Goal: Communication & Community: Share content

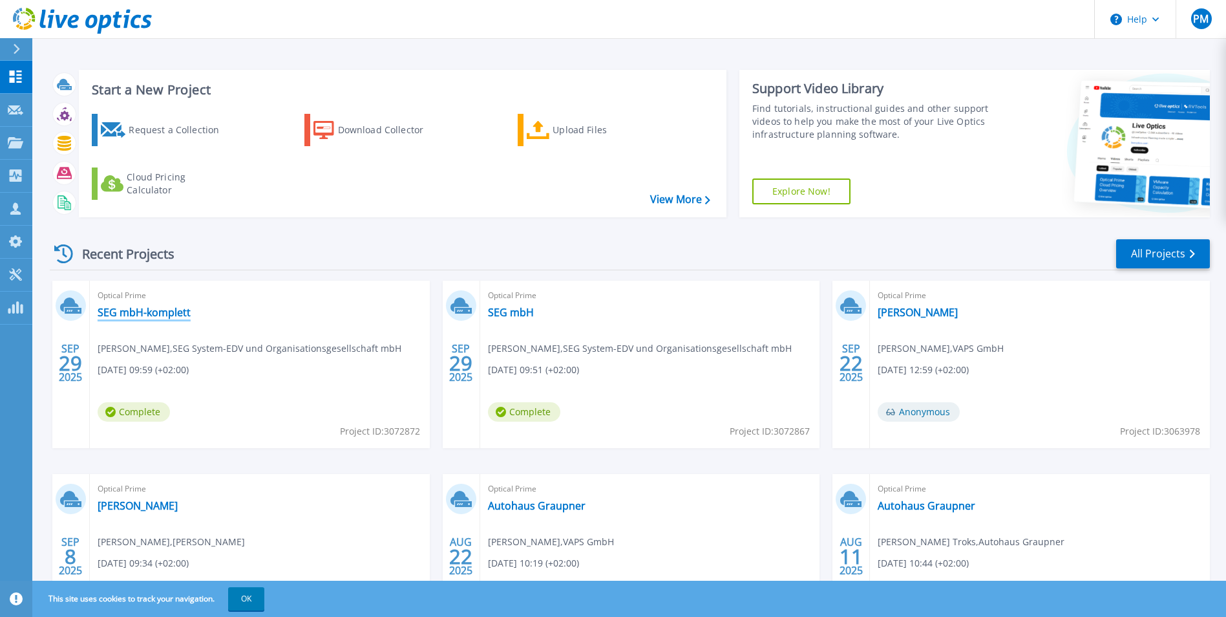
click at [151, 315] on link "SEG mbH-komplett" at bounding box center [144, 312] width 93 height 13
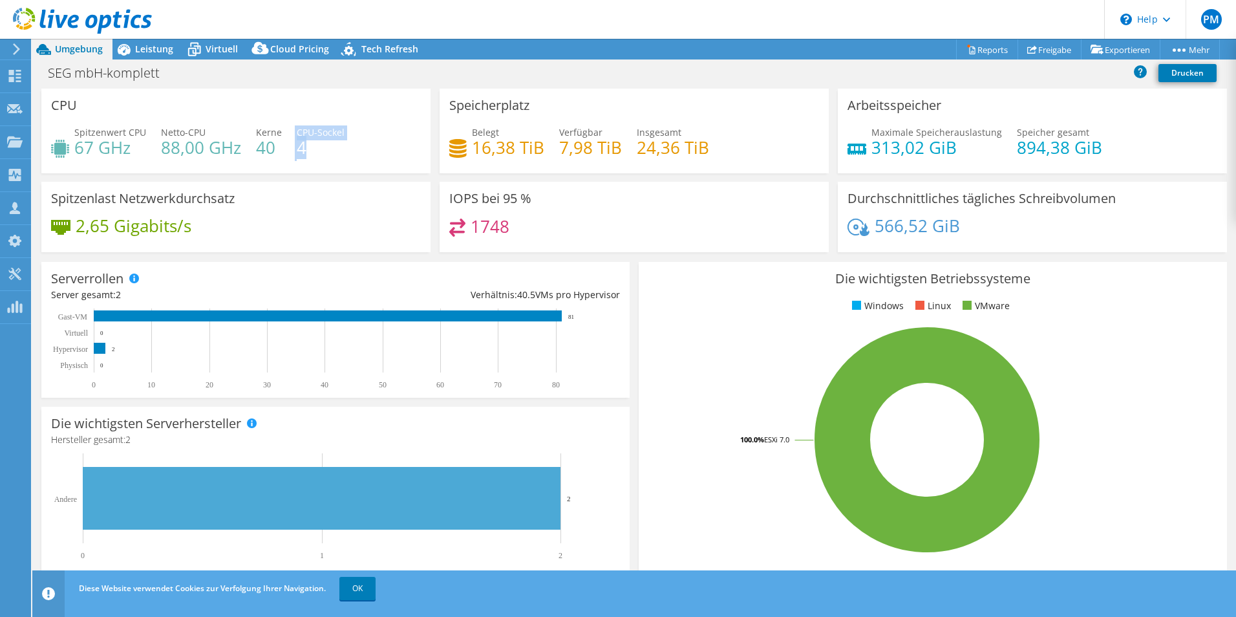
drag, startPoint x: 297, startPoint y: 144, endPoint x: 327, endPoint y: 146, distance: 30.4
click at [327, 146] on div "Spitzenwert CPU 67 GHz Netto-CPU 88,00 GHz Kerne 40 CPU-Sockel 4" at bounding box center [236, 146] width 370 height 42
drag, startPoint x: 327, startPoint y: 146, endPoint x: 174, endPoint y: 148, distance: 153.2
click at [174, 148] on h4 "88,00 GHz" at bounding box center [201, 147] width 80 height 14
drag, startPoint x: 125, startPoint y: 155, endPoint x: 162, endPoint y: 140, distance: 40.3
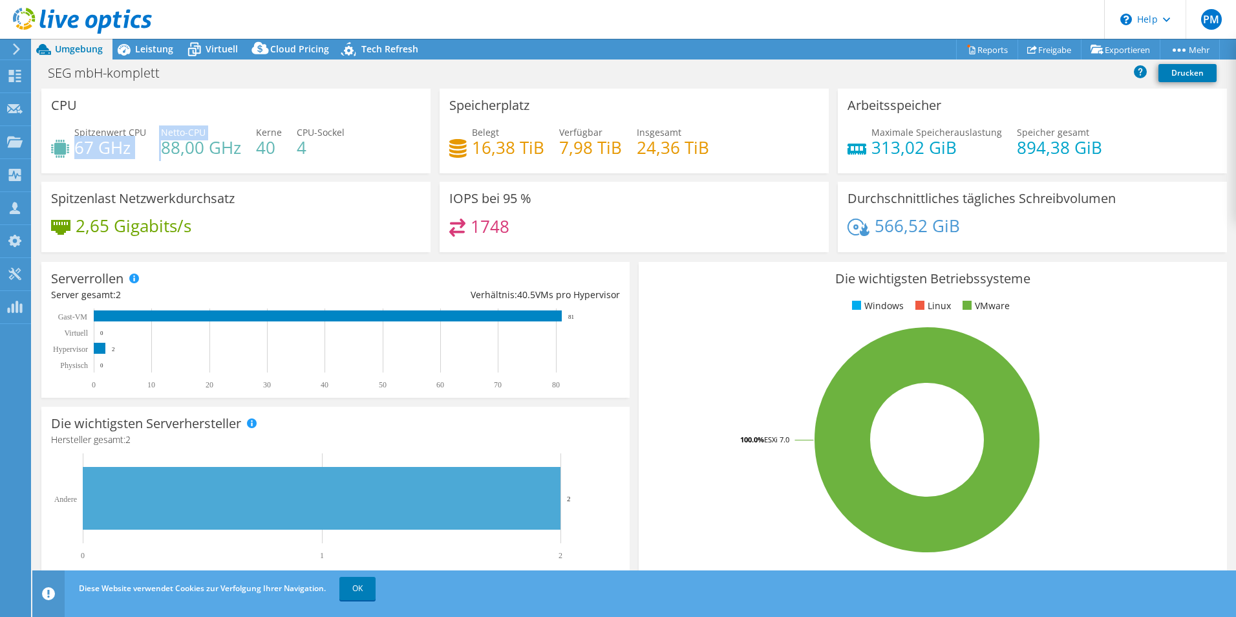
click at [162, 140] on div "Spitzenwert CPU 67 GHz Netto-CPU 88,00 GHz Kerne 40 CPU-Sockel 4" at bounding box center [236, 146] width 370 height 42
drag, startPoint x: 162, startPoint y: 140, endPoint x: 166, endPoint y: 151, distance: 11.0
click at [167, 151] on h4 "88,00 GHz" at bounding box center [201, 147] width 80 height 14
drag, startPoint x: 156, startPoint y: 145, endPoint x: 236, endPoint y: 145, distance: 80.2
click at [236, 145] on div "Spitzenwert CPU 67 GHz Netto-CPU 88,00 GHz Kerne 40 CPU-Sockel 4" at bounding box center [236, 146] width 370 height 42
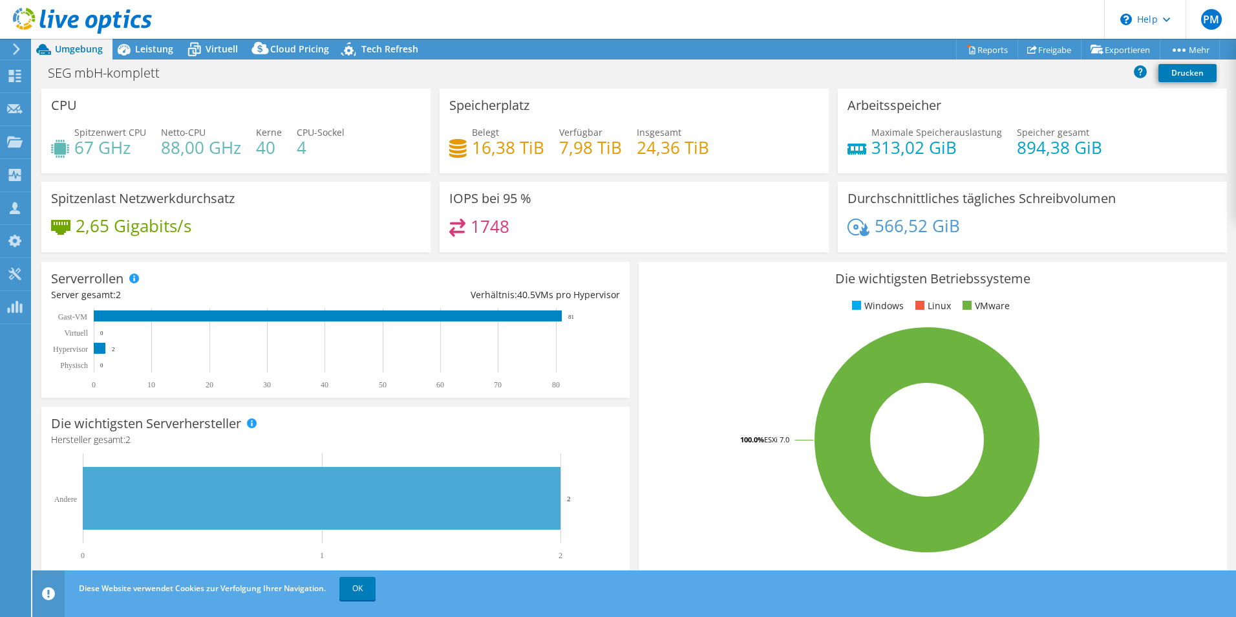
drag, startPoint x: 236, startPoint y: 145, endPoint x: 125, endPoint y: 208, distance: 127.7
click at [125, 208] on div "Spitzenlast Netzwerkdurchsatz 2,65 Gigabits/s" at bounding box center [235, 217] width 389 height 70
drag, startPoint x: 75, startPoint y: 208, endPoint x: 195, endPoint y: 220, distance: 120.8
click at [195, 220] on div "Spitzenlast Netzwerkdurchsatz 2,65 Gigabits/s" at bounding box center [235, 217] width 389 height 70
drag, startPoint x: 497, startPoint y: 226, endPoint x: 398, endPoint y: 207, distance: 100.8
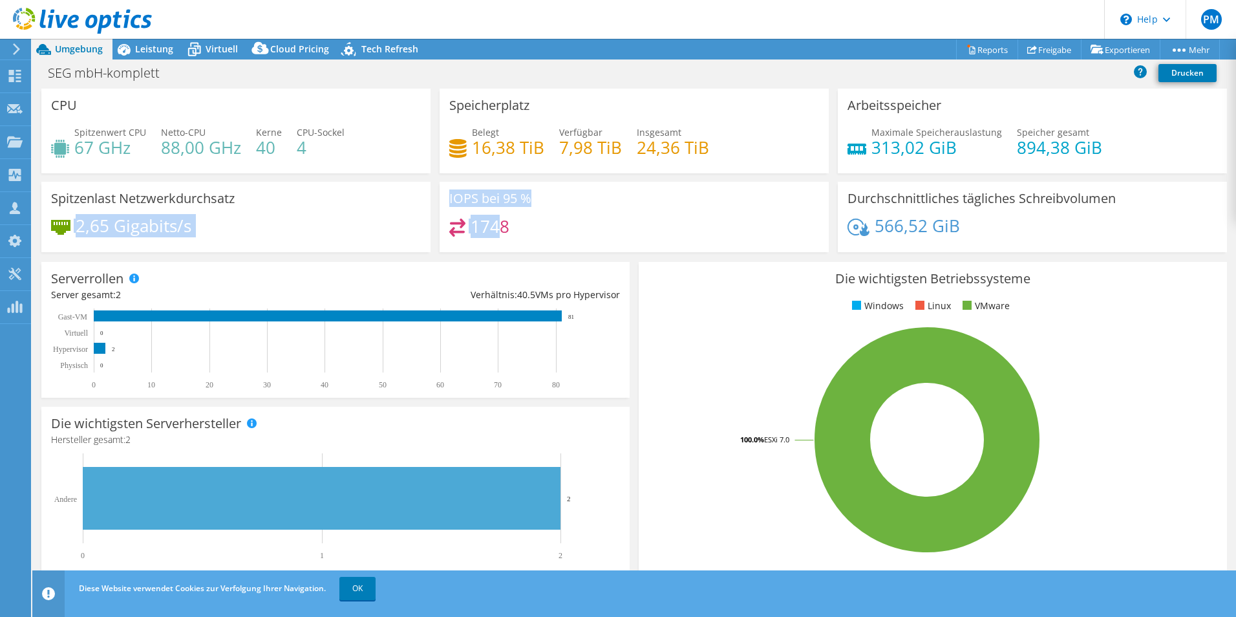
click at [398, 207] on div "CPU Spitzenwert CPU 67 GHz Netto-CPU 88,00 GHz Kerne 40 CPU-Sockel 4 Speicherpl…" at bounding box center [634, 175] width 1195 height 172
drag, startPoint x: 398, startPoint y: 207, endPoint x: 503, endPoint y: 219, distance: 105.4
click at [503, 219] on h4 "1748" at bounding box center [490, 226] width 39 height 14
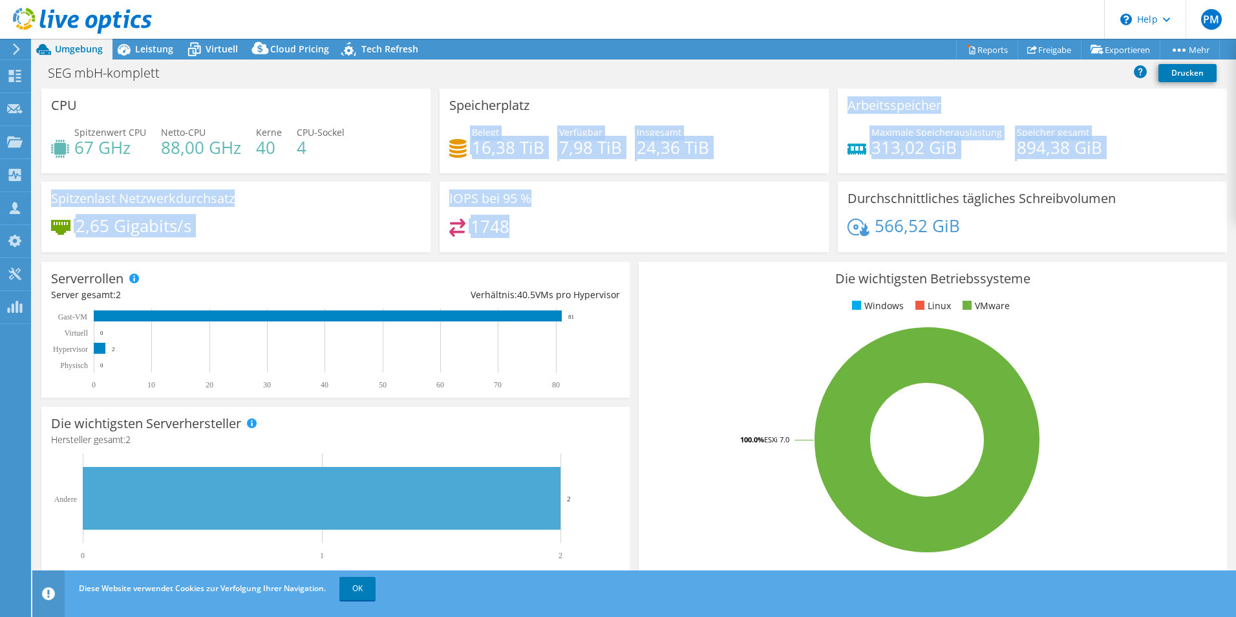
drag, startPoint x: 504, startPoint y: 225, endPoint x: 431, endPoint y: 180, distance: 85.6
click at [431, 180] on div "CPU Spitzenwert CPU 67 GHz Netto-CPU 88,00 GHz Kerne 40 CPU-Sockel 4 Speicherpl…" at bounding box center [634, 175] width 1195 height 172
click at [735, 201] on div "IOPS bei 95 % 1748" at bounding box center [634, 217] width 389 height 70
drag, startPoint x: 470, startPoint y: 146, endPoint x: 1042, endPoint y: 212, distance: 575.9
click at [1054, 211] on div "CPU Spitzenwert CPU 67 GHz Netto-CPU 88,00 GHz Kerne 40 CPU-Sockel 4 Speicherpl…" at bounding box center [634, 175] width 1195 height 172
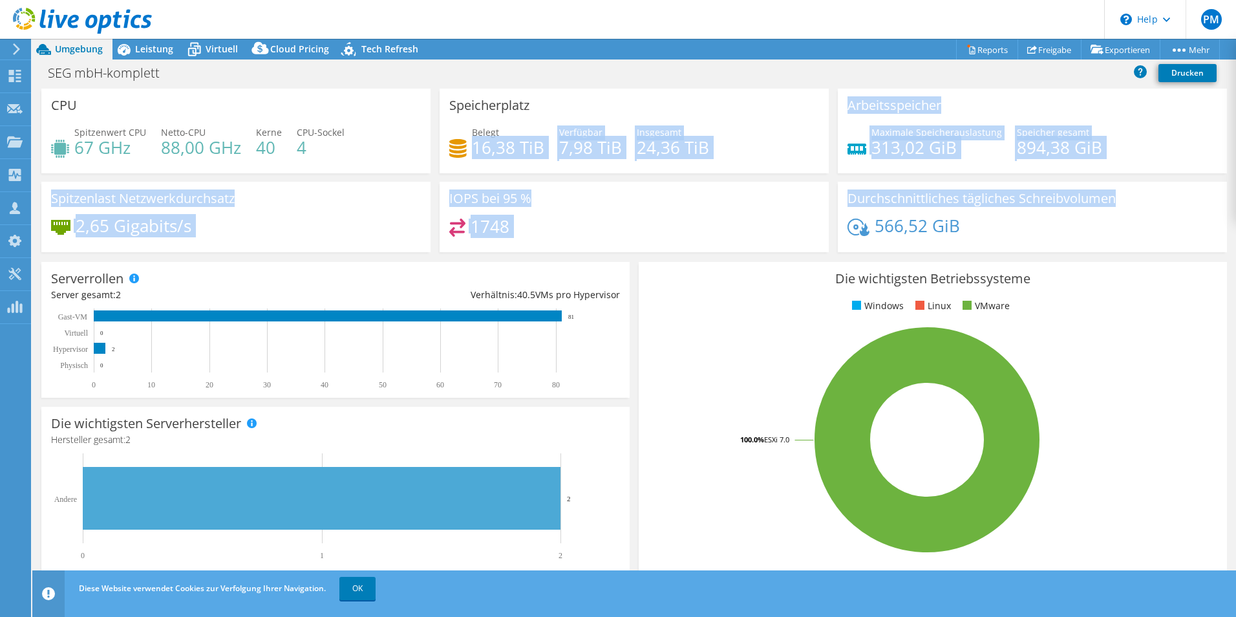
drag, startPoint x: 1042, startPoint y: 212, endPoint x: 800, endPoint y: 213, distance: 241.8
click at [800, 213] on div "IOPS bei 95 % 1748" at bounding box center [634, 217] width 389 height 70
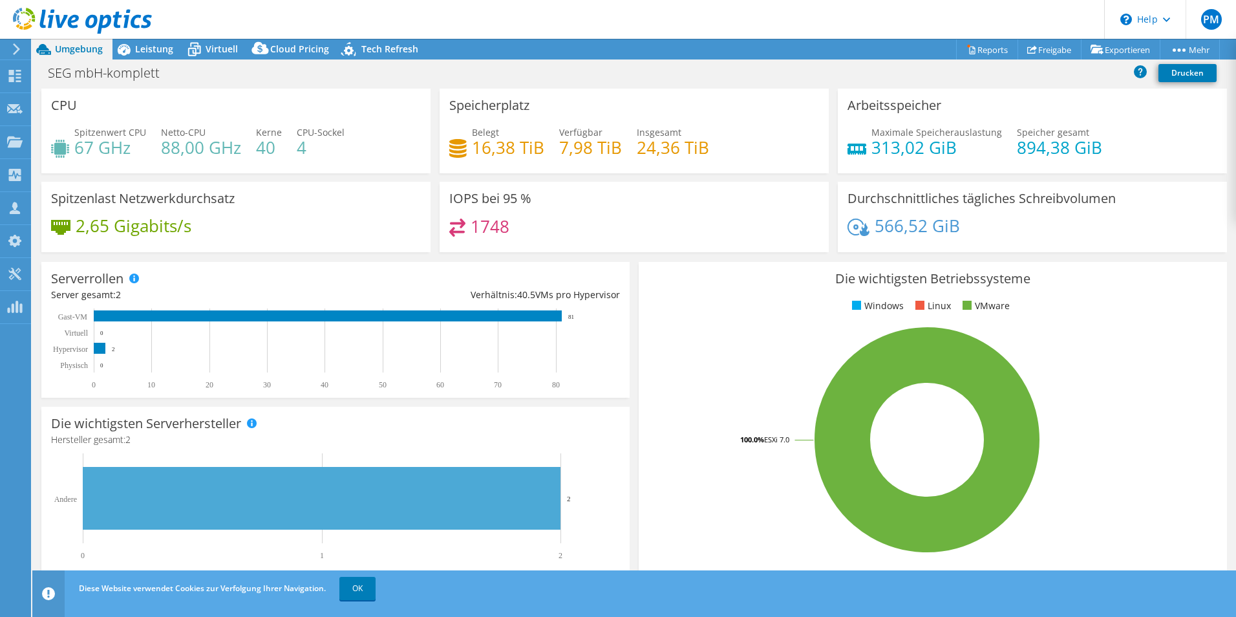
click at [147, 41] on div at bounding box center [76, 21] width 152 height 43
click at [145, 46] on span "Leistung" at bounding box center [154, 49] width 38 height 12
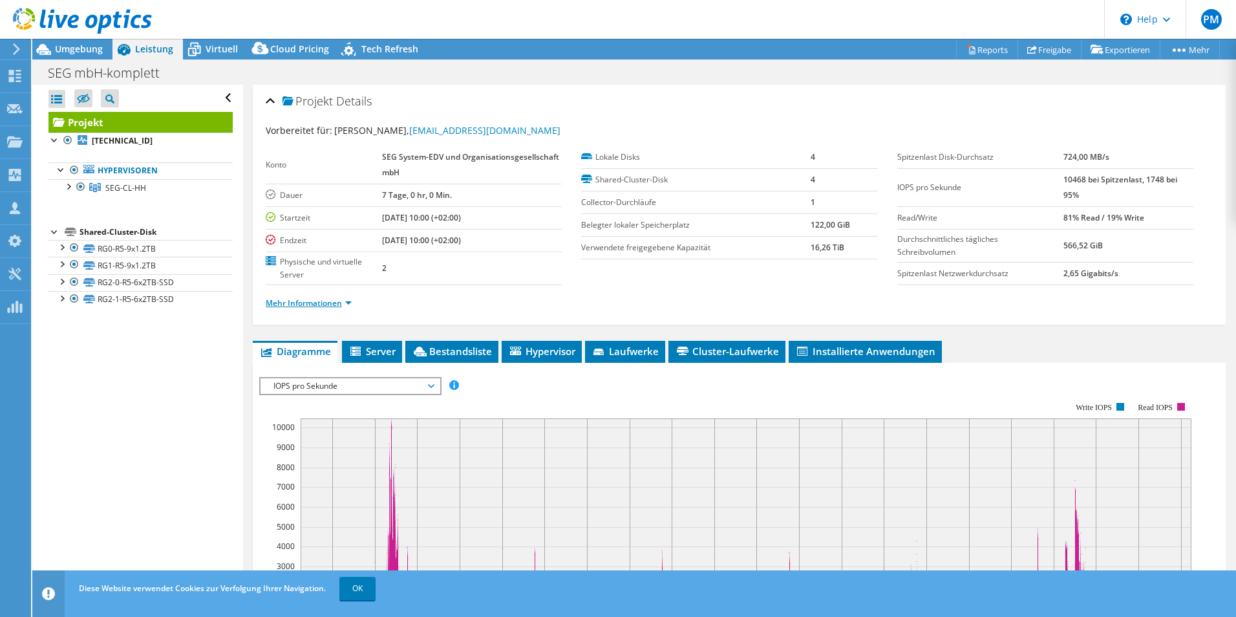
click at [349, 301] on link "Mehr Informationen" at bounding box center [309, 302] width 86 height 11
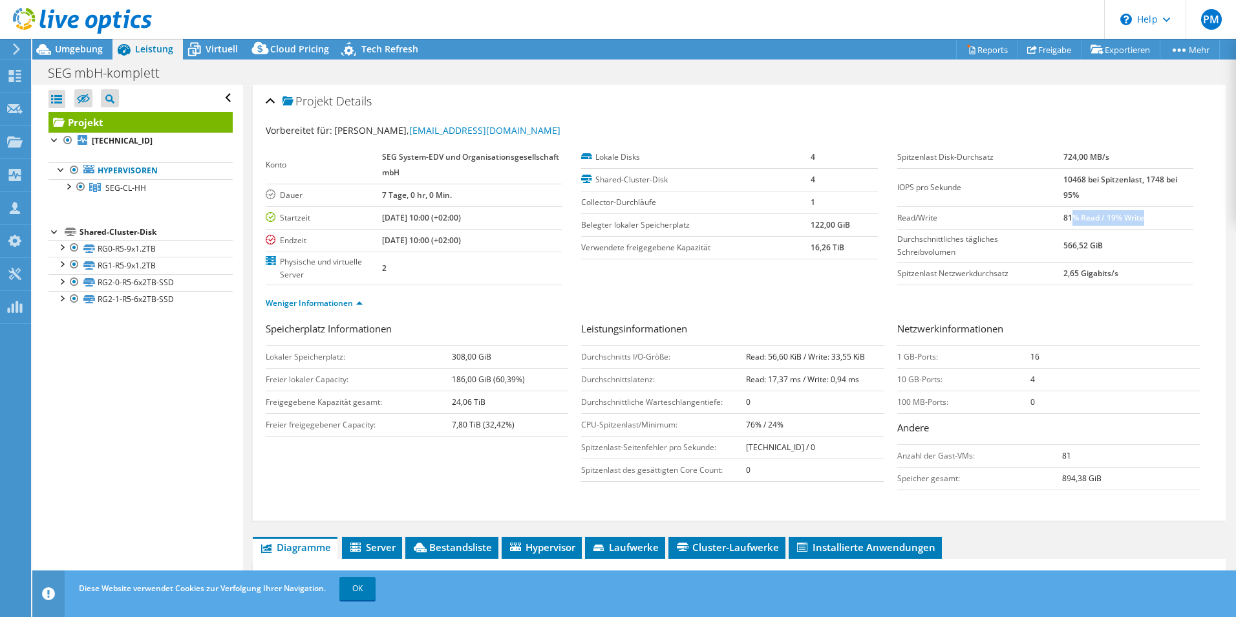
drag, startPoint x: 1062, startPoint y: 219, endPoint x: 1143, endPoint y: 219, distance: 80.8
click at [1143, 219] on td "81% Read / 19% Write" at bounding box center [1128, 217] width 130 height 23
drag, startPoint x: 1143, startPoint y: 219, endPoint x: 1065, endPoint y: 190, distance: 83.2
click at [1065, 191] on b "10468 bei Spitzenlast, 1748 bei 95%" at bounding box center [1120, 187] width 114 height 27
drag, startPoint x: 1050, startPoint y: 182, endPoint x: 1084, endPoint y: 180, distance: 33.7
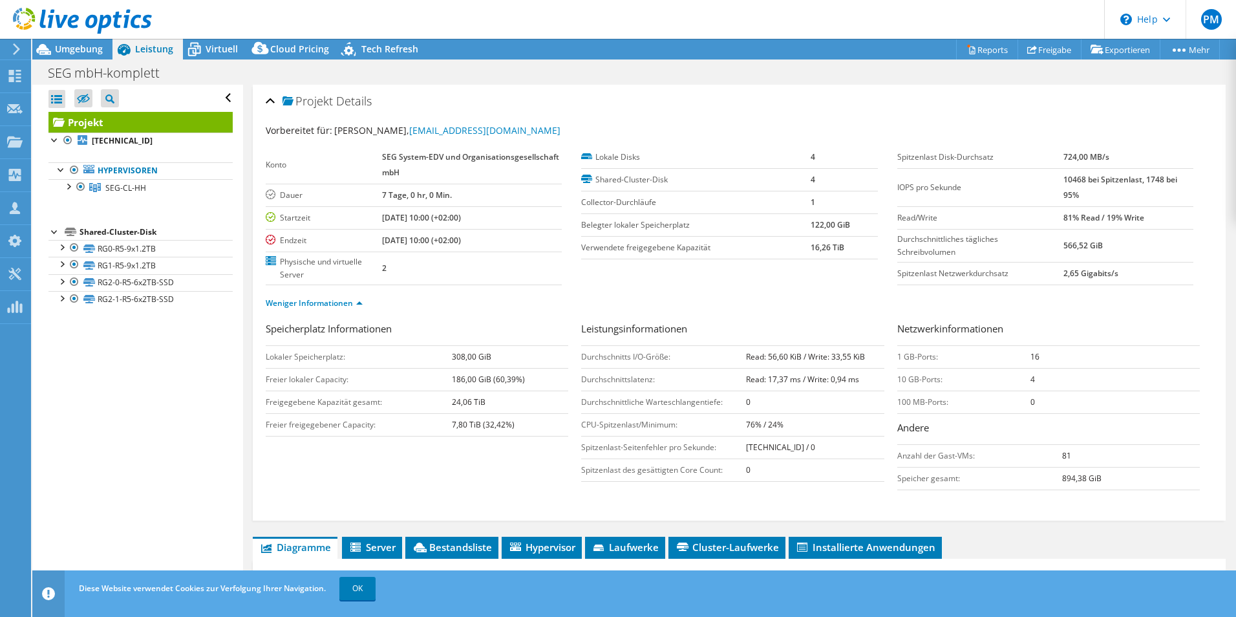
click at [1084, 180] on tr "IOPS pro Sekunde 10468 bei Spitzenlast, 1748 bei 95%" at bounding box center [1045, 187] width 296 height 38
drag, startPoint x: 1084, startPoint y: 180, endPoint x: 1018, endPoint y: 175, distance: 65.5
click at [1018, 175] on td "IOPS pro Sekunde" at bounding box center [980, 187] width 166 height 38
drag, startPoint x: 1016, startPoint y: 248, endPoint x: 1120, endPoint y: 237, distance: 104.7
click at [1120, 237] on tr "Durchschnittliches tägliches Schreibvolumen 566,52 GiB" at bounding box center [1045, 245] width 296 height 33
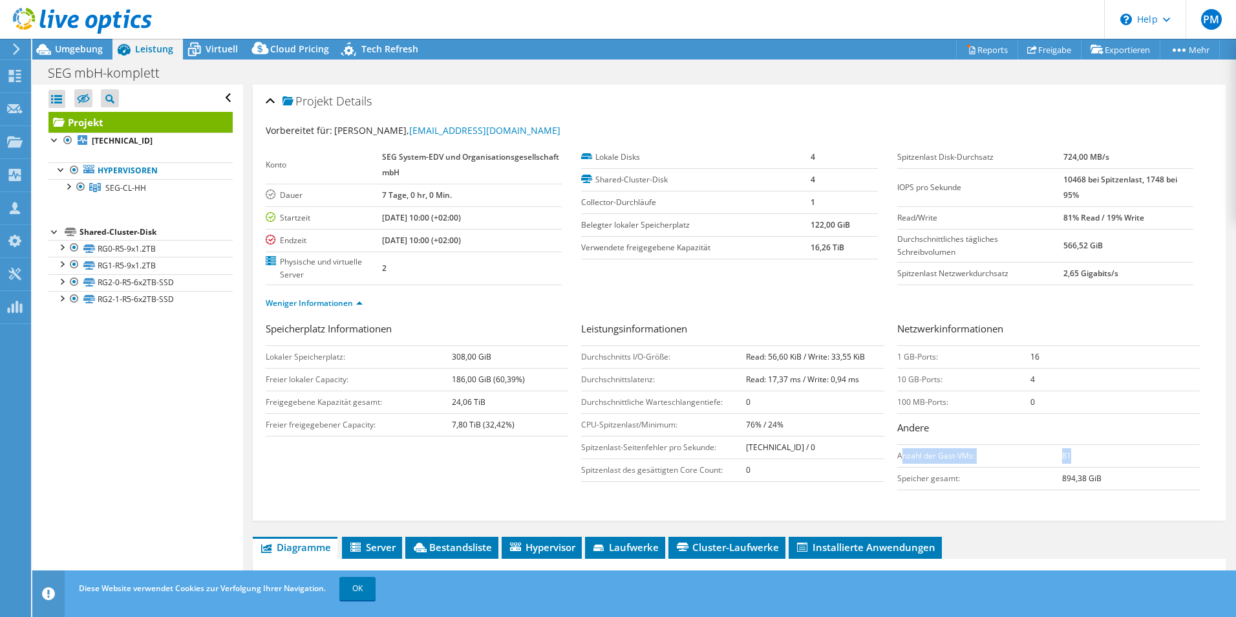
drag, startPoint x: 934, startPoint y: 448, endPoint x: 1065, endPoint y: 453, distance: 131.3
click at [1065, 453] on tr "Anzahl der Gast-VMs: 81" at bounding box center [1048, 455] width 303 height 23
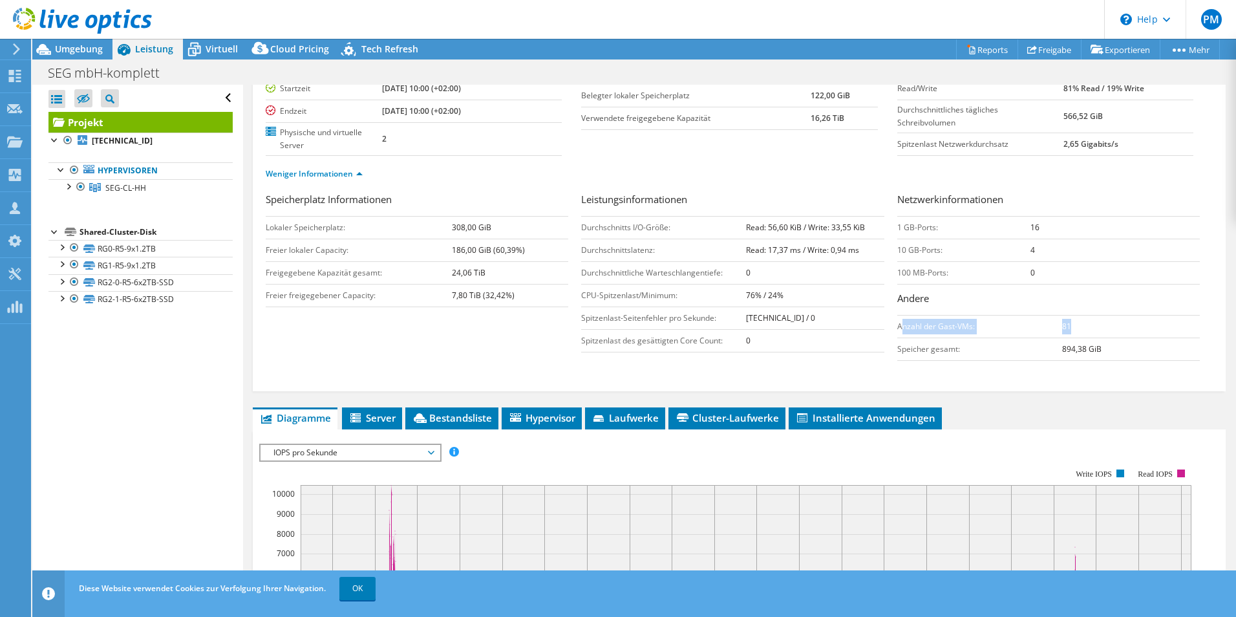
scroll to position [323, 0]
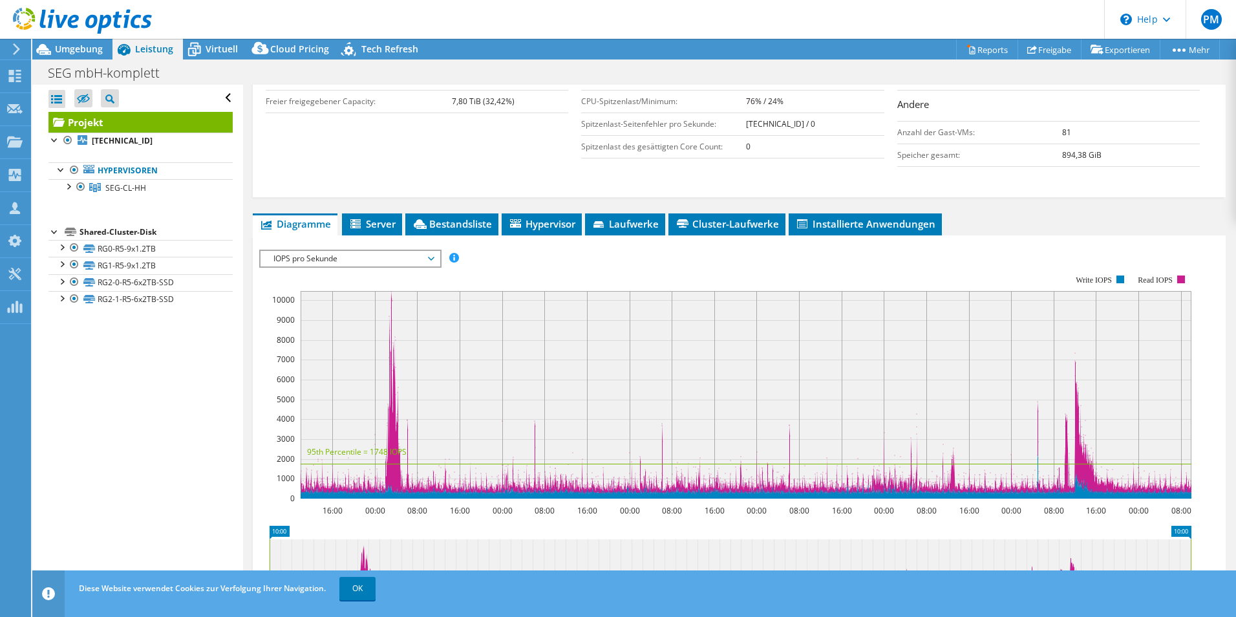
click at [386, 260] on span "IOPS pro Sekunde" at bounding box center [350, 259] width 166 height 16
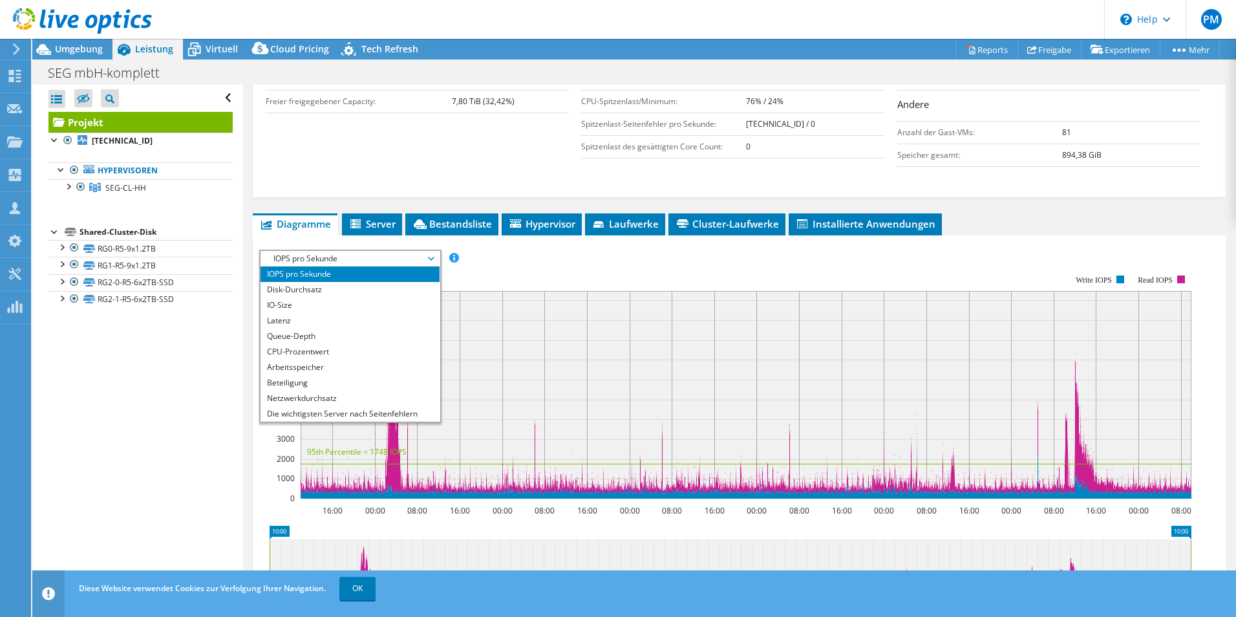
click at [423, 509] on text "08:00" at bounding box center [417, 510] width 20 height 11
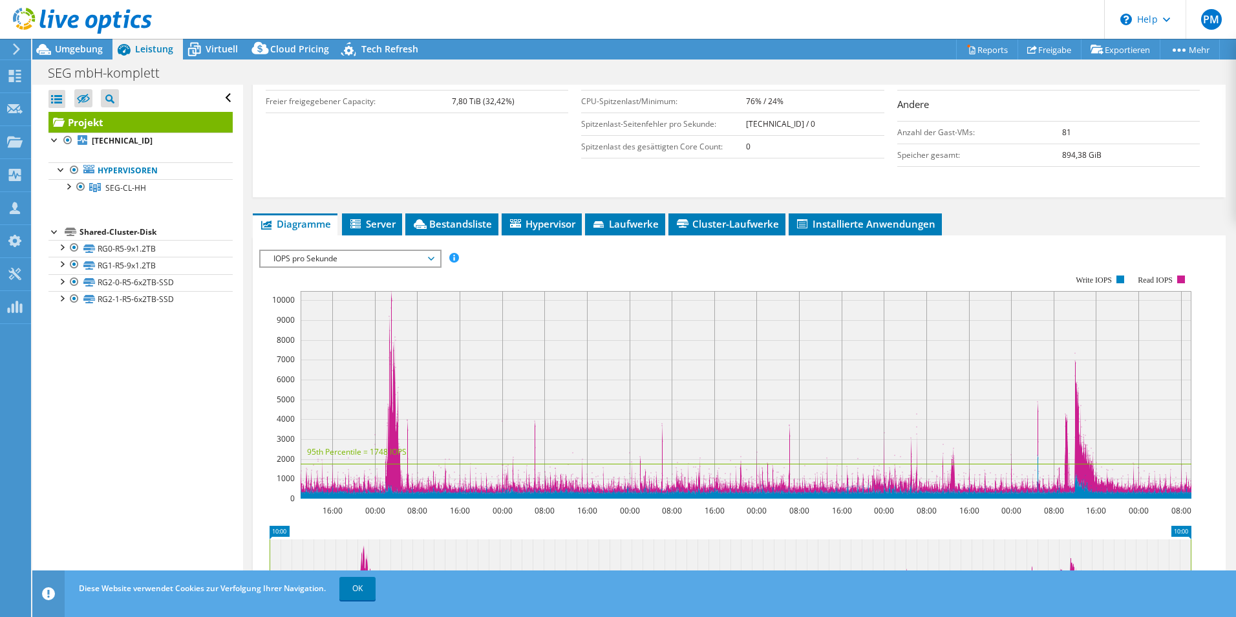
click at [414, 251] on span "IOPS pro Sekunde" at bounding box center [350, 259] width 166 height 16
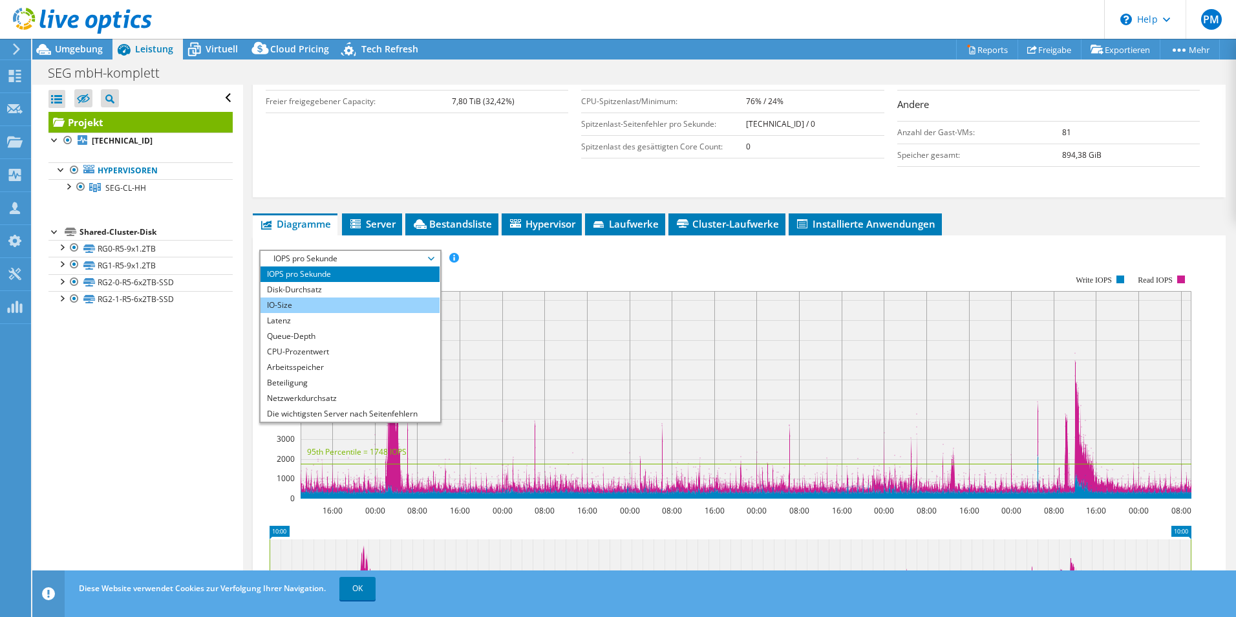
click at [310, 301] on li "IO-Size" at bounding box center [350, 305] width 179 height 16
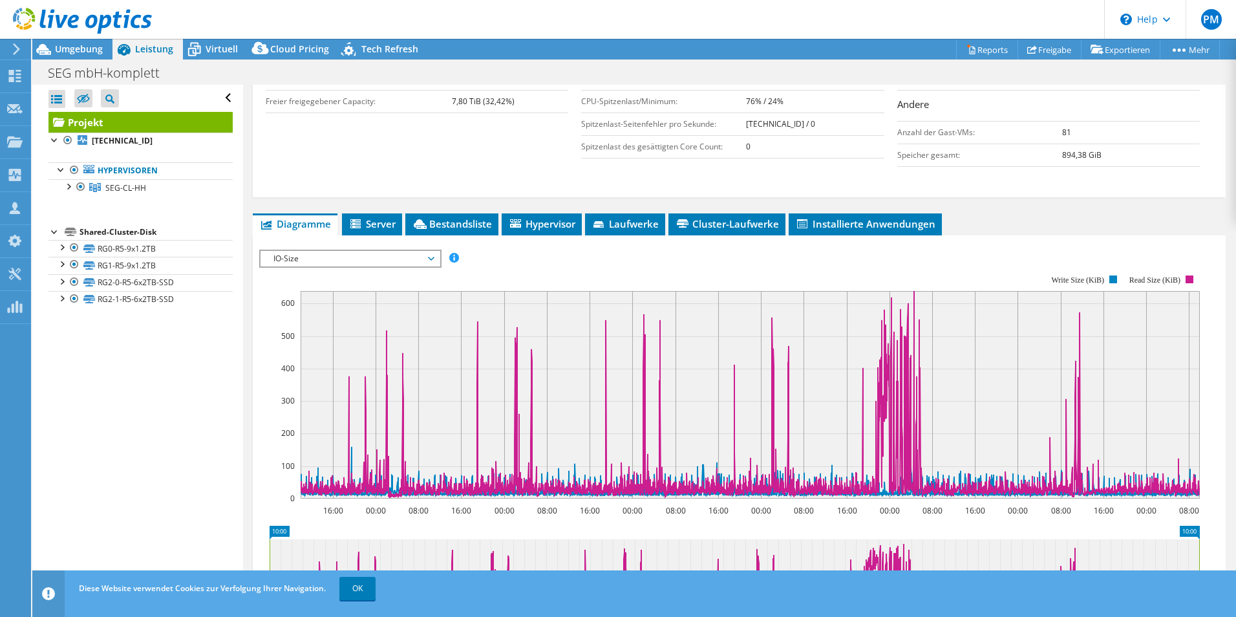
click at [372, 261] on span "IO-Size" at bounding box center [350, 259] width 166 height 16
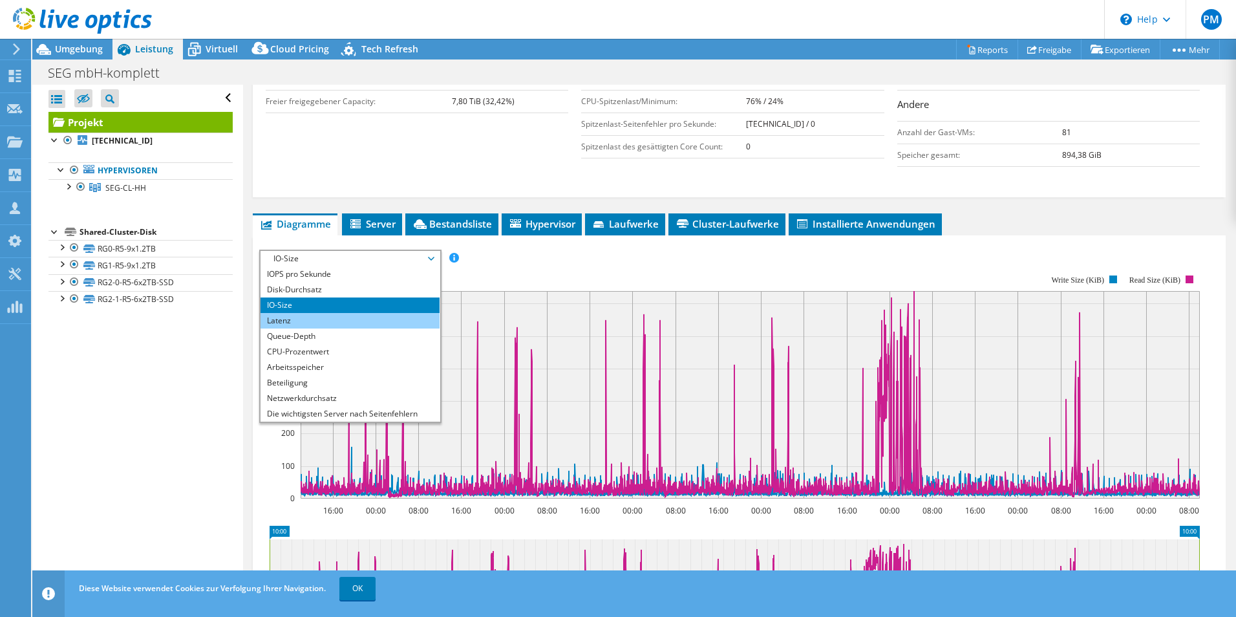
click at [315, 318] on li "Latenz" at bounding box center [350, 321] width 179 height 16
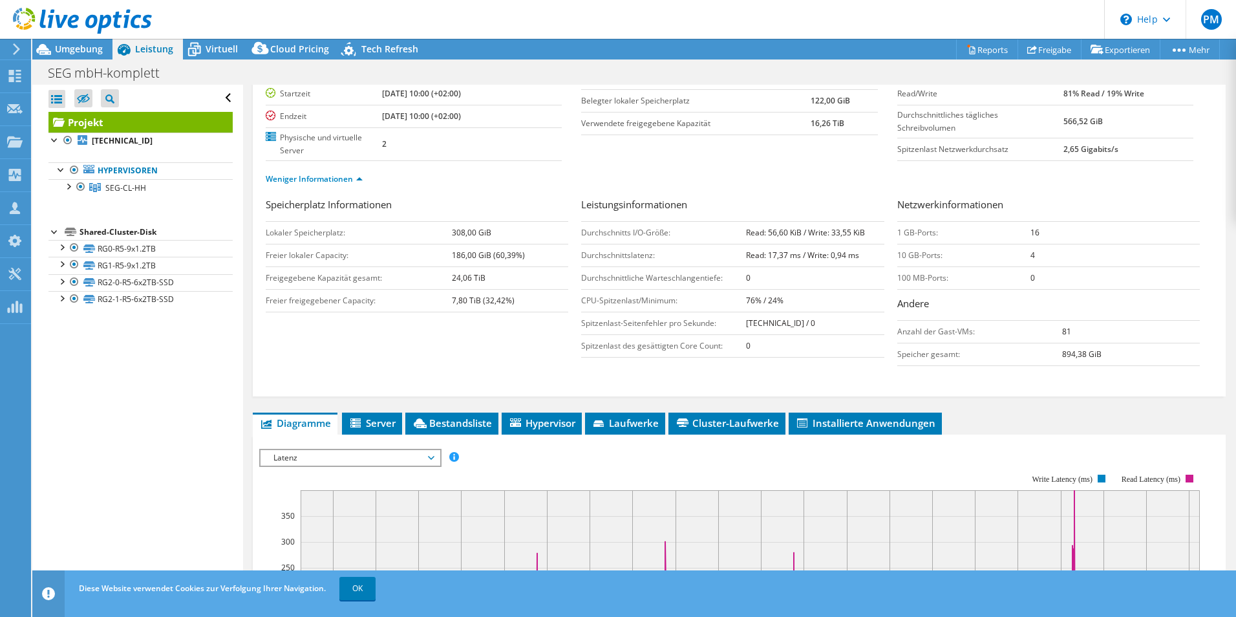
scroll to position [318, 0]
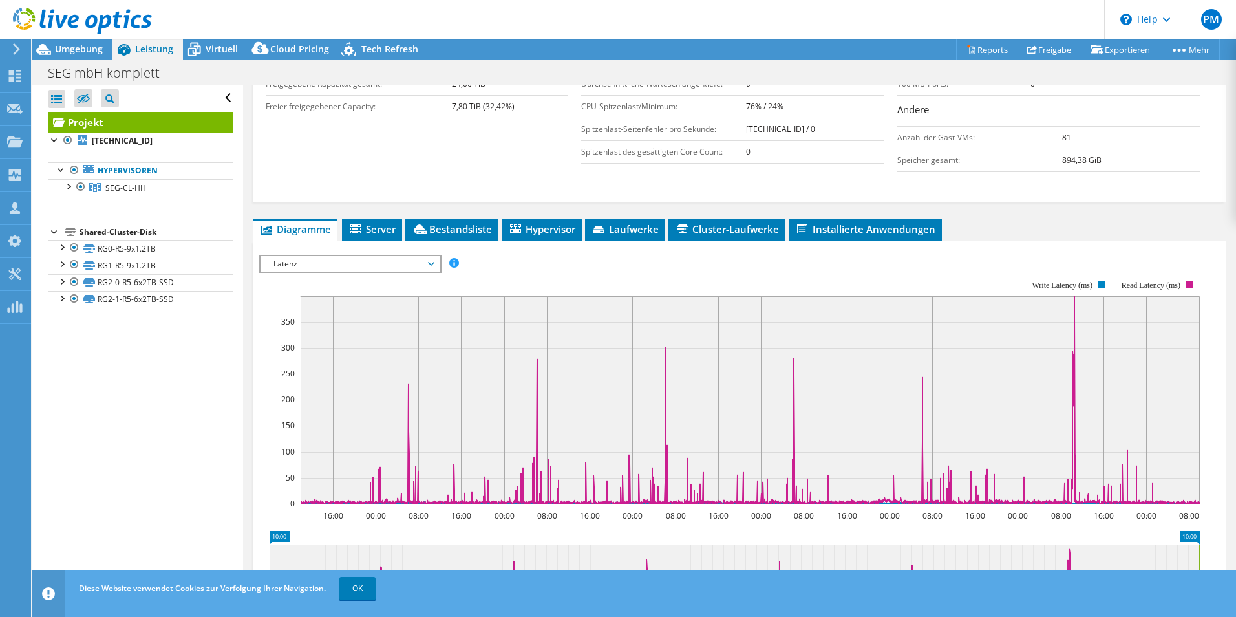
click at [352, 262] on span "Latenz" at bounding box center [350, 264] width 166 height 16
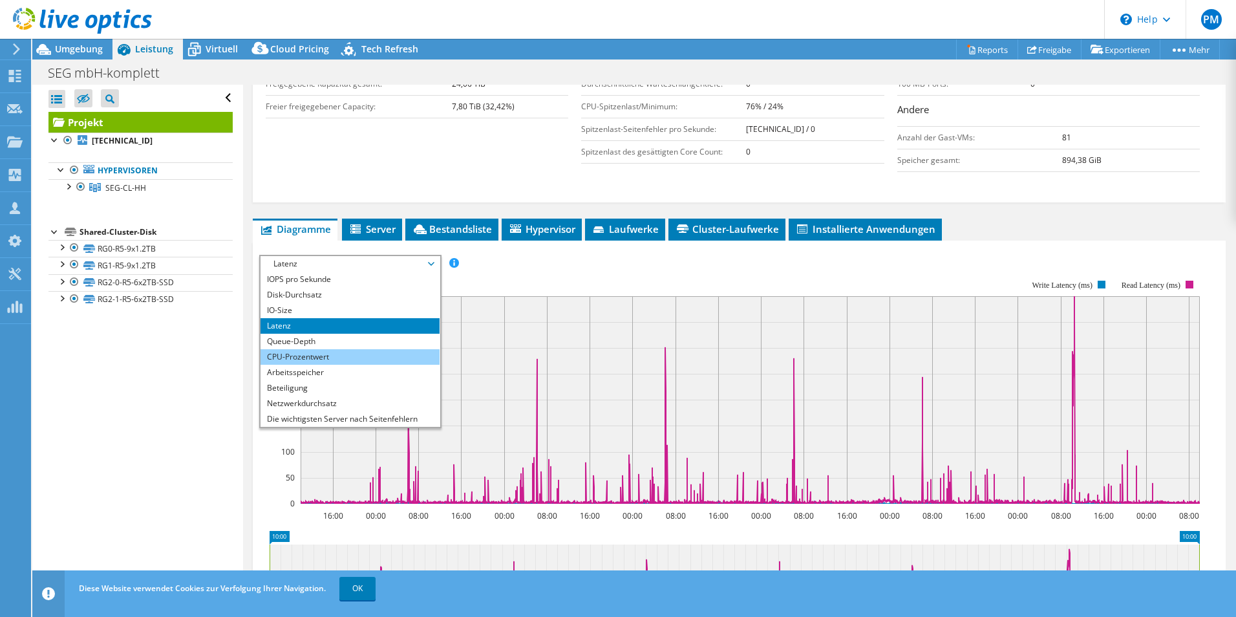
click at [343, 349] on li "CPU-Prozentwert" at bounding box center [350, 357] width 179 height 16
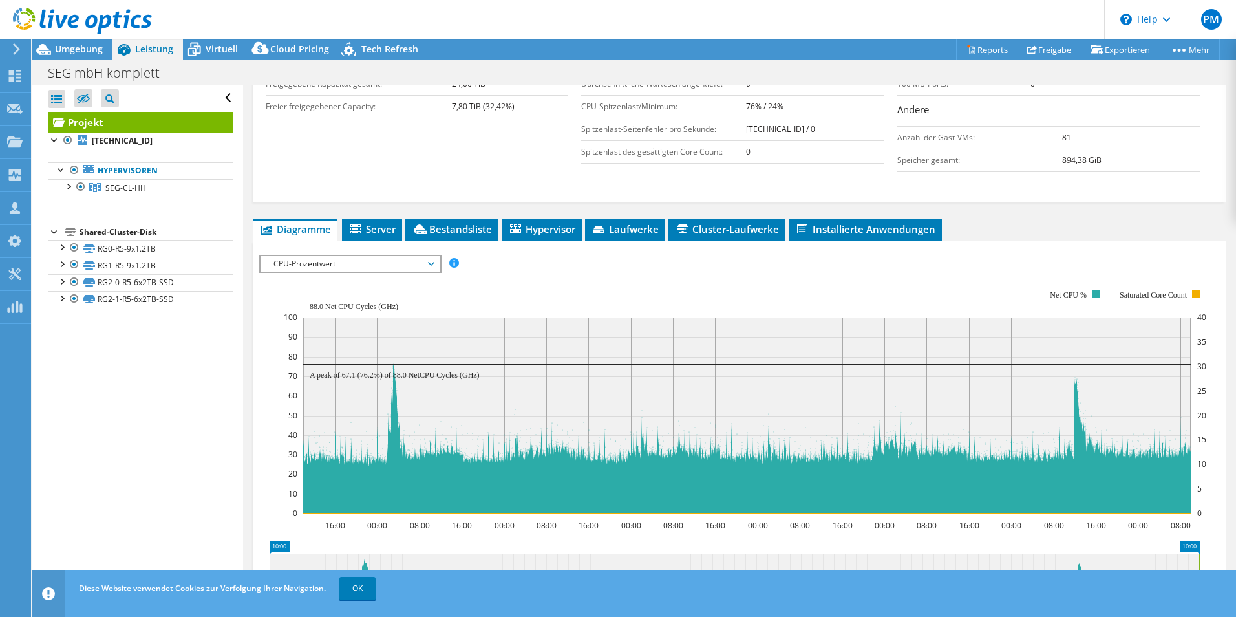
click at [347, 268] on span "CPU-Prozentwert" at bounding box center [350, 264] width 166 height 16
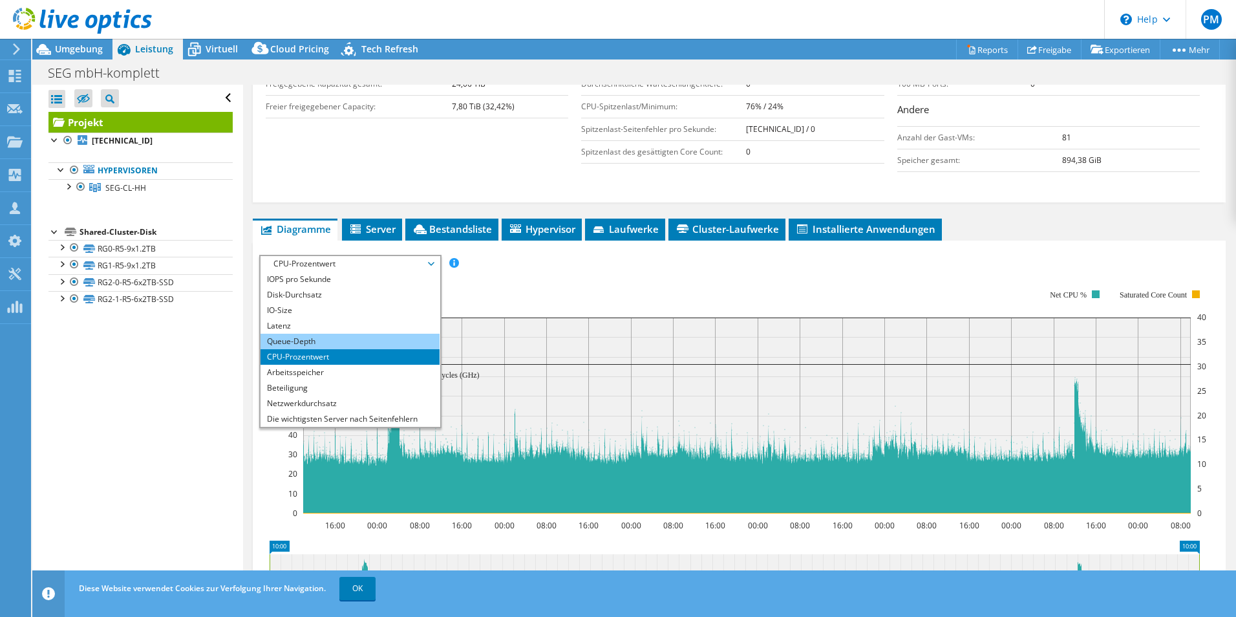
click at [314, 334] on li "Queue-Depth" at bounding box center [350, 342] width 179 height 16
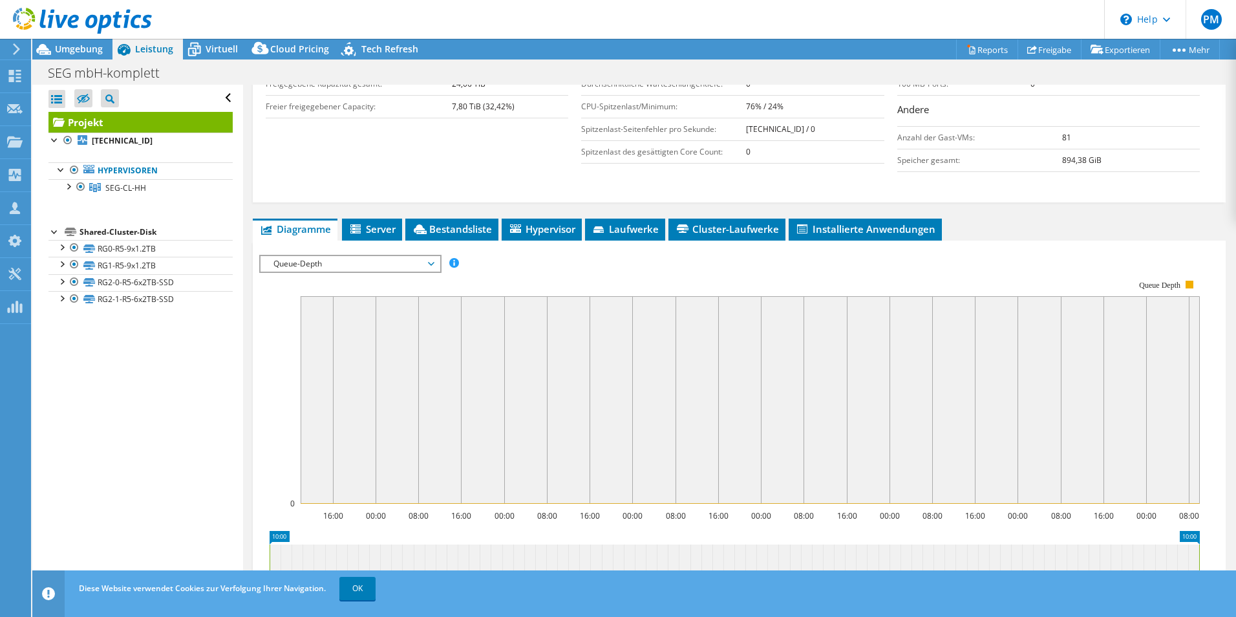
click at [366, 272] on div "Queue-Depth IOPS pro Sekunde Disk-Durchsatz IO-Size Latenz Queue-Depth CPU-Proz…" at bounding box center [350, 264] width 182 height 18
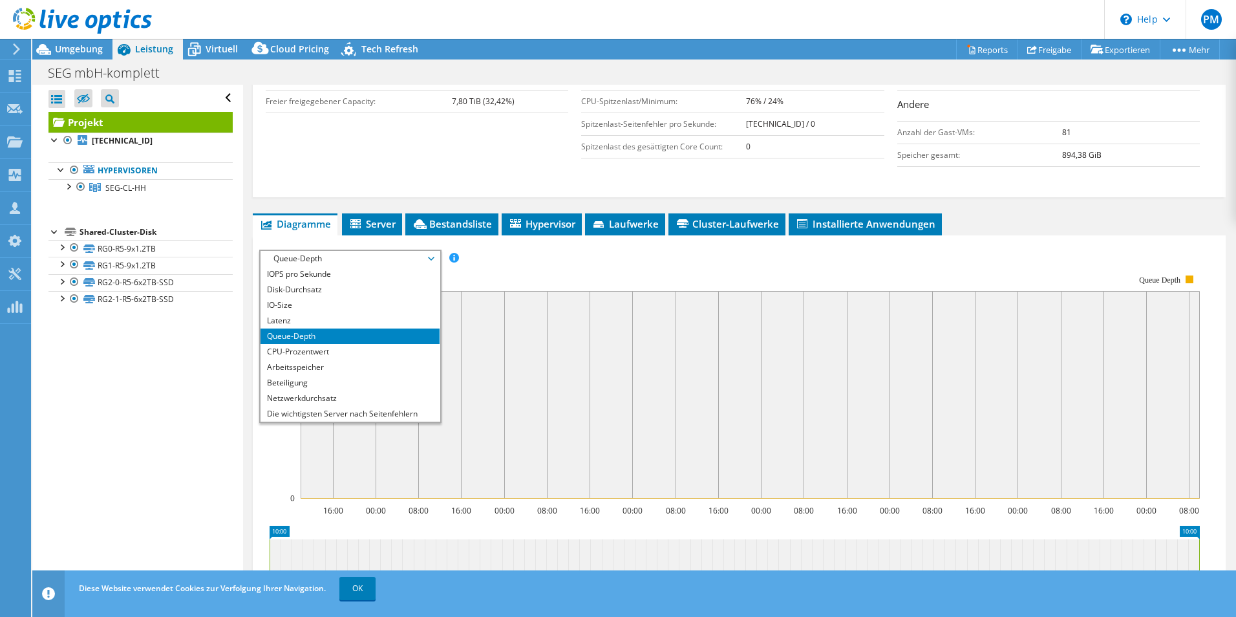
scroll to position [47, 0]
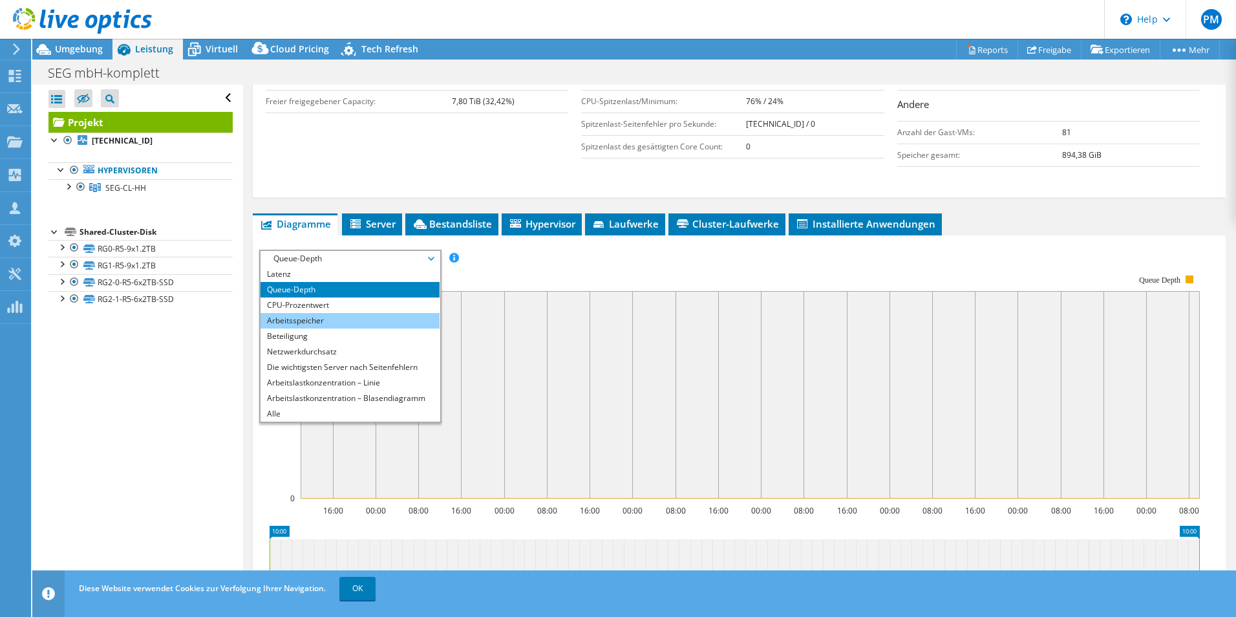
click at [301, 323] on li "Arbeitsspeicher" at bounding box center [350, 321] width 179 height 16
click at [301, 323] on div "IOPS pro Sekunde Disk-Durchsatz IO-Size Latenz Queue-Depth CPU-Prozentwert Arbe…" at bounding box center [739, 471] width 960 height 442
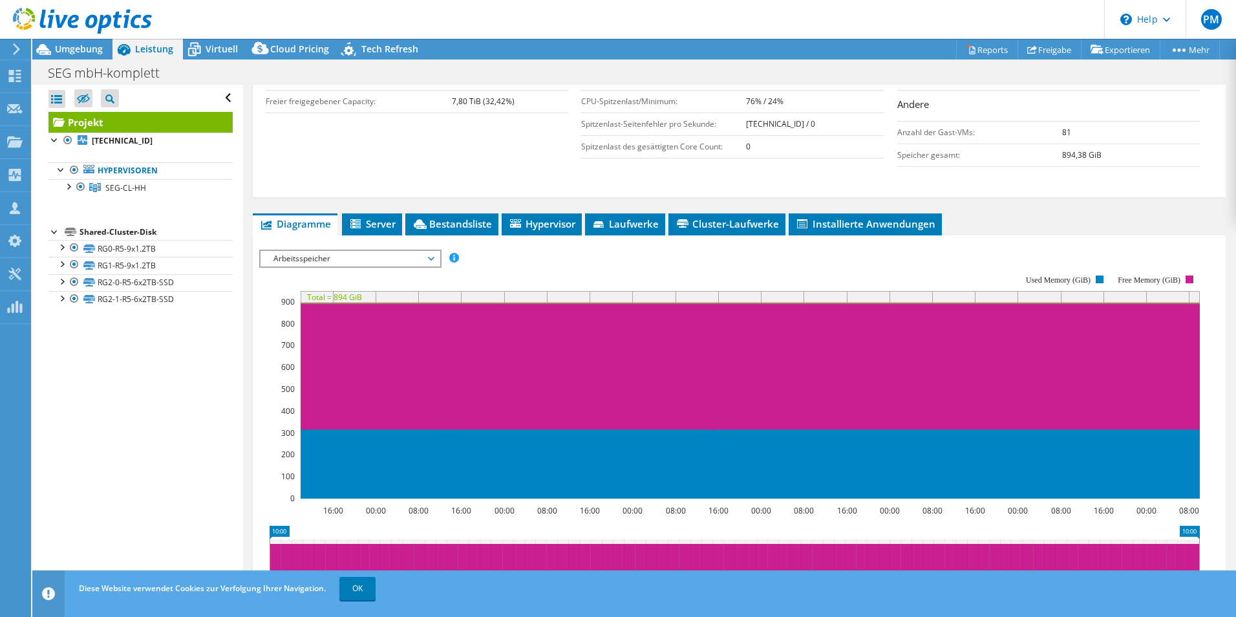
click at [433, 255] on span "Arbeitsspeicher" at bounding box center [350, 259] width 166 height 16
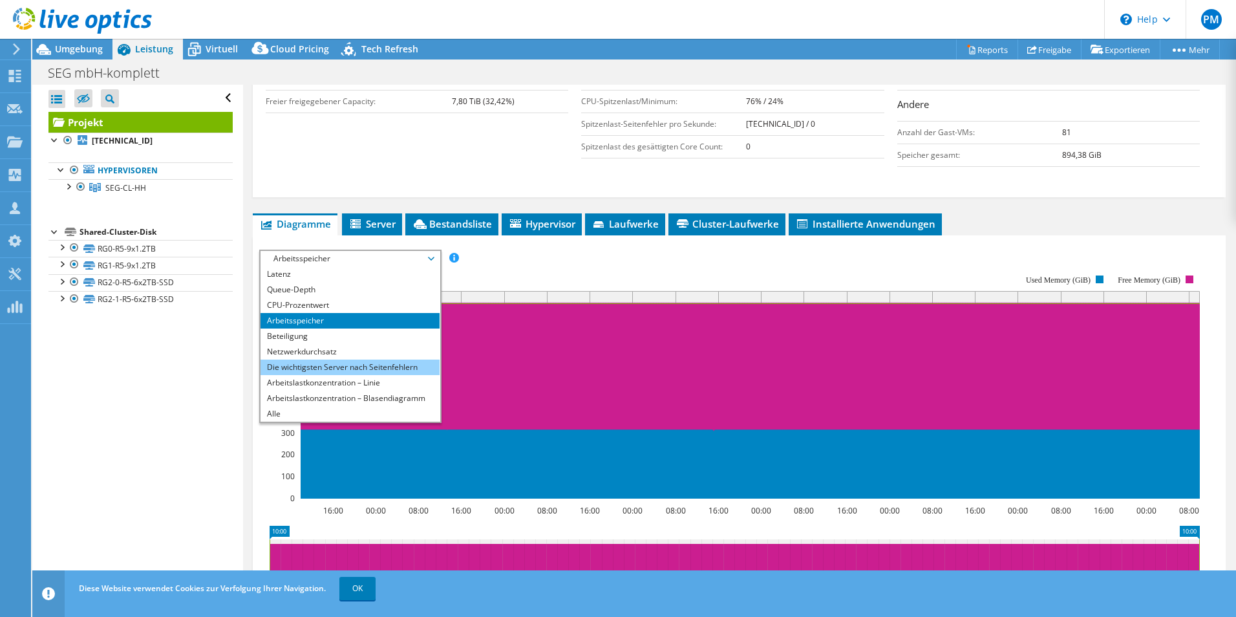
click at [327, 367] on li "Die wichtigsten Server nach Seitenfehlern" at bounding box center [350, 367] width 179 height 16
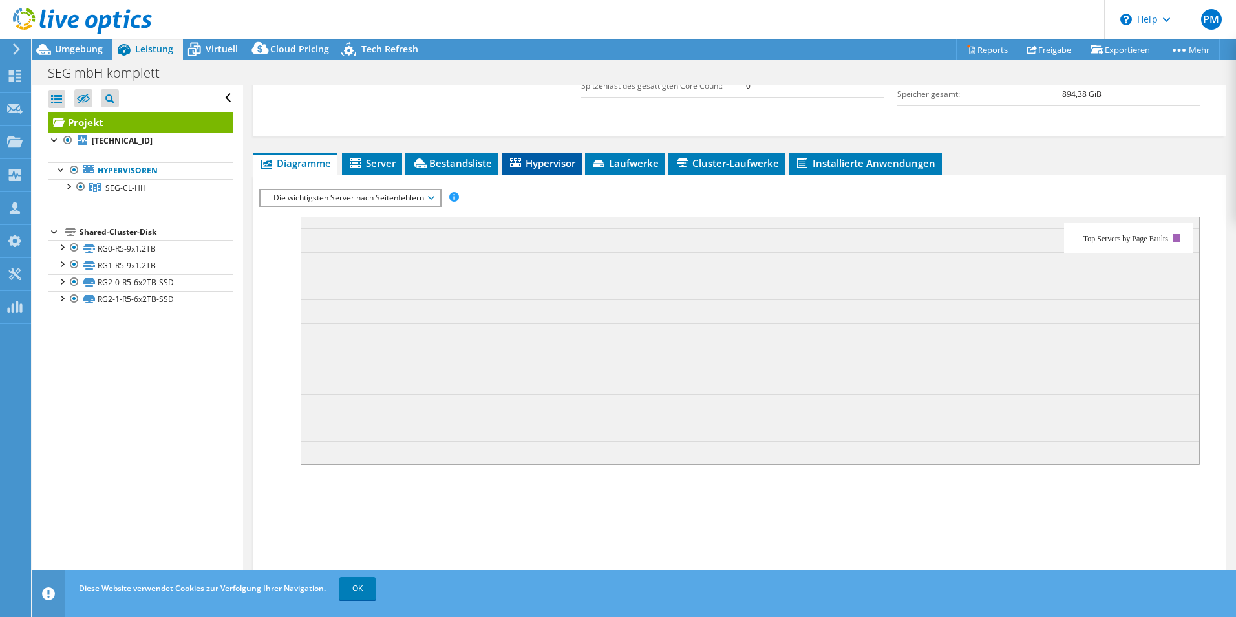
scroll to position [244, 0]
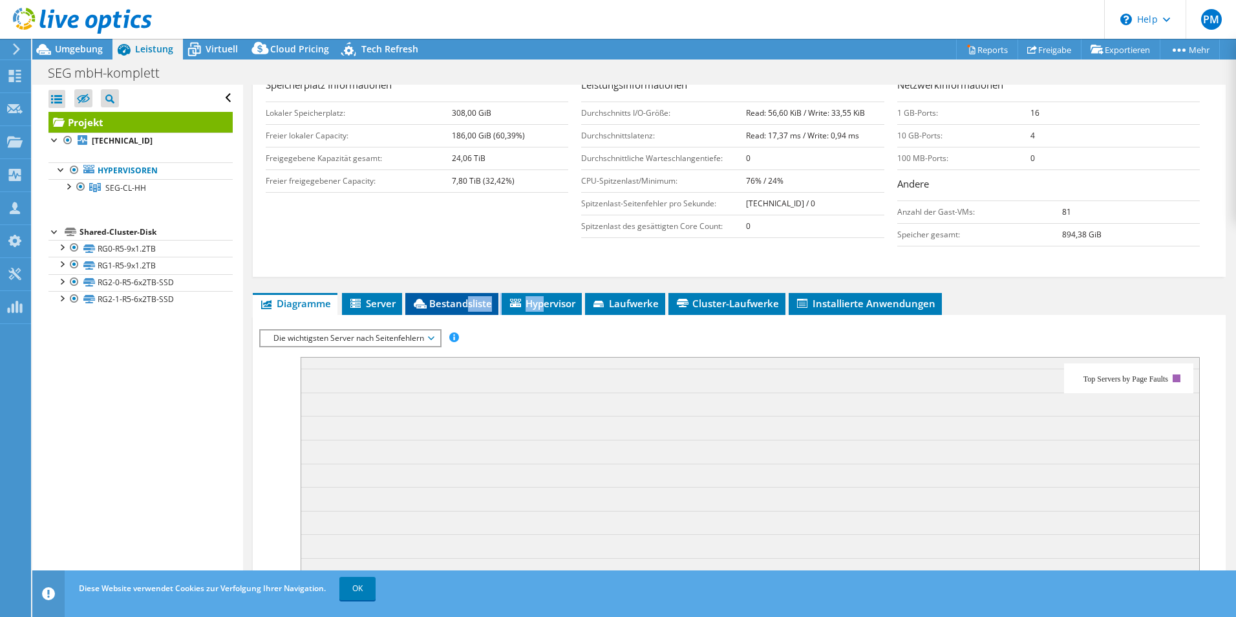
drag, startPoint x: 543, startPoint y: 300, endPoint x: 468, endPoint y: 311, distance: 75.8
click at [468, 311] on ul "Diagramme Server Bestandsliste Hypervisor Laufwerke Cluster-Laufwerke Installie…" at bounding box center [739, 304] width 973 height 22
click at [468, 310] on li "Bestandsliste" at bounding box center [451, 304] width 93 height 22
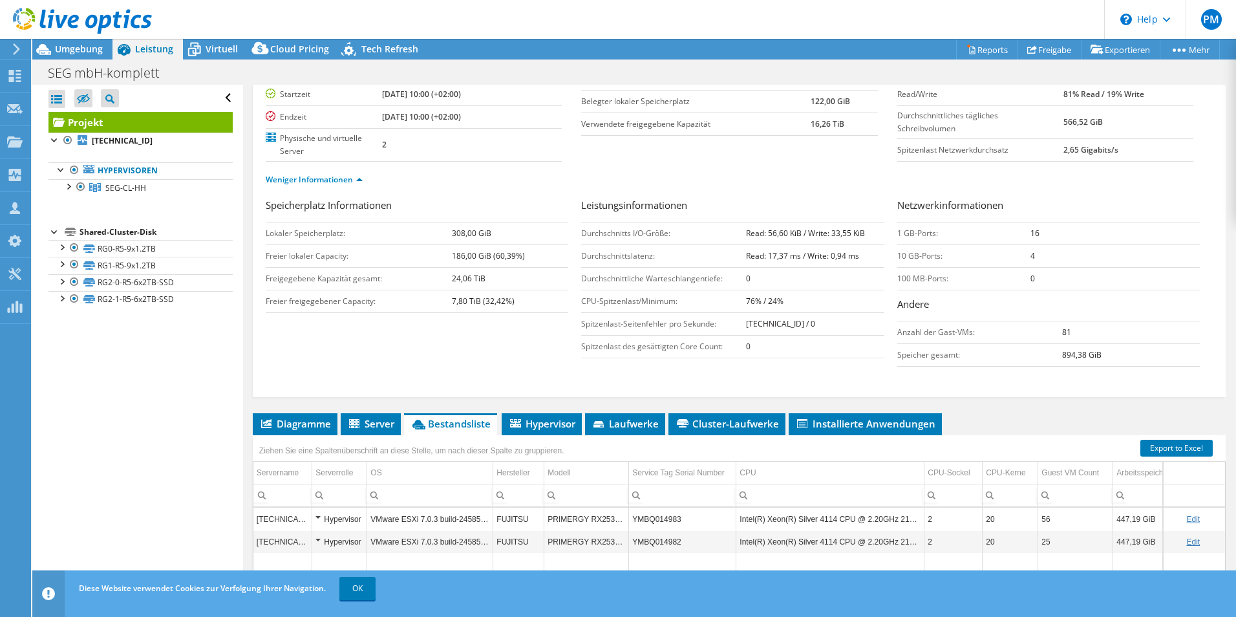
scroll to position [291, 0]
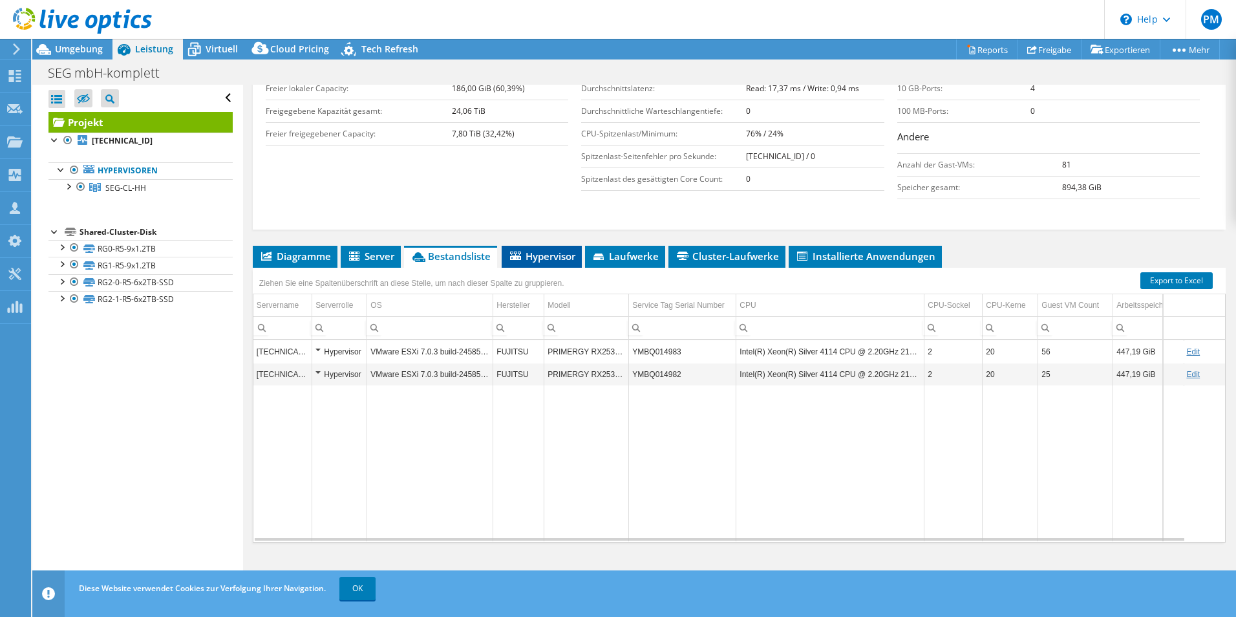
click at [538, 259] on span "Hypervisor" at bounding box center [541, 256] width 67 height 13
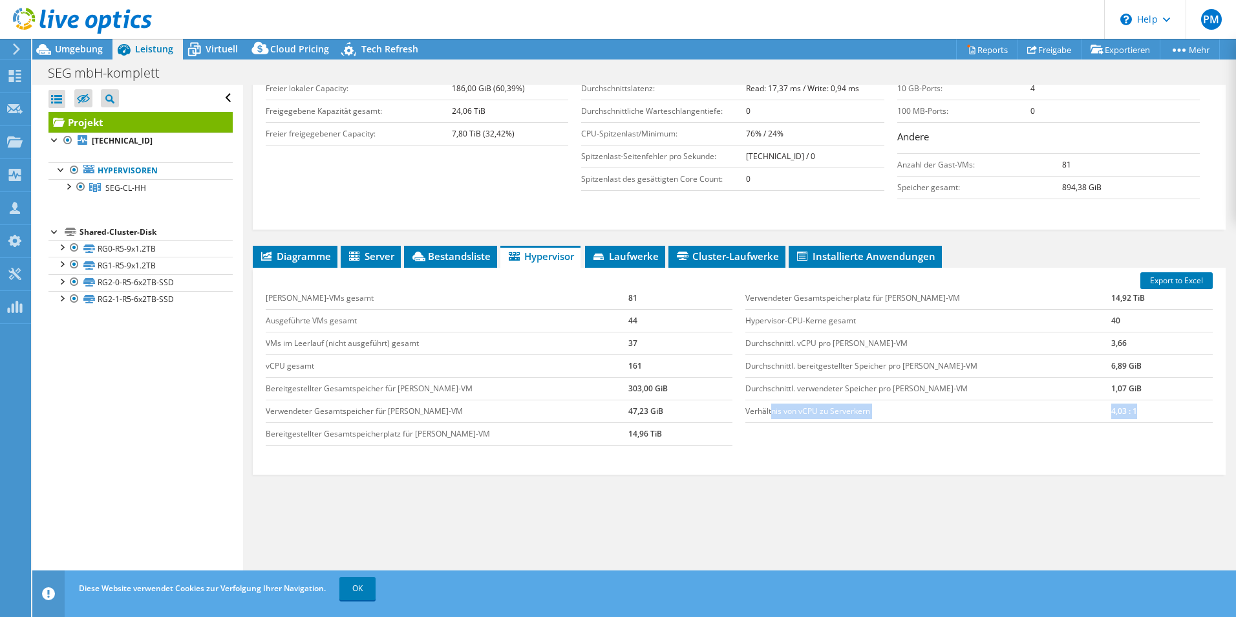
drag, startPoint x: 767, startPoint y: 405, endPoint x: 1155, endPoint y: 418, distance: 388.1
click at [1155, 418] on tr "Verhältnis von vCPU zu Serverkern 4,03 : 1" at bounding box center [978, 411] width 467 height 23
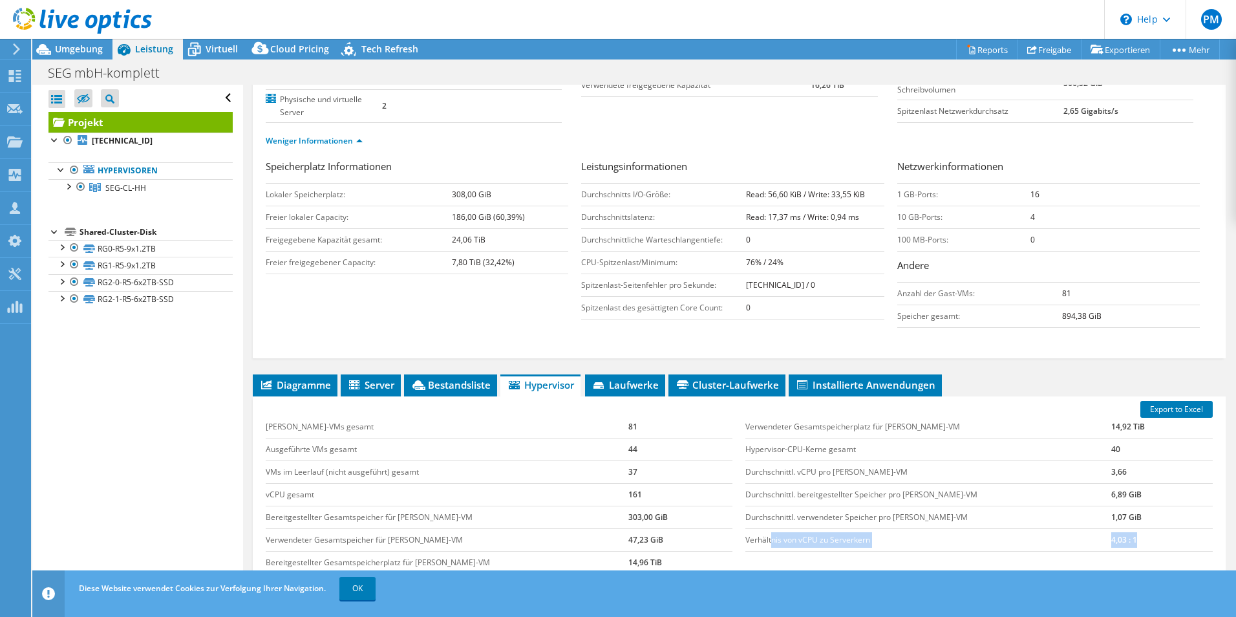
scroll to position [162, 0]
drag, startPoint x: 804, startPoint y: 255, endPoint x: 868, endPoint y: 257, distance: 64.1
click at [868, 257] on td "76% / 24%" at bounding box center [815, 262] width 138 height 23
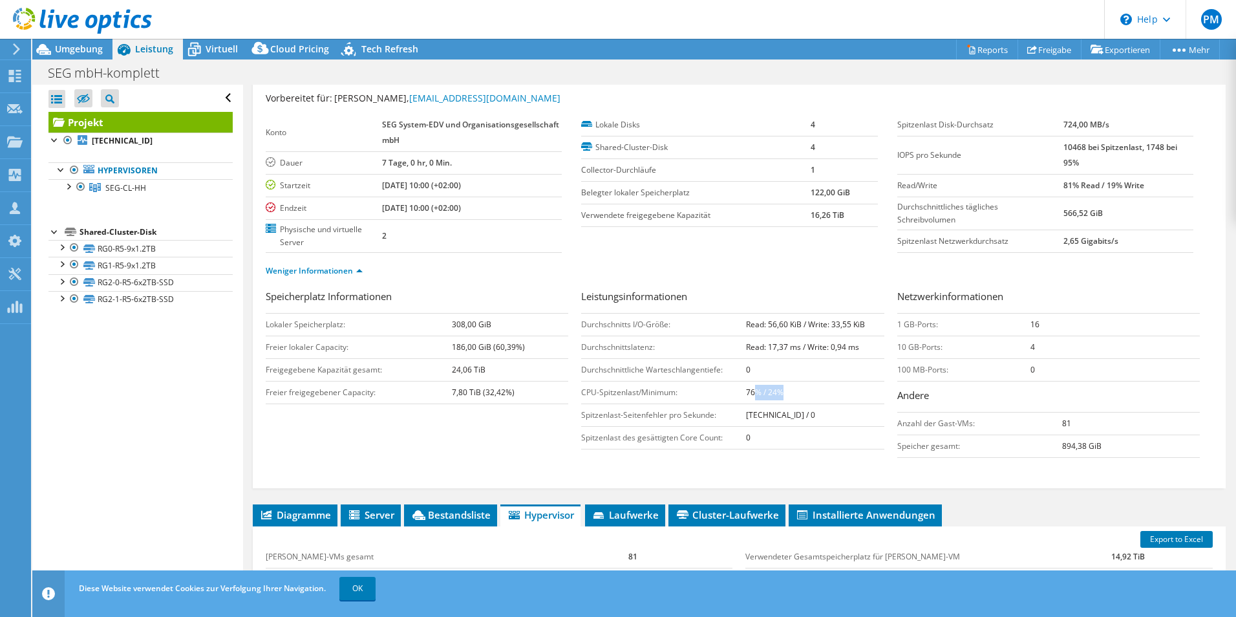
scroll to position [291, 0]
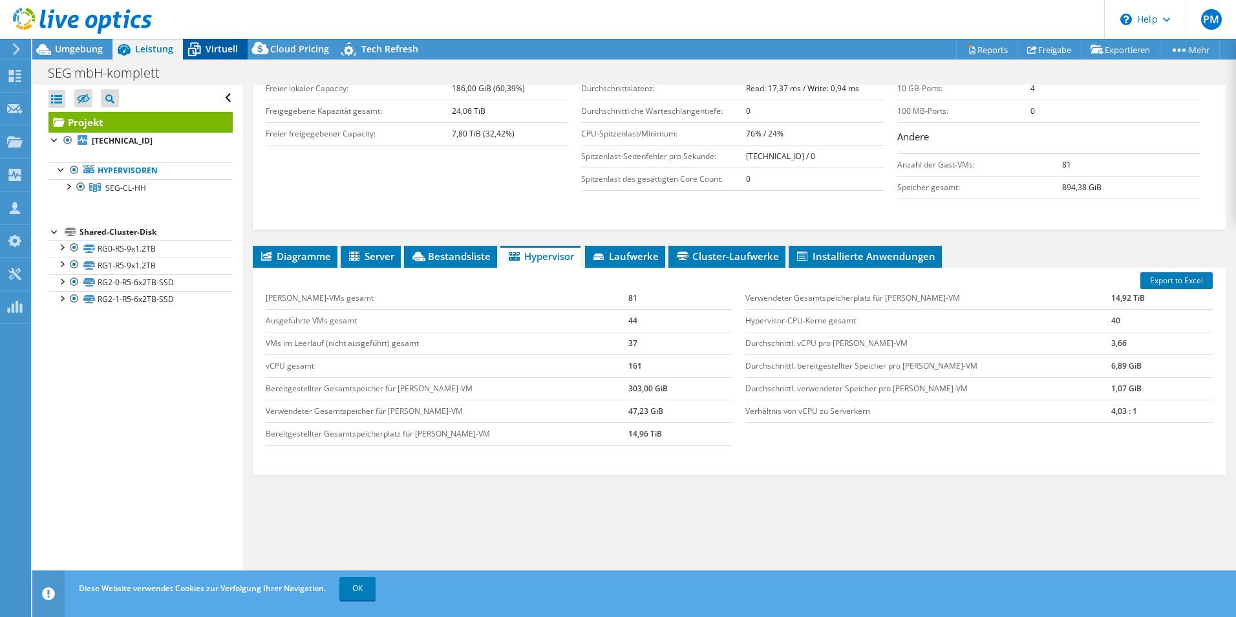
click at [221, 45] on span "Virtuell" at bounding box center [222, 49] width 32 height 12
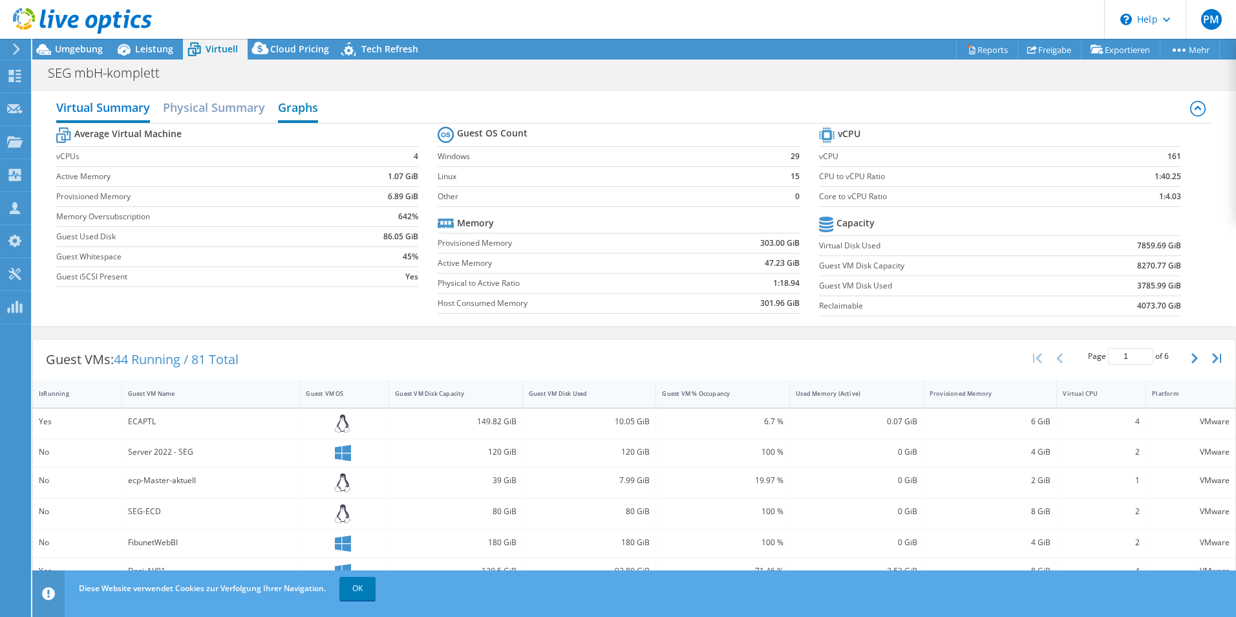
click at [306, 112] on h2 "Graphs" at bounding box center [298, 108] width 40 height 28
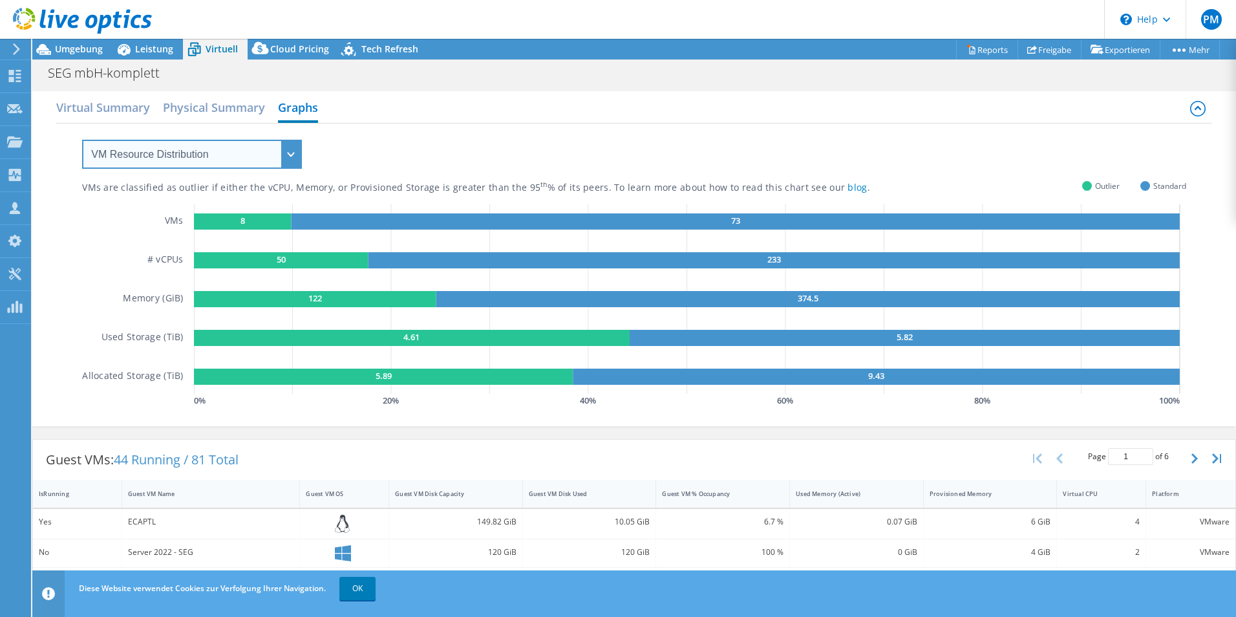
click at [197, 141] on select "VM Resource Distribution Provisioning Contrast Over Provisioning" at bounding box center [192, 154] width 220 height 29
select select "Over Provisioning"
click at [82, 140] on select "VM Resource Distribution Provisioning Contrast Over Provisioning" at bounding box center [192, 154] width 220 height 29
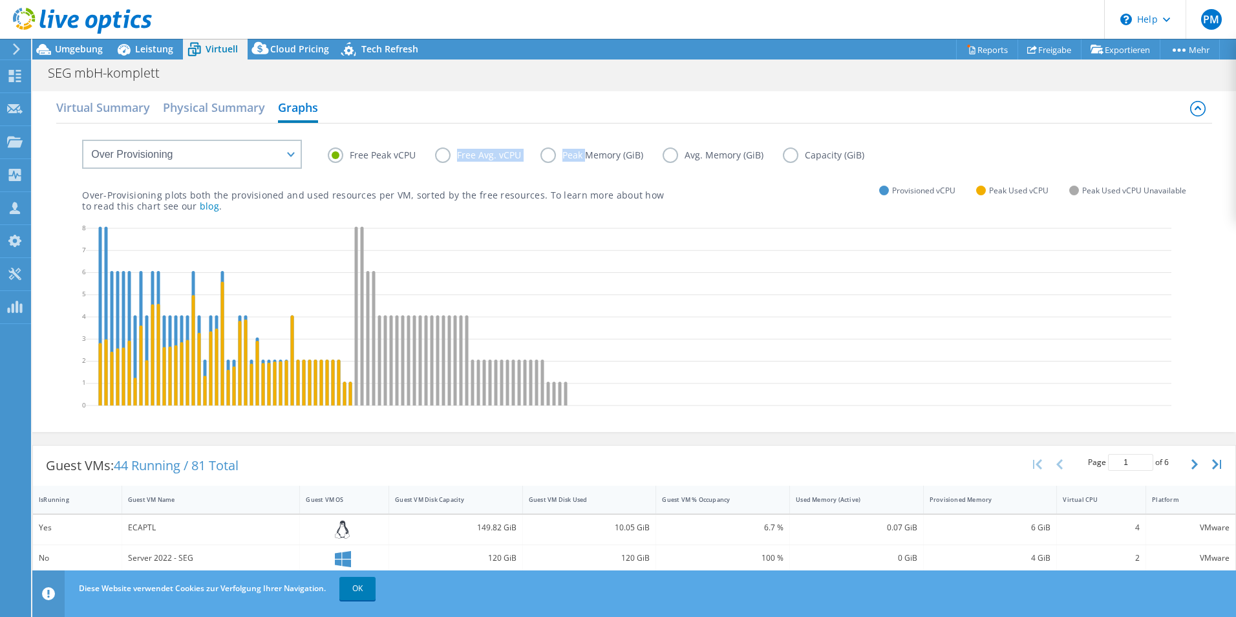
drag, startPoint x: 442, startPoint y: 159, endPoint x: 588, endPoint y: 150, distance: 145.7
click at [588, 150] on div "Free Peak vCPU Free Avg. vCPU Peak Memory (GiB) Avg. Memory (GiB) Capacity (GiB)" at bounding box center [757, 157] width 859 height 20
drag, startPoint x: 587, startPoint y: 151, endPoint x: 577, endPoint y: 156, distance: 11.0
click at [577, 156] on label "Peak Memory (GiB)" at bounding box center [601, 155] width 122 height 16
click at [0, 0] on input "Peak Memory (GiB)" at bounding box center [0, 0] width 0 height 0
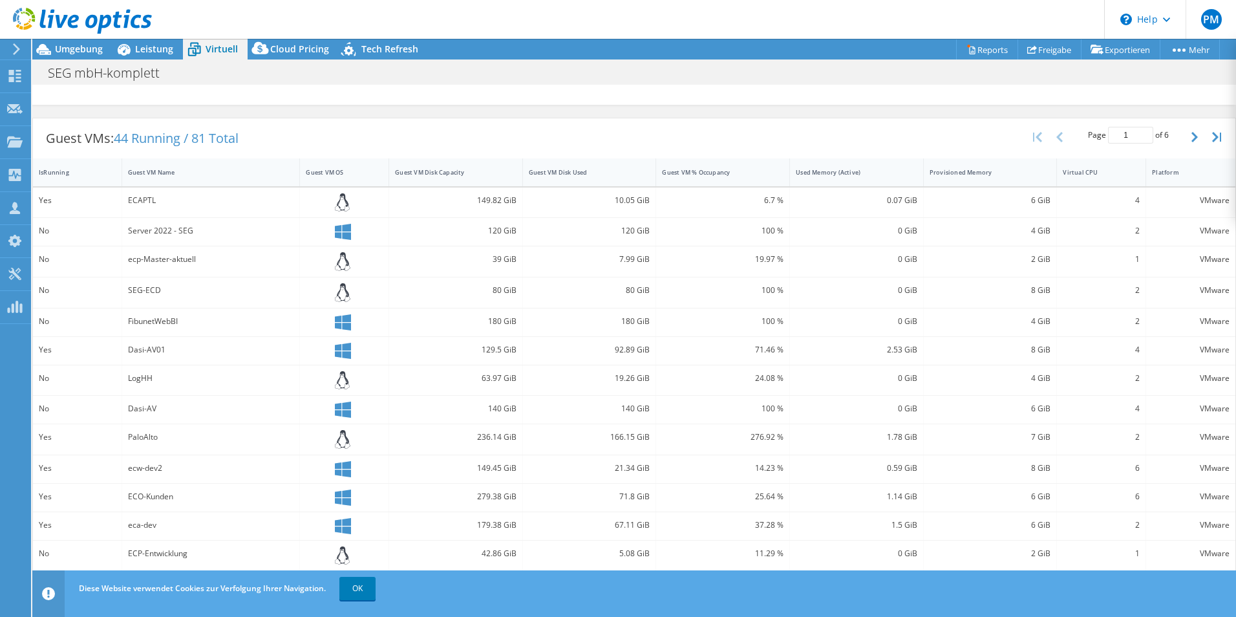
scroll to position [308, 0]
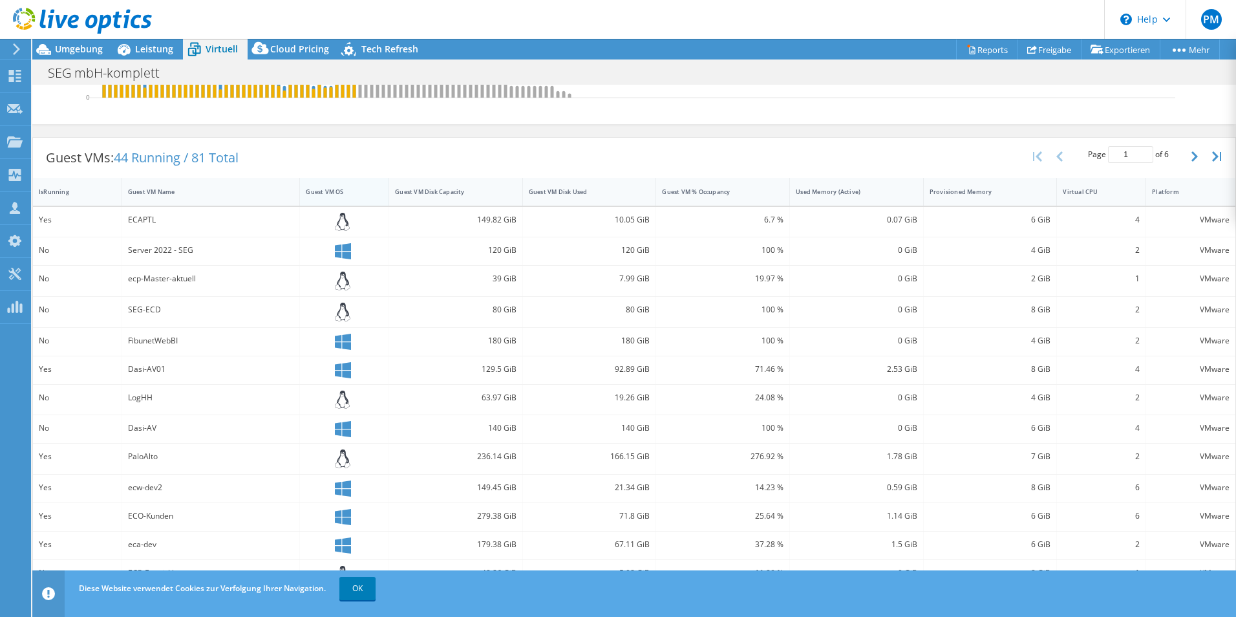
click at [320, 188] on div "Guest VM OS" at bounding box center [336, 191] width 61 height 8
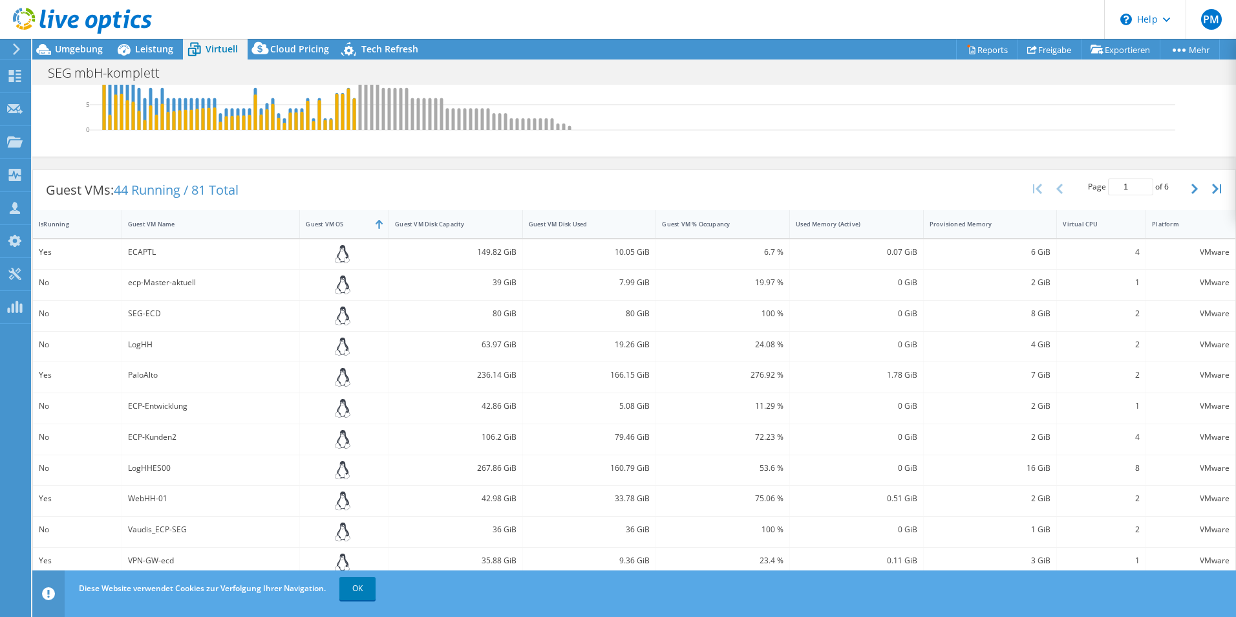
scroll to position [392, 0]
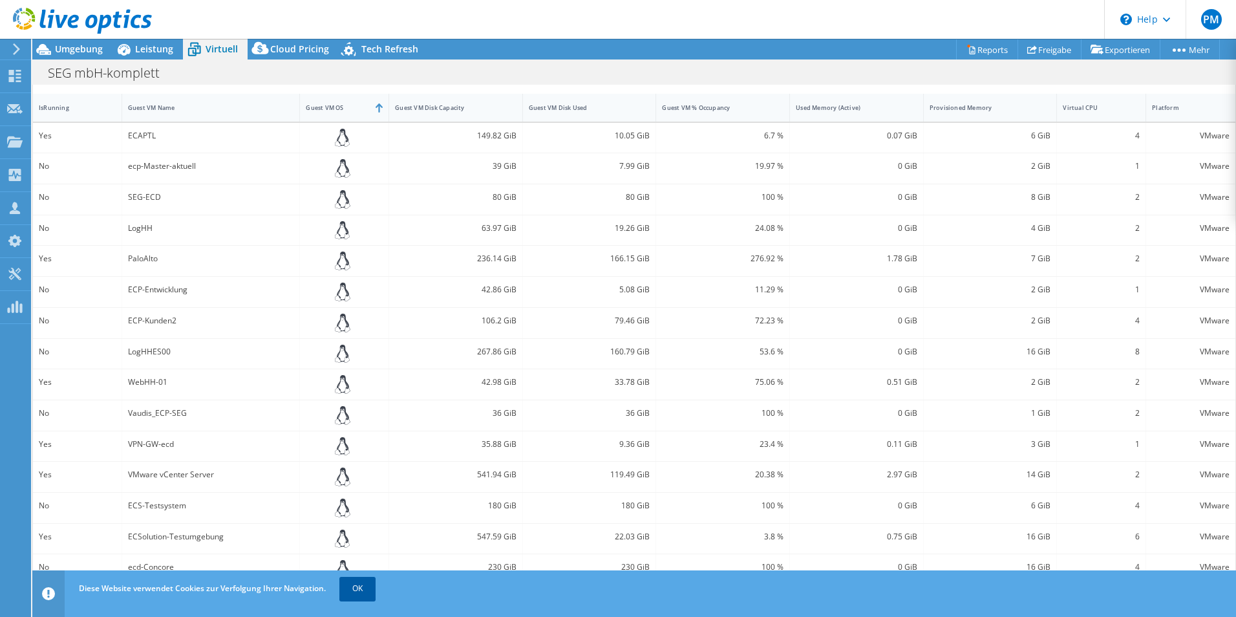
click at [362, 591] on link "OK" at bounding box center [357, 588] width 36 height 23
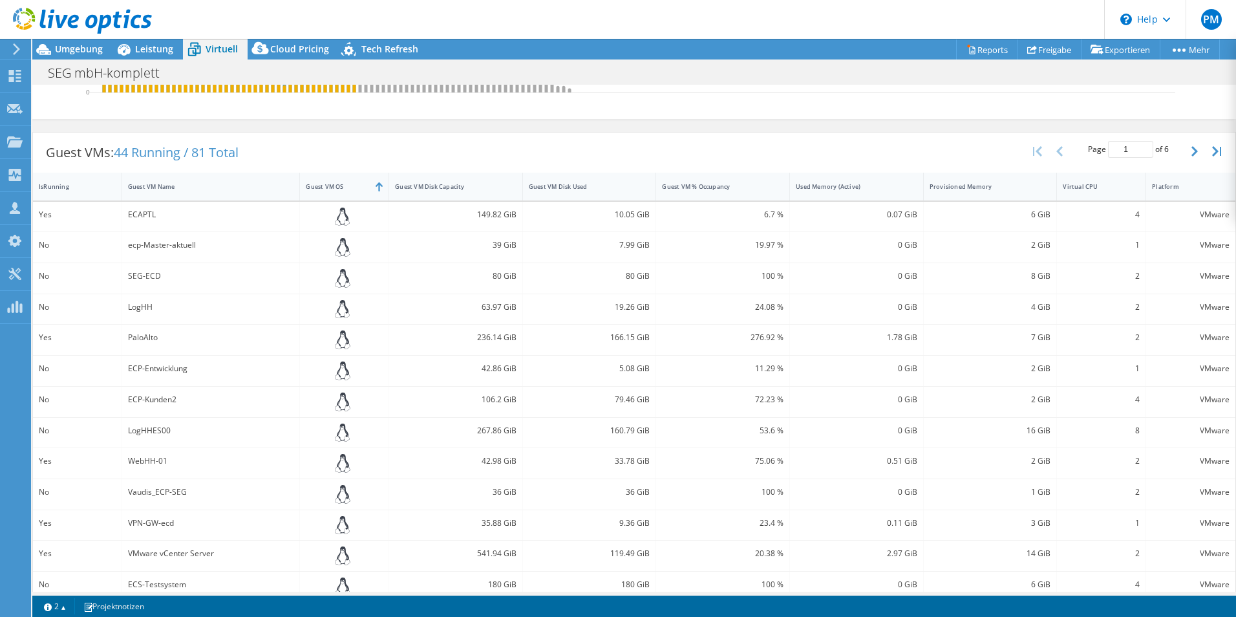
scroll to position [262, 0]
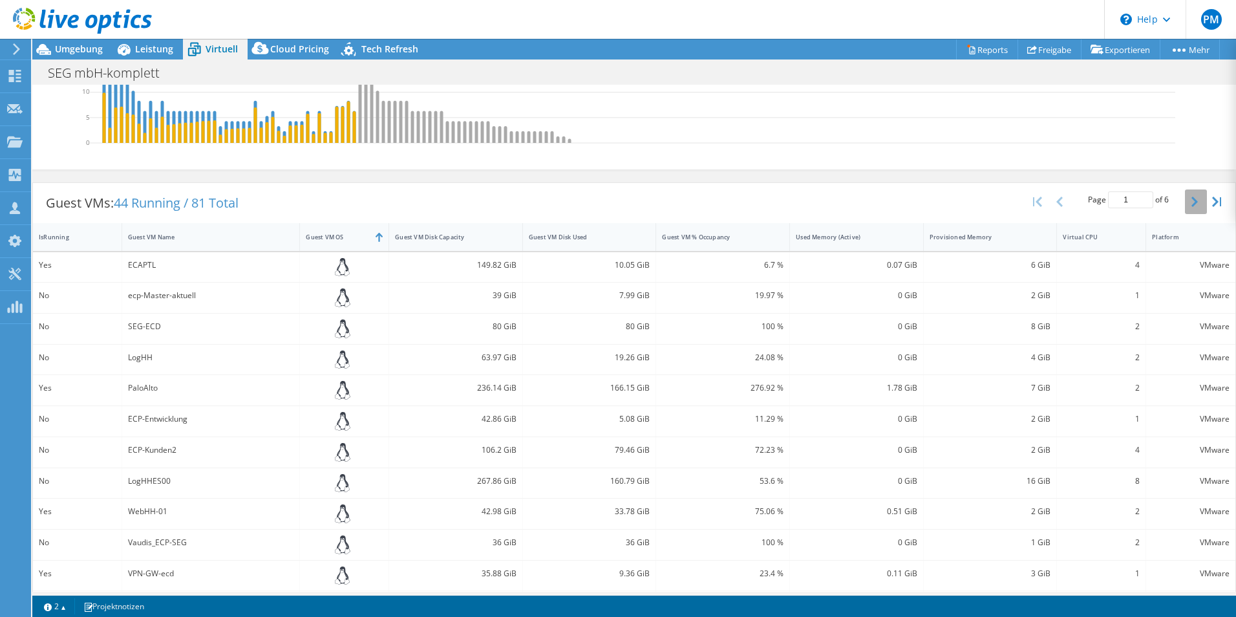
click at [1185, 204] on button "button" at bounding box center [1196, 201] width 22 height 25
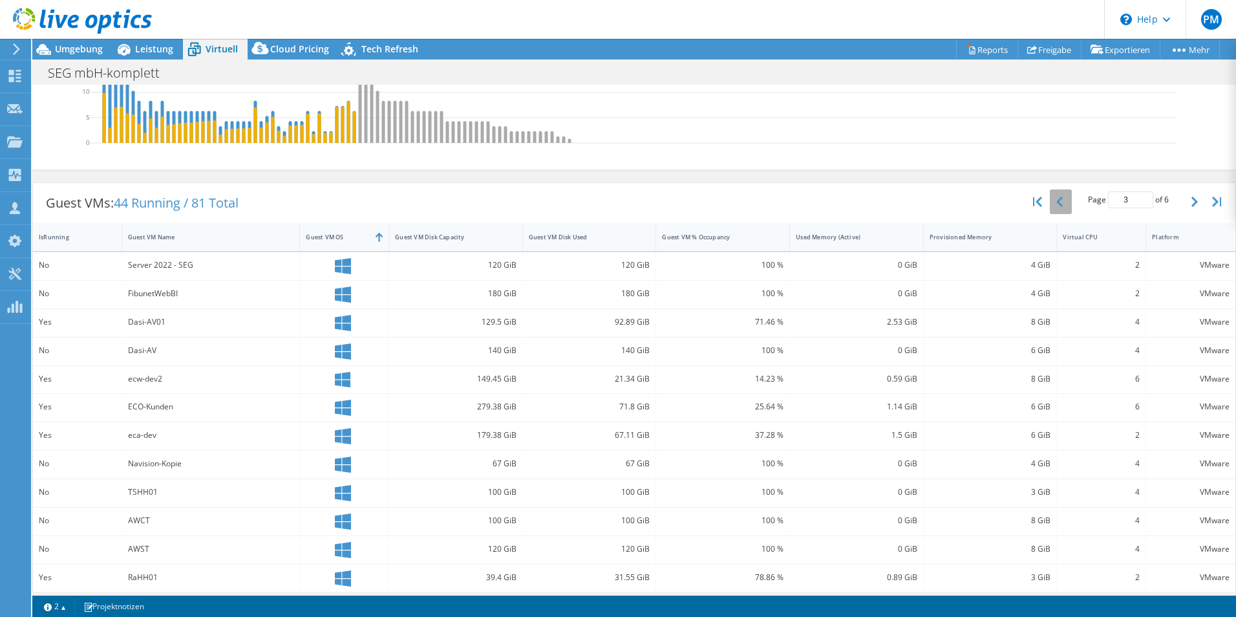
click at [1051, 207] on button "button" at bounding box center [1061, 201] width 22 height 25
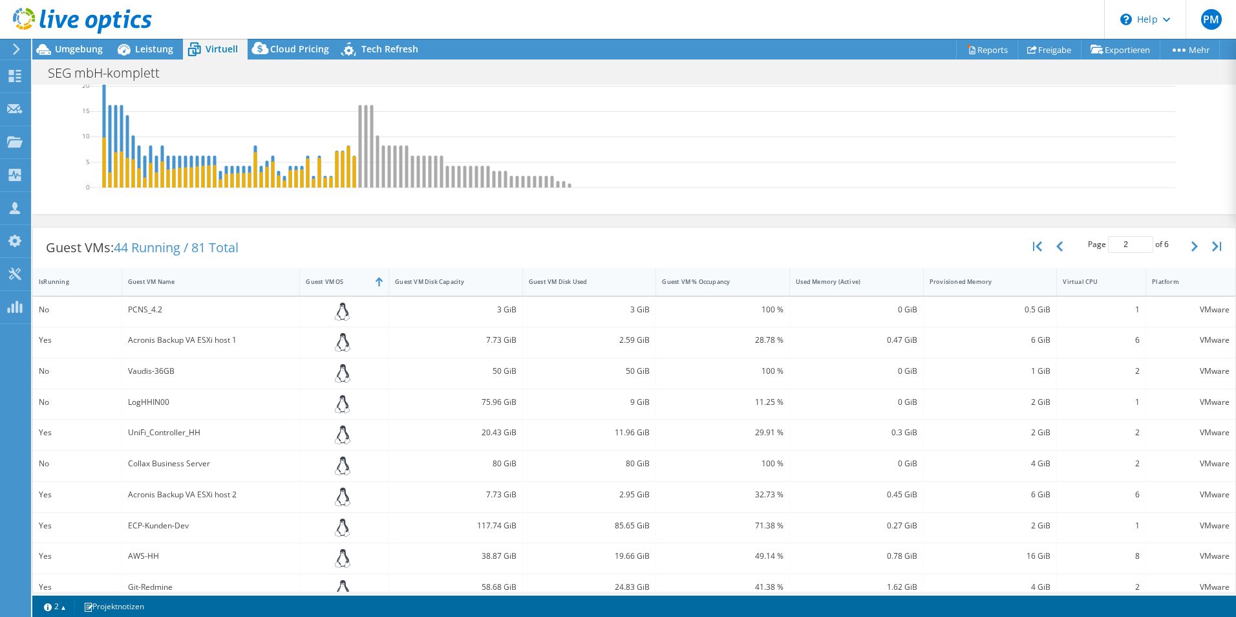
scroll to position [198, 0]
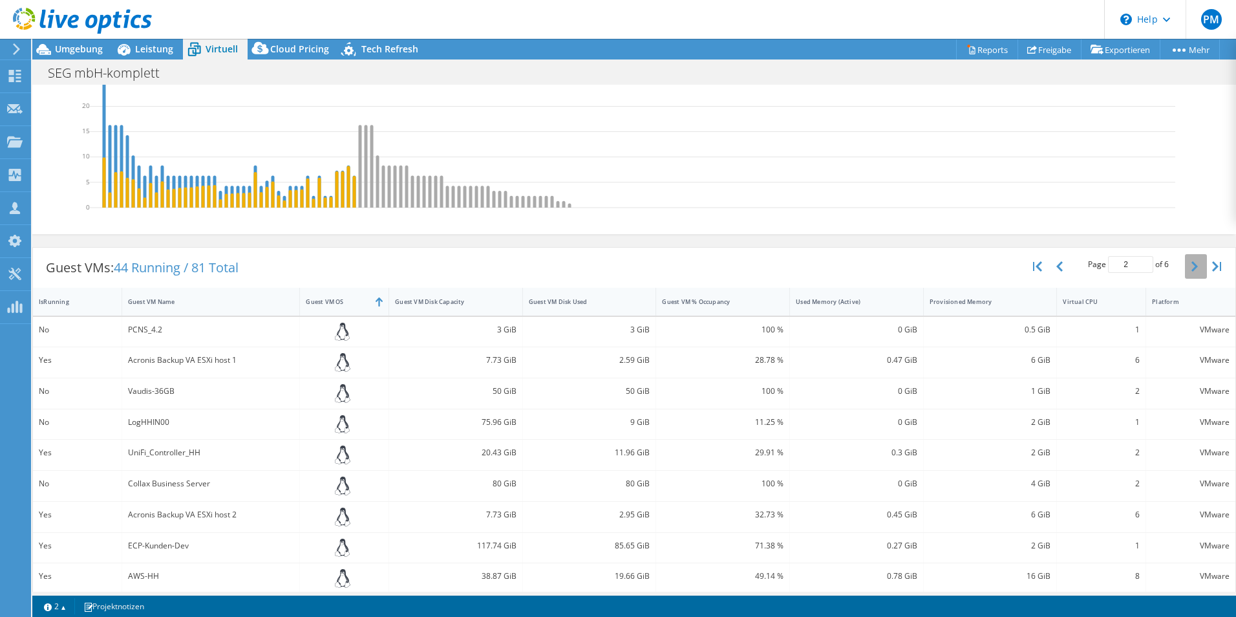
click at [1188, 264] on button "button" at bounding box center [1196, 266] width 22 height 25
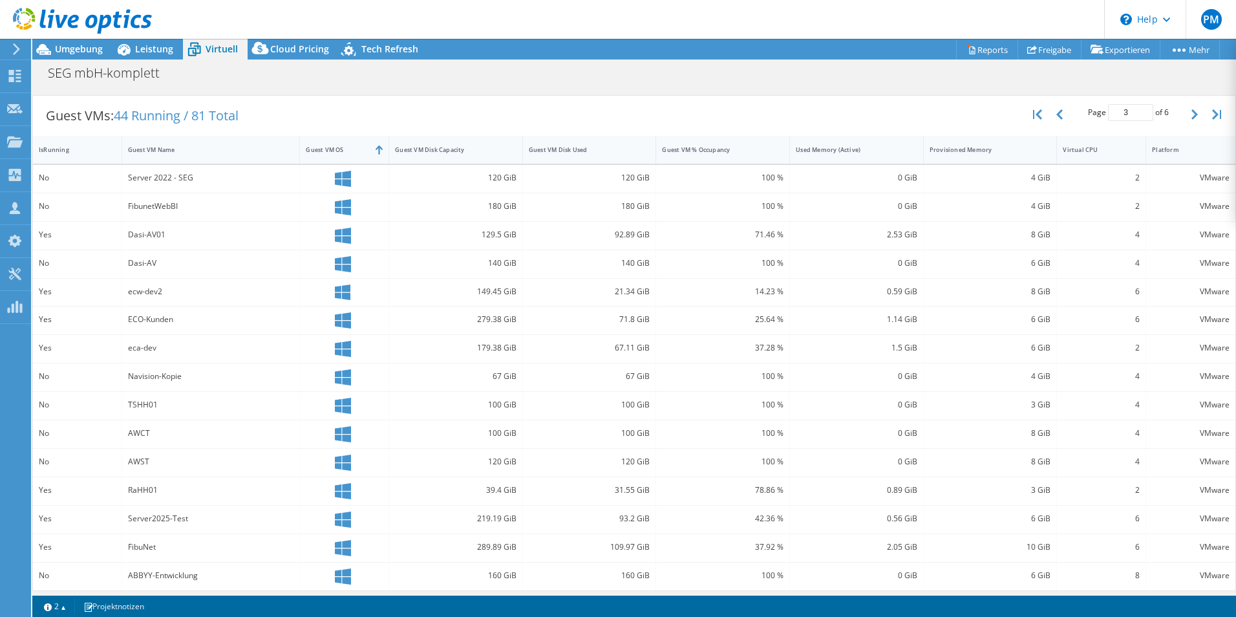
scroll to position [356, 0]
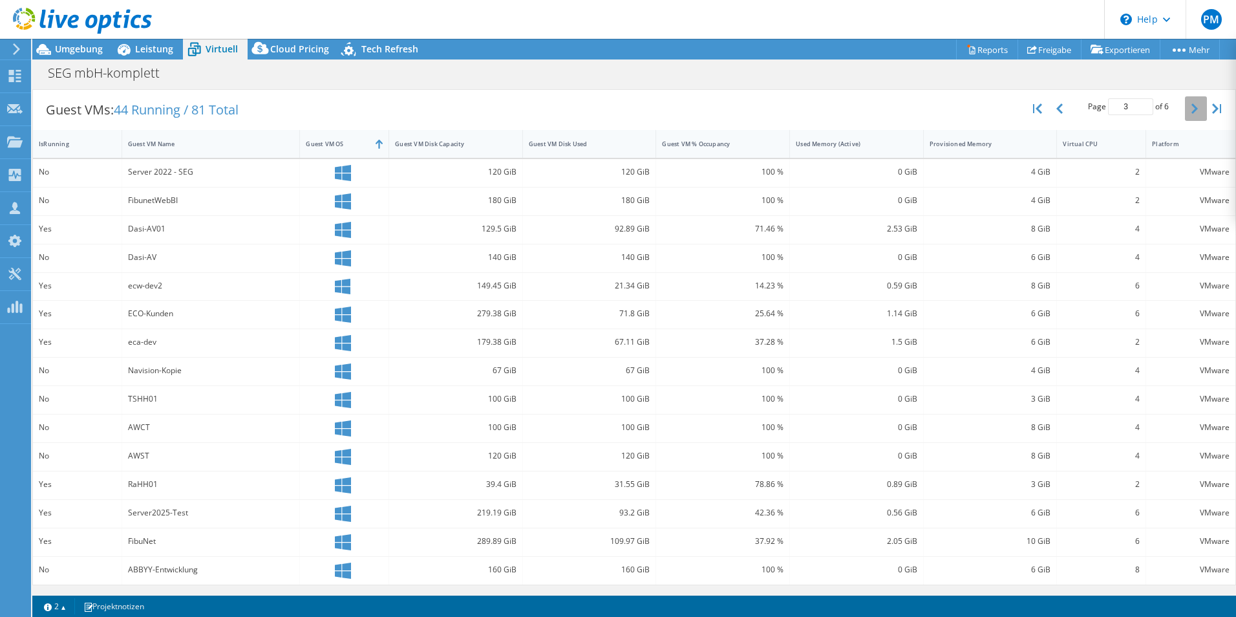
click at [1192, 104] on icon "button" at bounding box center [1195, 108] width 6 height 10
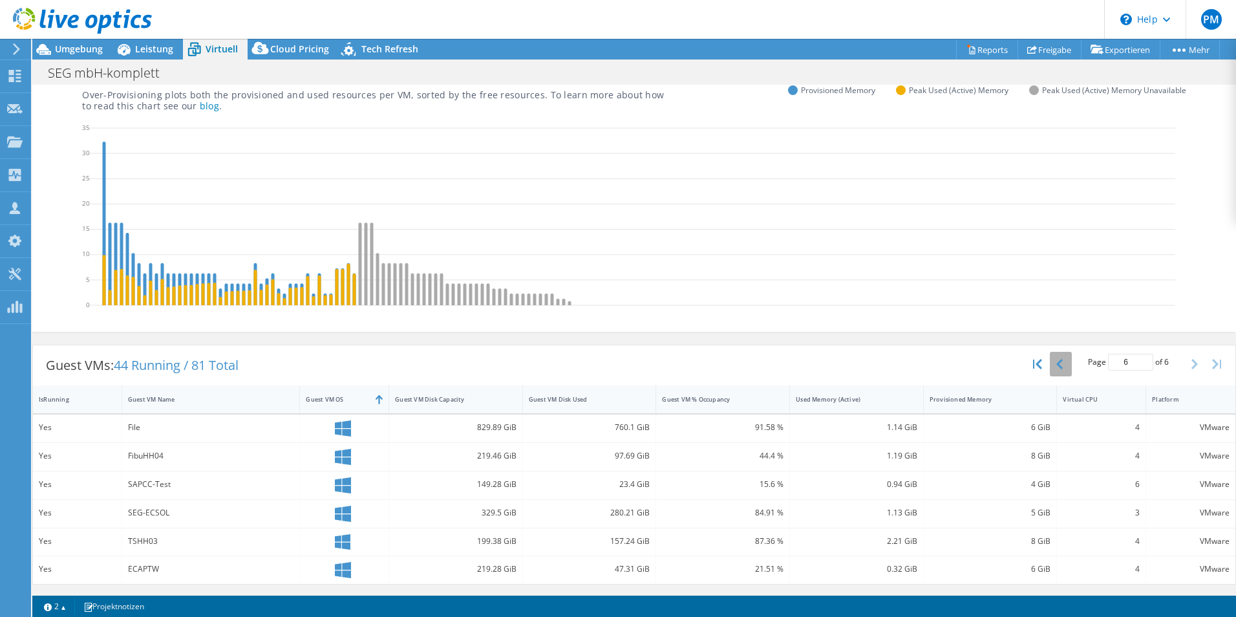
click at [1056, 363] on icon "button" at bounding box center [1059, 364] width 6 height 10
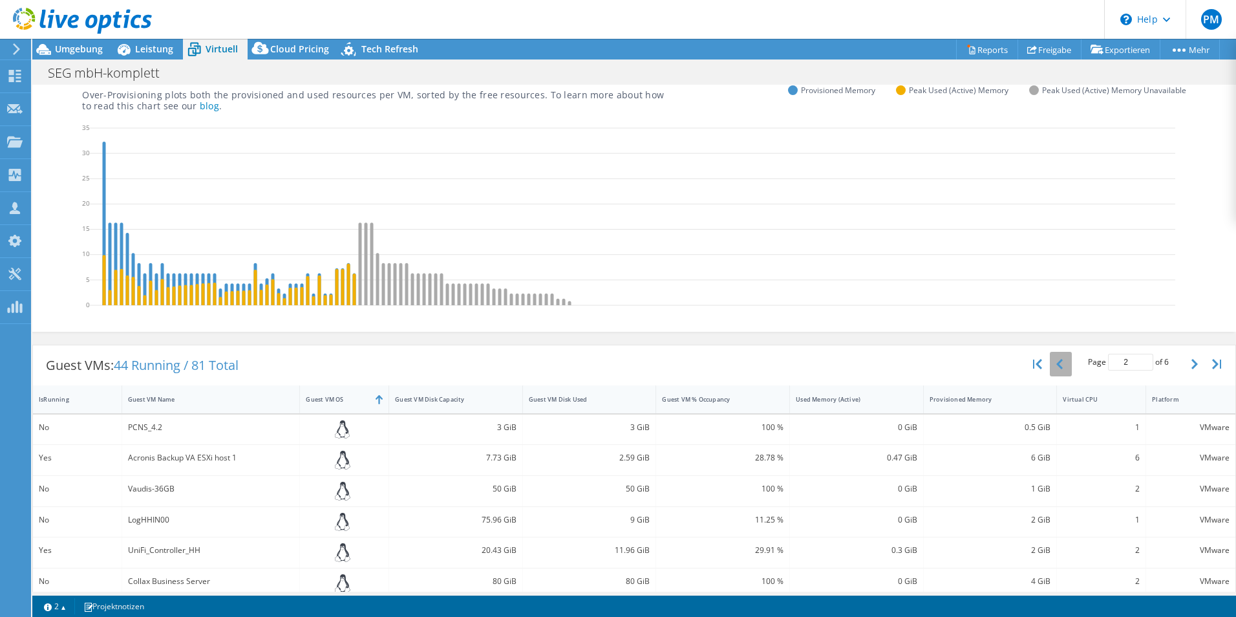
click at [1056, 363] on icon "button" at bounding box center [1059, 364] width 6 height 10
type input "1"
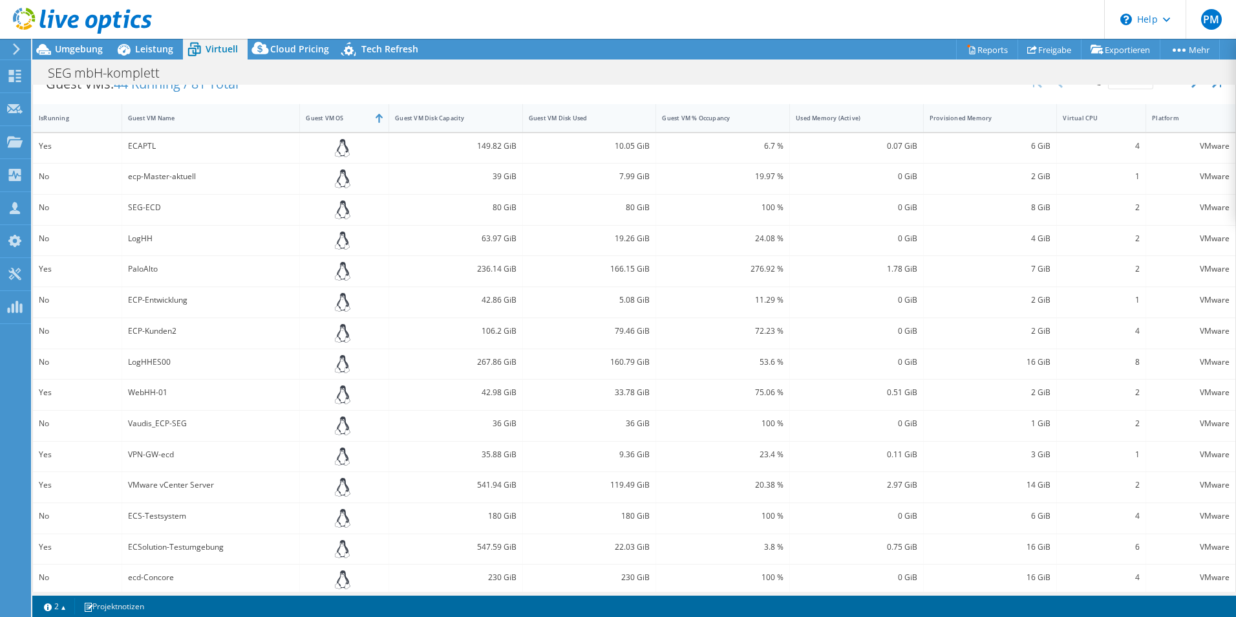
scroll to position [392, 0]
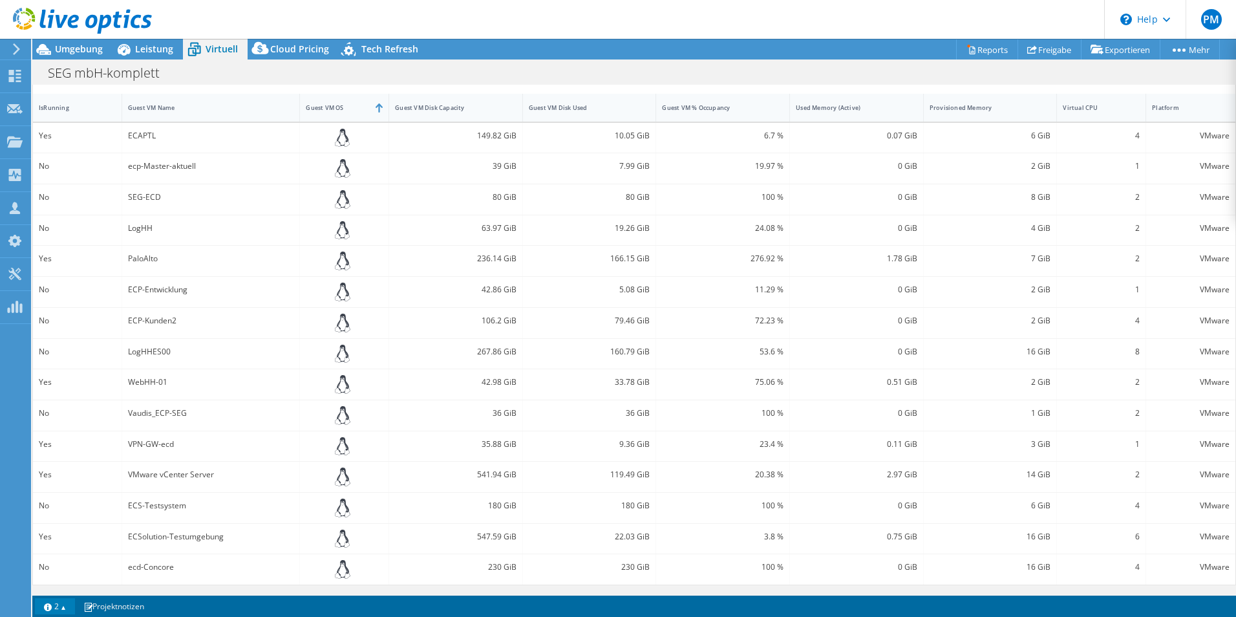
click at [59, 608] on link "2" at bounding box center [55, 606] width 40 height 16
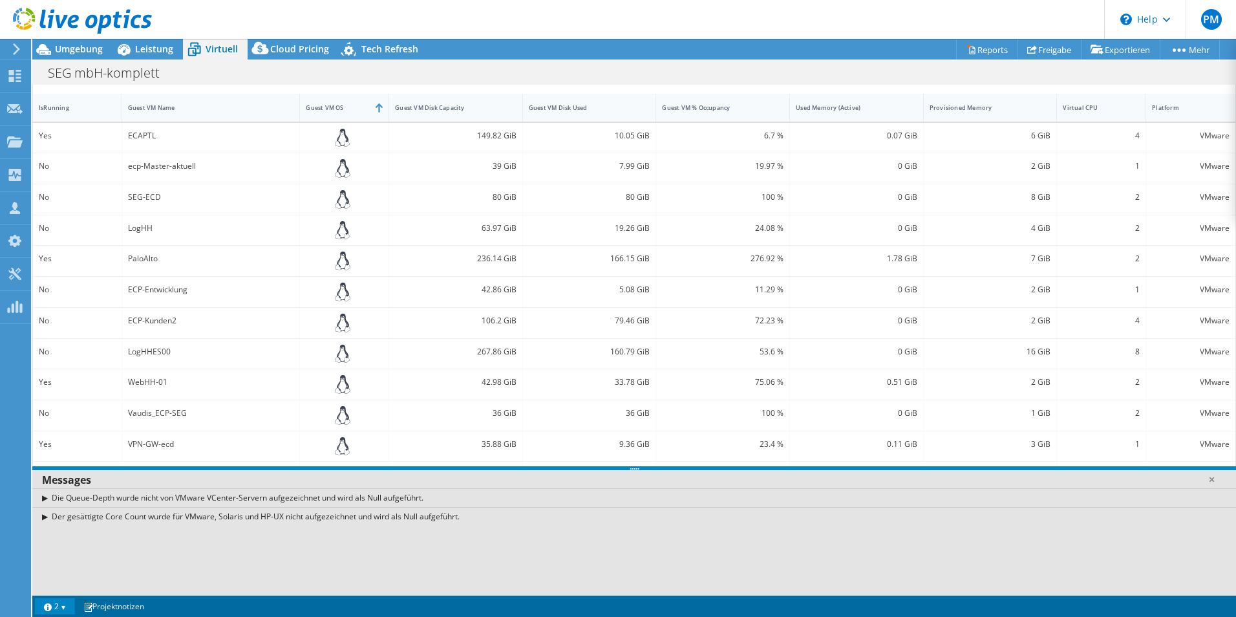
click at [65, 608] on link "2" at bounding box center [55, 606] width 40 height 16
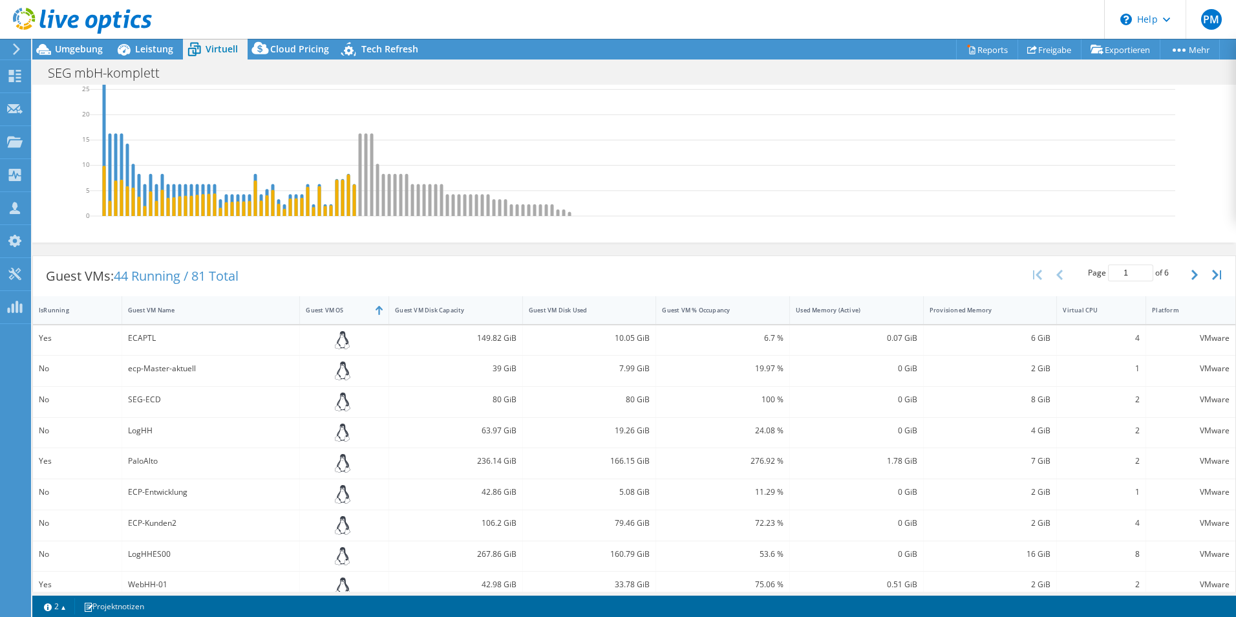
scroll to position [4, 0]
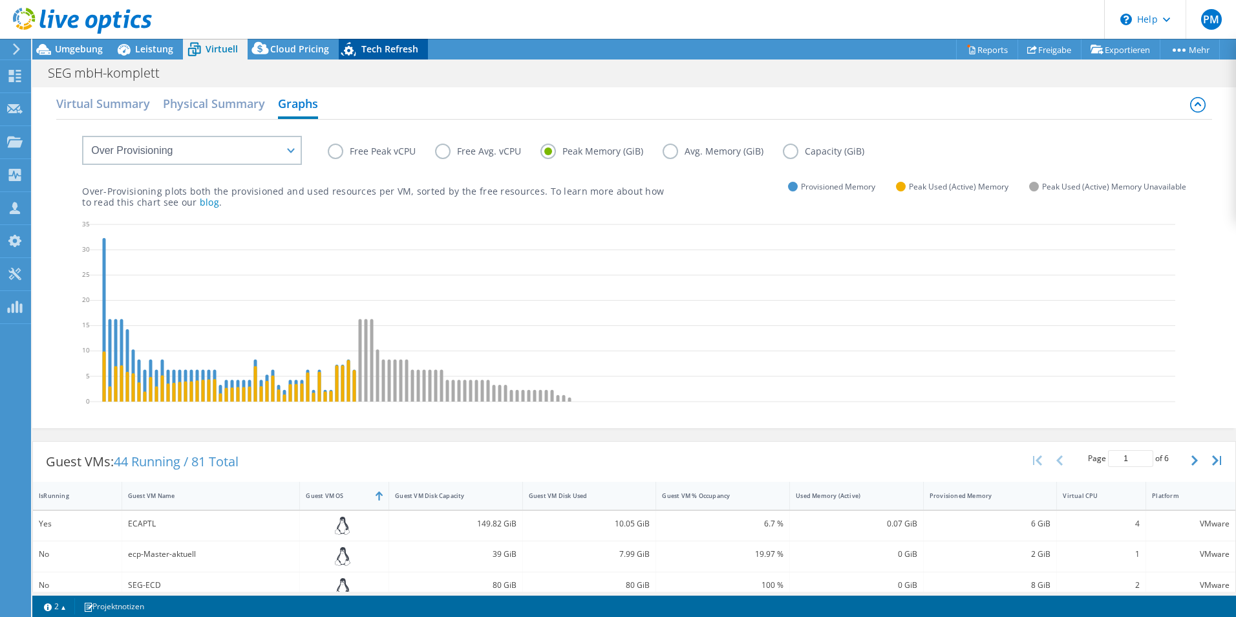
click at [393, 50] on span "Tech Refresh" at bounding box center [389, 49] width 57 height 12
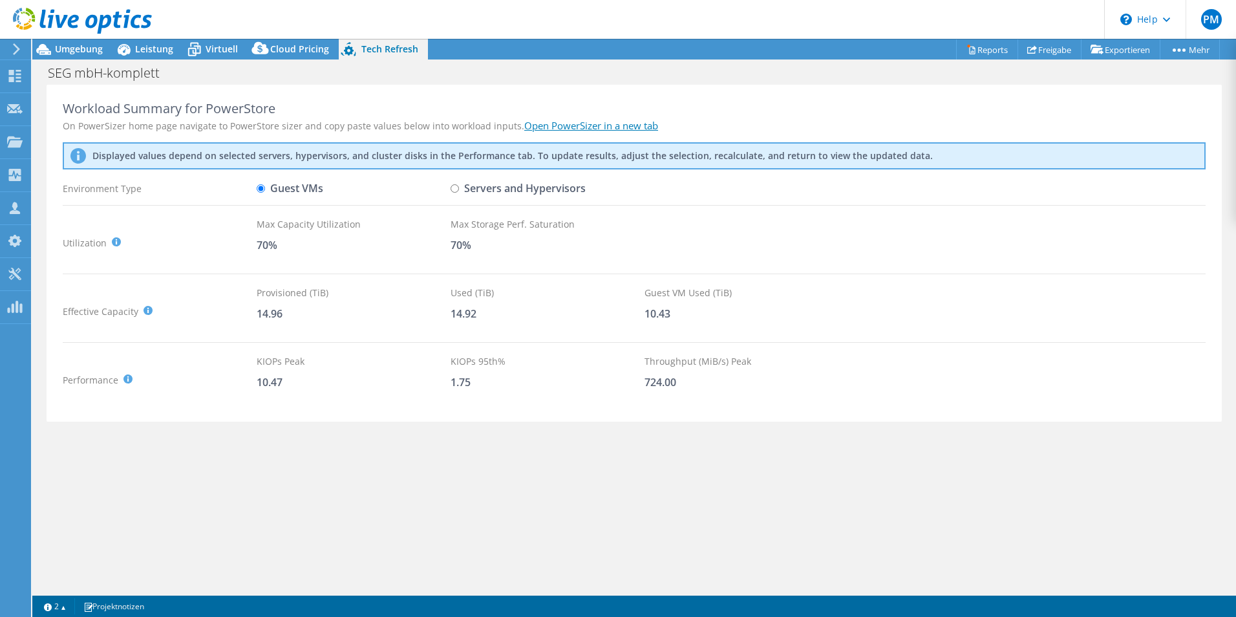
scroll to position [0, 0]
click at [461, 187] on label "Servers and Hypervisors" at bounding box center [518, 188] width 135 height 23
click at [459, 187] on input "Servers and Hypervisors" at bounding box center [455, 188] width 8 height 8
radio input "true"
radio input "false"
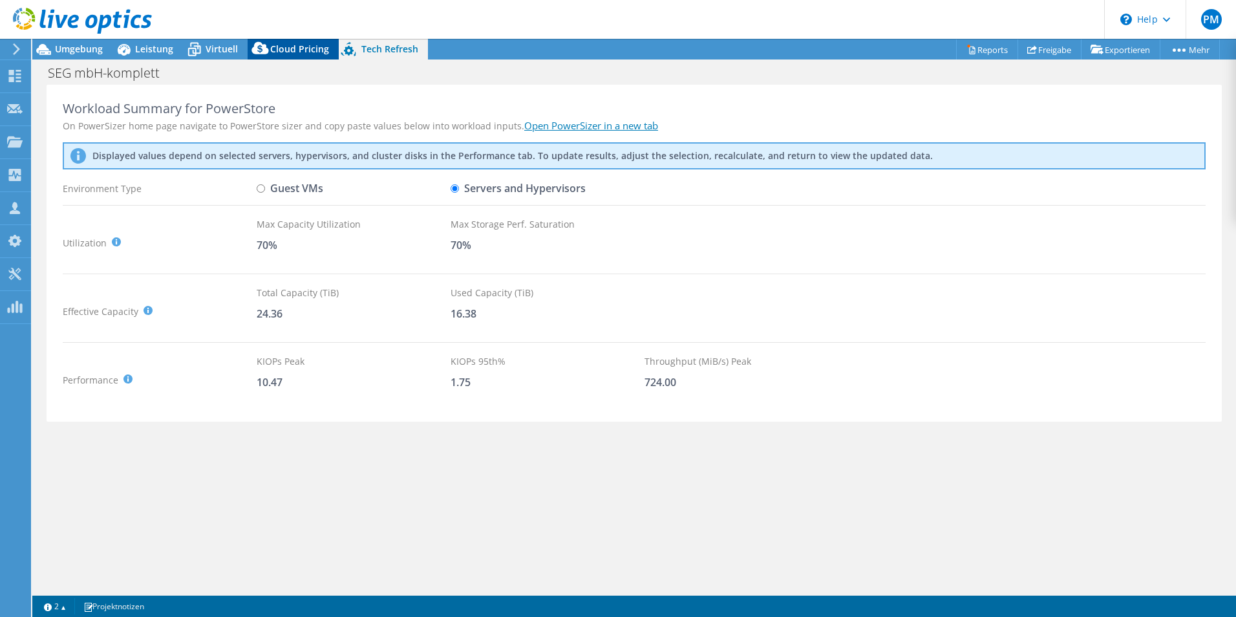
click at [295, 50] on span "Cloud Pricing" at bounding box center [299, 49] width 59 height 12
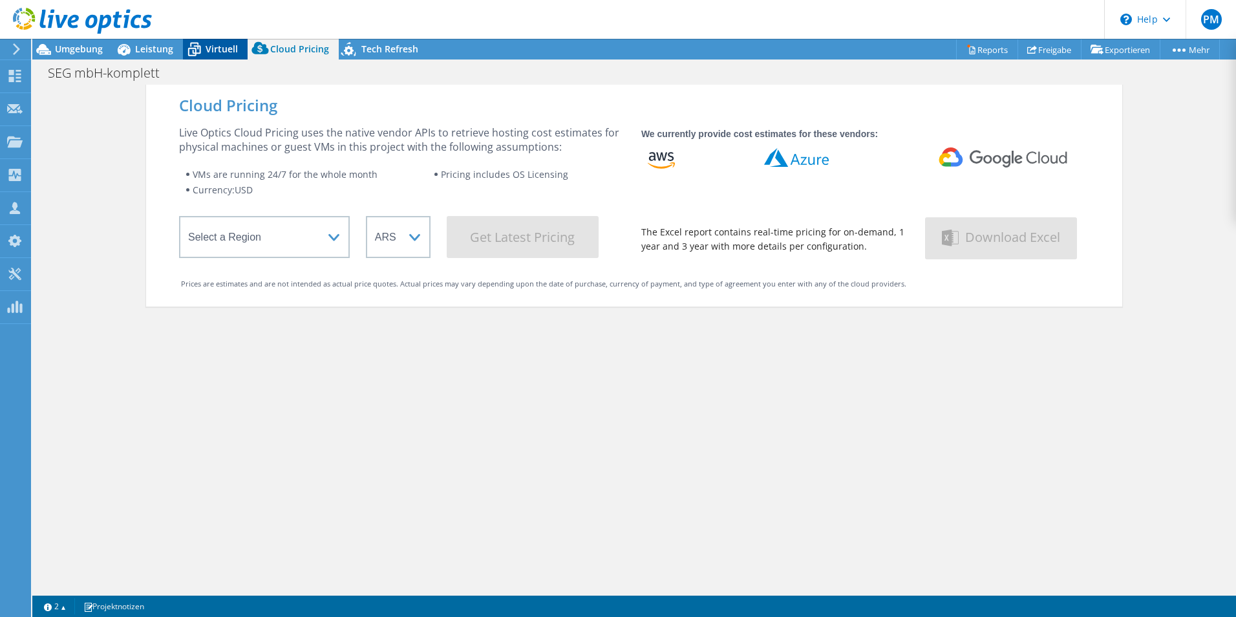
click at [236, 50] on span "Virtuell" at bounding box center [222, 49] width 32 height 12
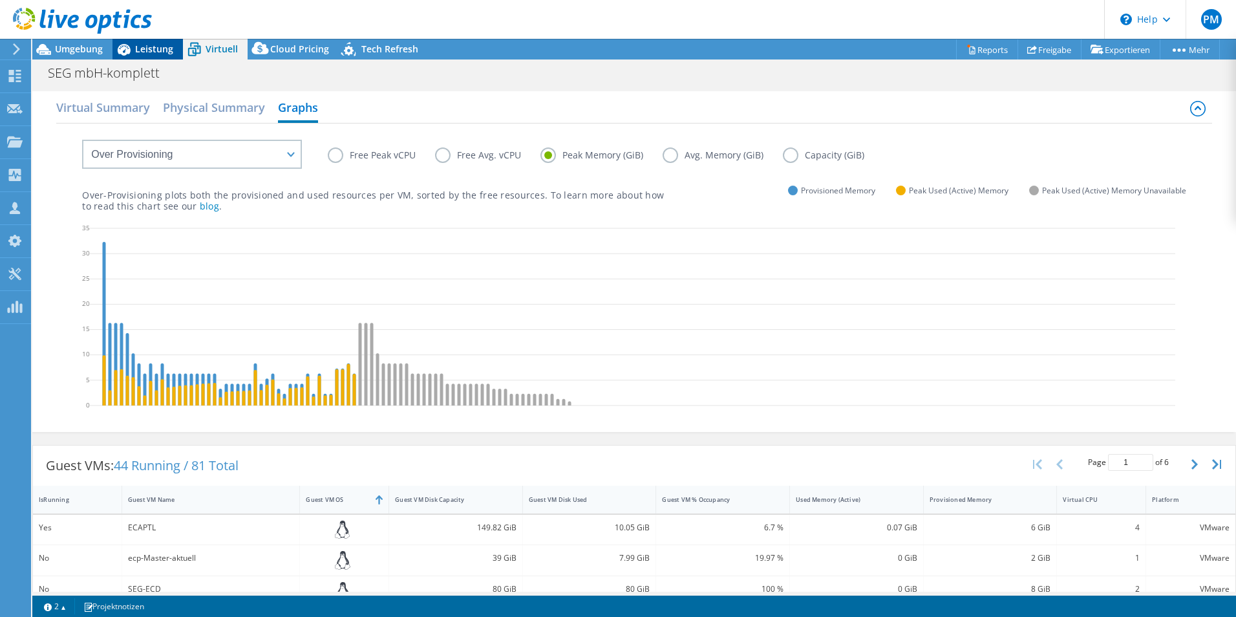
click at [141, 47] on span "Leistung" at bounding box center [154, 49] width 38 height 12
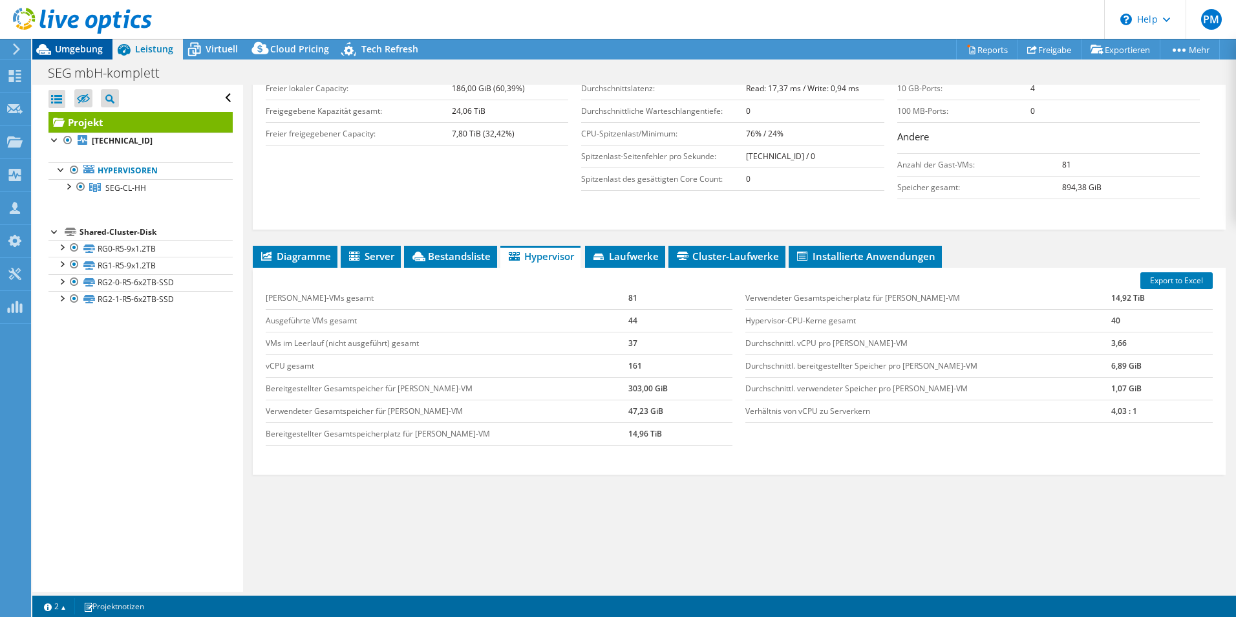
click at [78, 45] on span "Umgebung" at bounding box center [79, 49] width 48 height 12
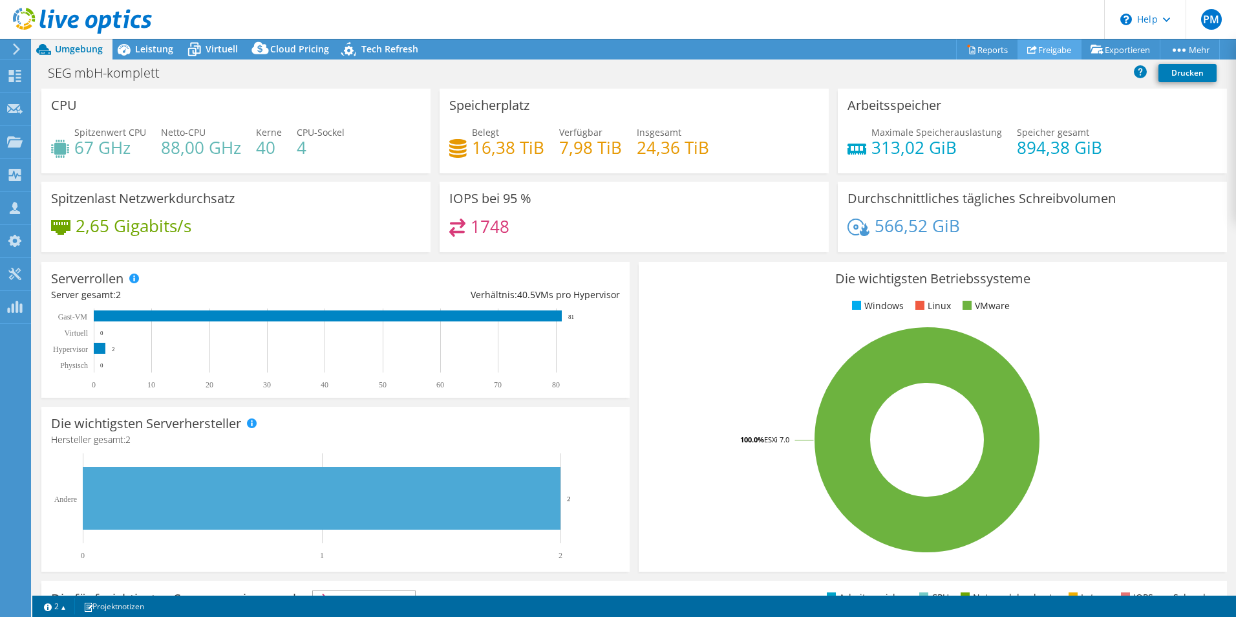
click at [1051, 47] on link "Freigabe" at bounding box center [1050, 49] width 64 height 20
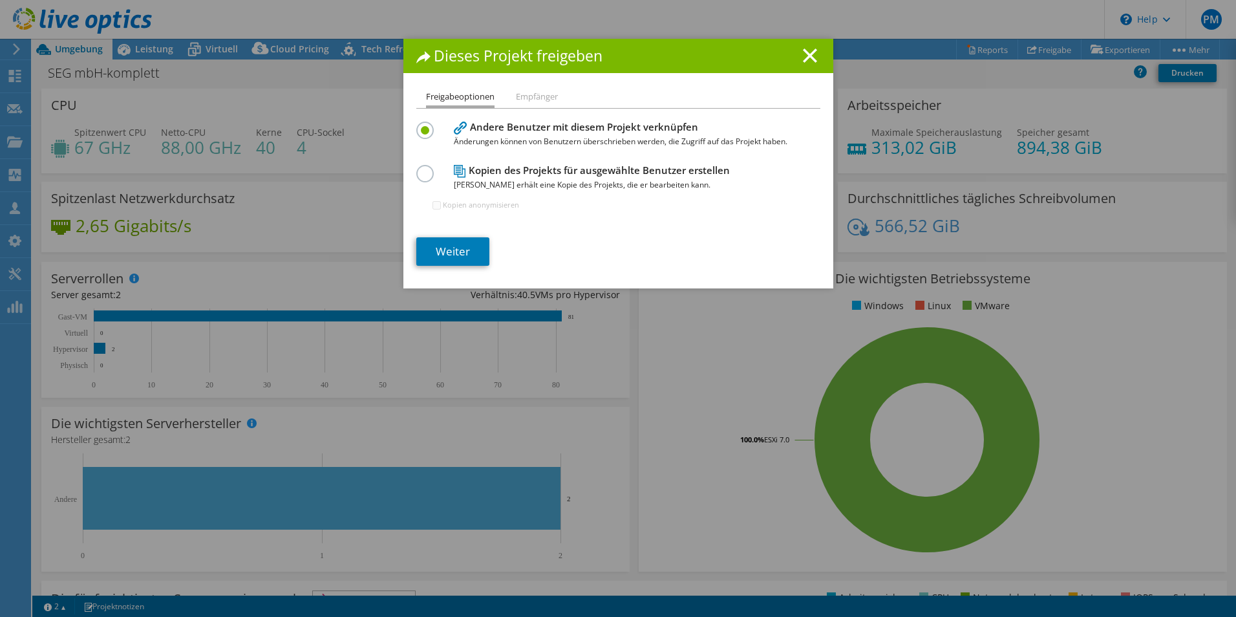
click at [531, 99] on li "Empfänger" at bounding box center [537, 97] width 42 height 16
click at [532, 100] on li "Empfänger" at bounding box center [537, 97] width 42 height 16
click at [491, 176] on h4 "Kopien des Projekts für ausgewählte Benutzer erstellen Jeder Benutzer erhält ei…" at bounding box center [615, 177] width 323 height 29
click at [425, 168] on label at bounding box center [427, 166] width 23 height 3
click at [0, 0] on input "radio" at bounding box center [0, 0] width 0 height 0
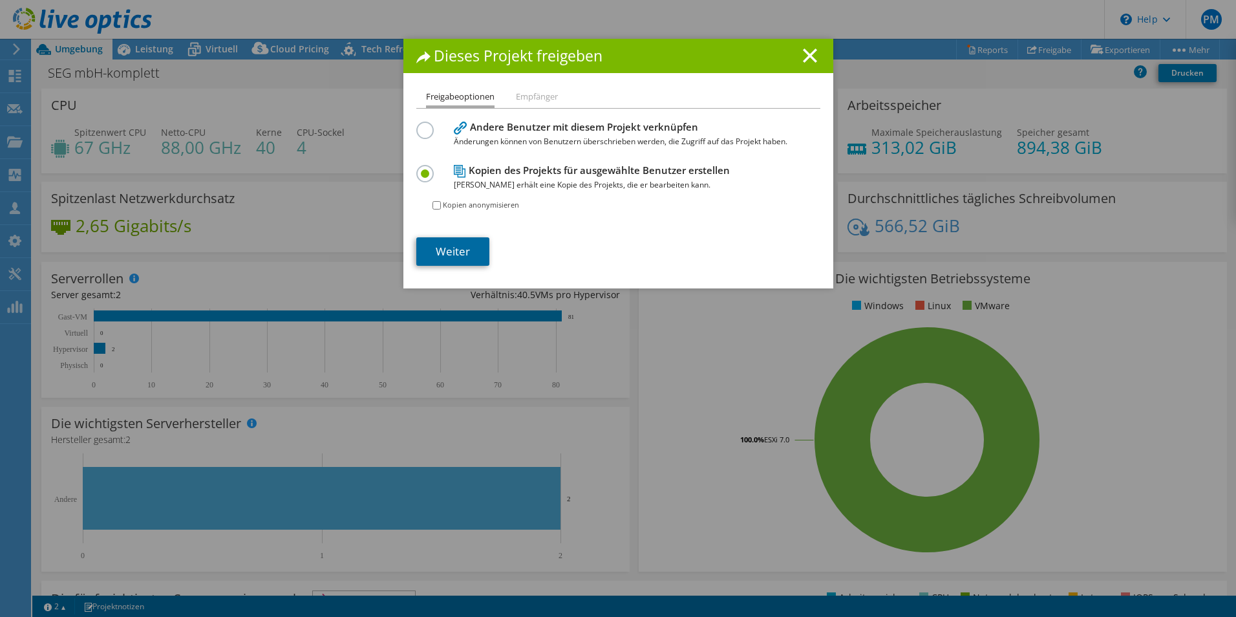
click at [457, 251] on link "Weiter" at bounding box center [452, 251] width 73 height 28
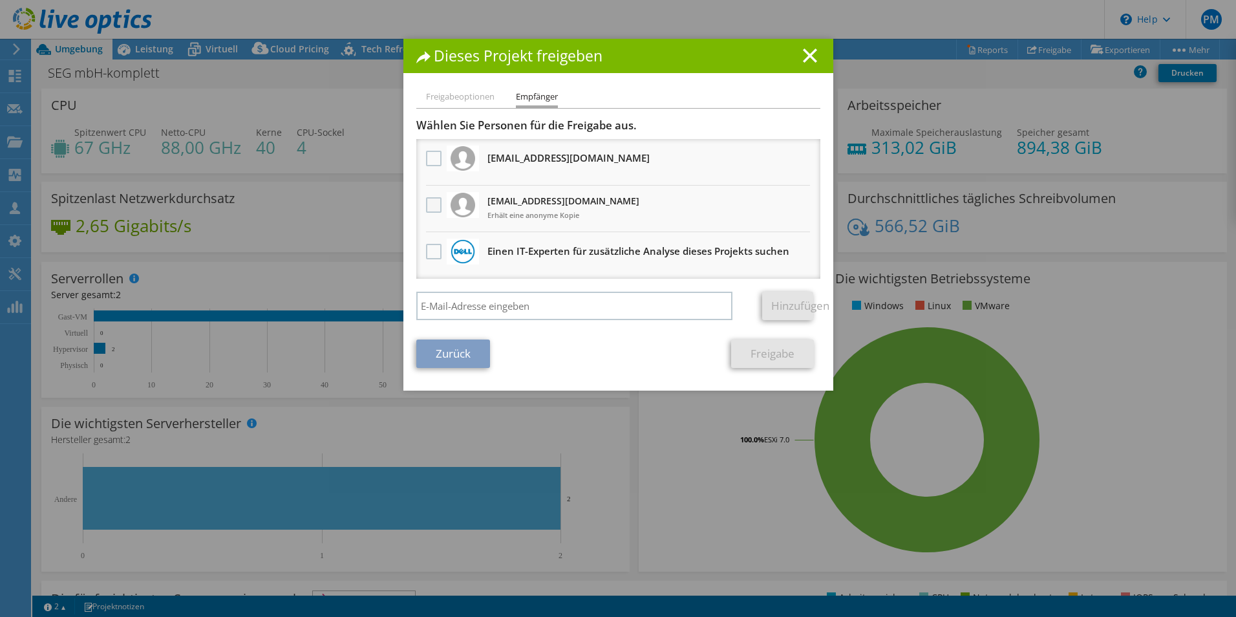
click at [428, 206] on label at bounding box center [435, 205] width 19 height 16
click at [0, 0] on input "checkbox" at bounding box center [0, 0] width 0 height 0
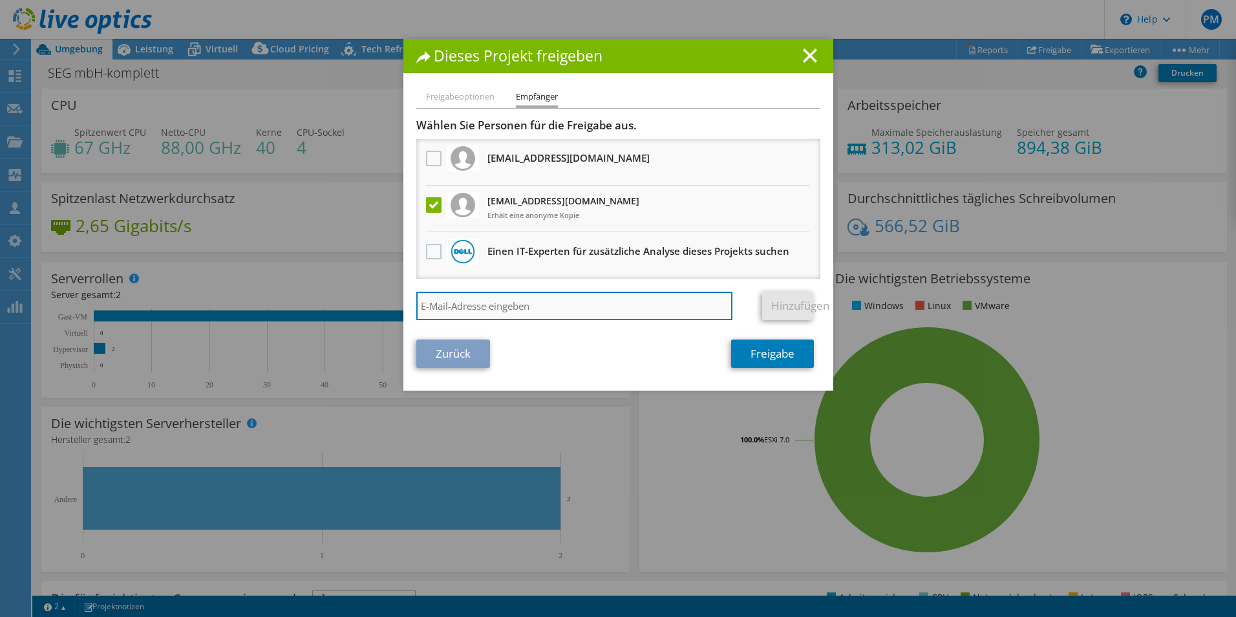
click at [495, 306] on input "search" at bounding box center [574, 306] width 317 height 28
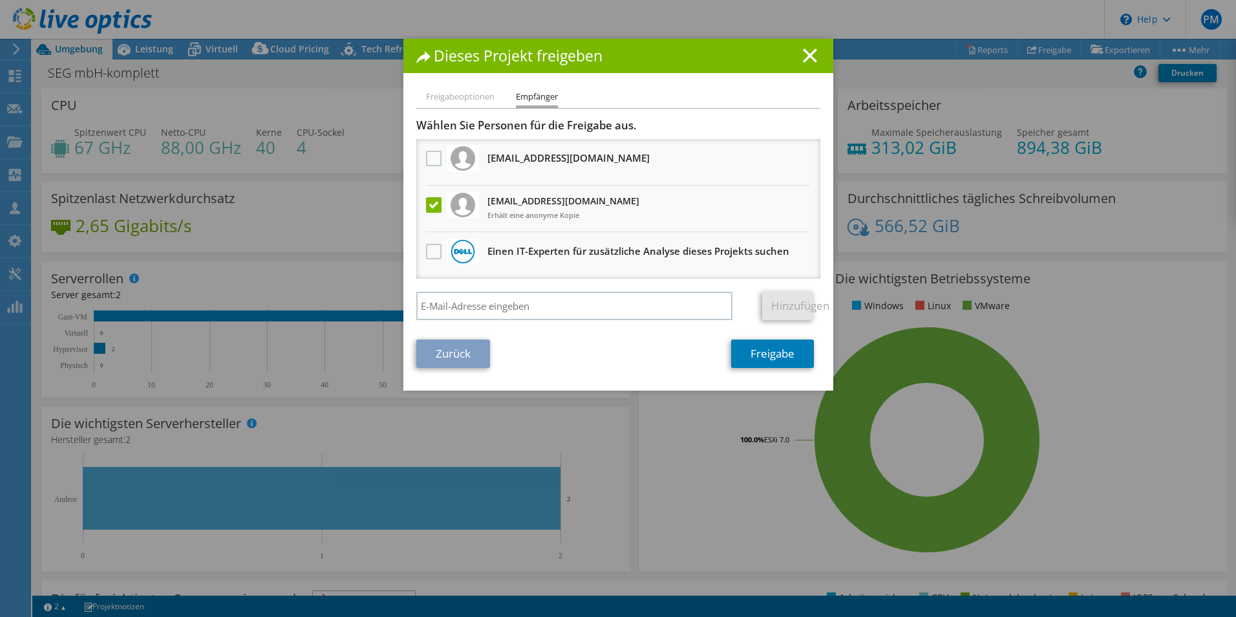
click at [462, 352] on link "Zurück" at bounding box center [453, 353] width 74 height 28
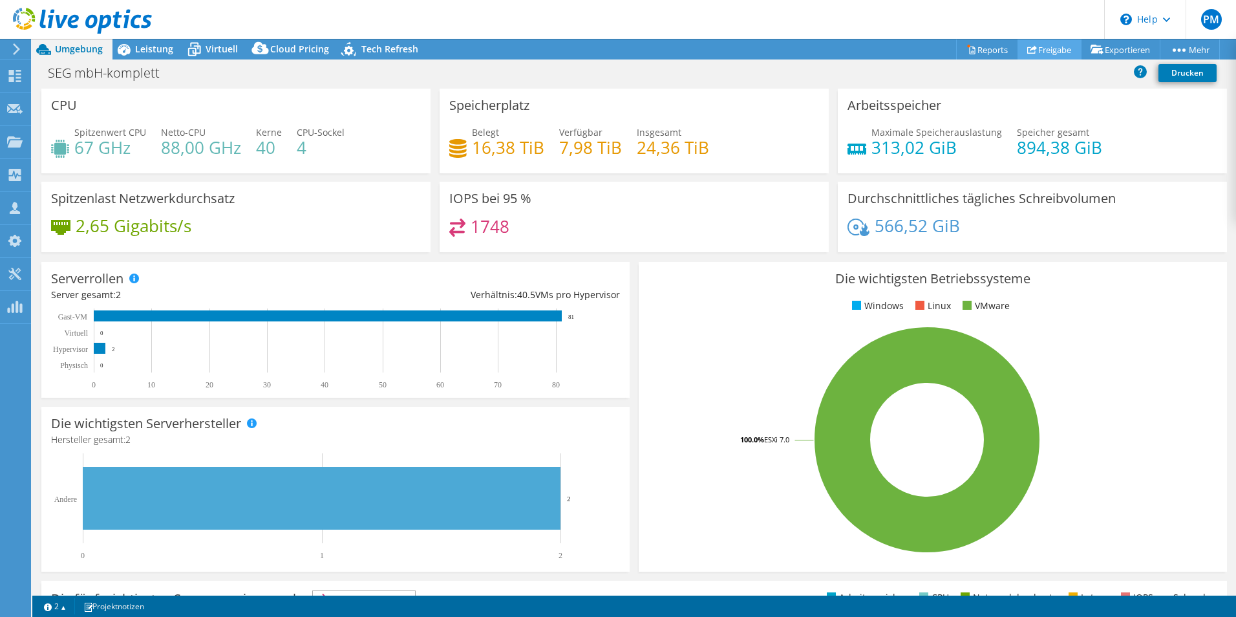
click at [1035, 50] on link "Freigabe" at bounding box center [1050, 49] width 64 height 20
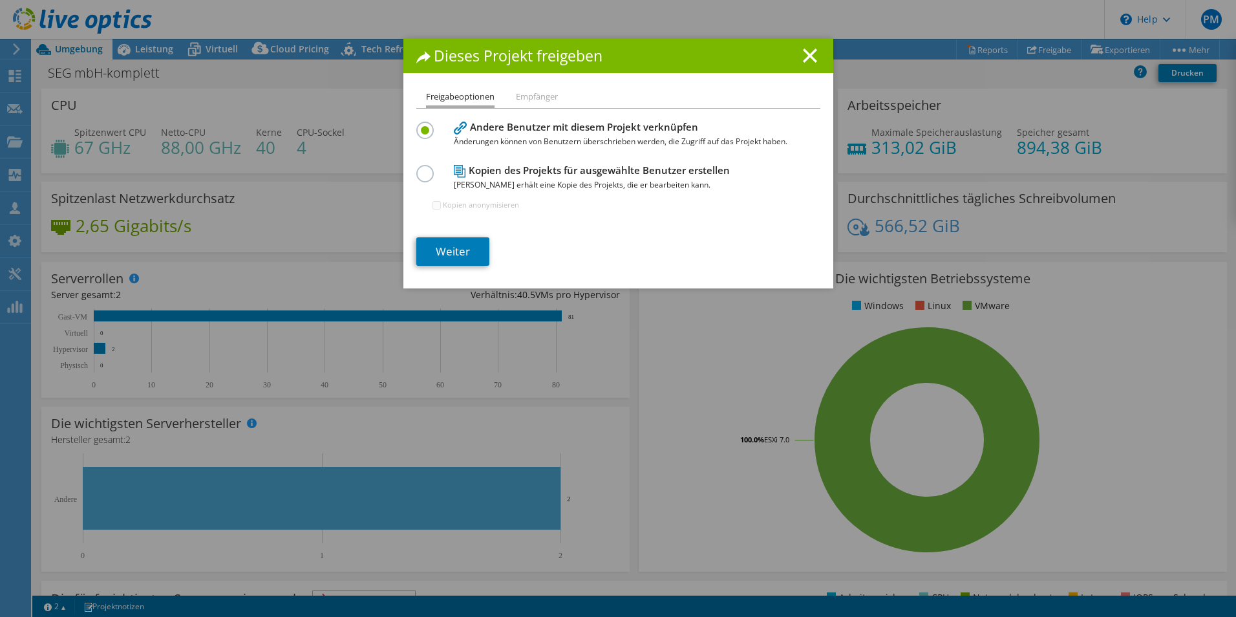
click at [416, 168] on label at bounding box center [427, 166] width 23 height 3
click at [0, 0] on input "radio" at bounding box center [0, 0] width 0 height 0
click at [460, 256] on link "Weiter" at bounding box center [452, 251] width 73 height 28
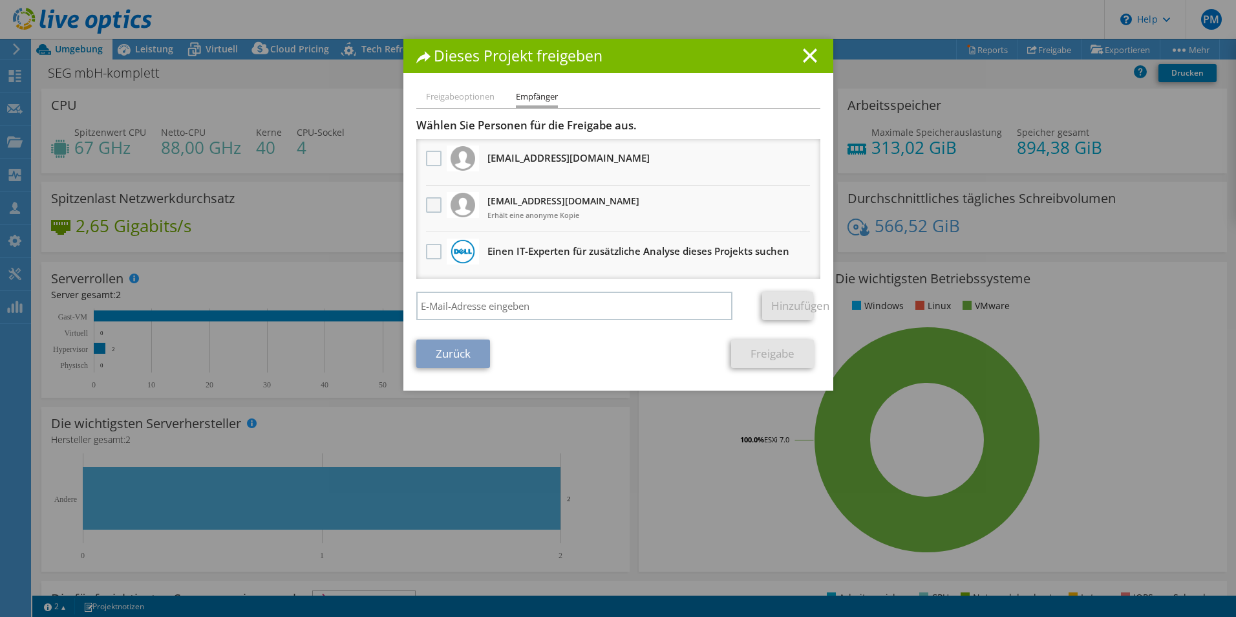
click at [427, 205] on label at bounding box center [435, 205] width 19 height 16
click at [0, 0] on input "checkbox" at bounding box center [0, 0] width 0 height 0
click at [762, 355] on link "Freigabe" at bounding box center [772, 353] width 83 height 28
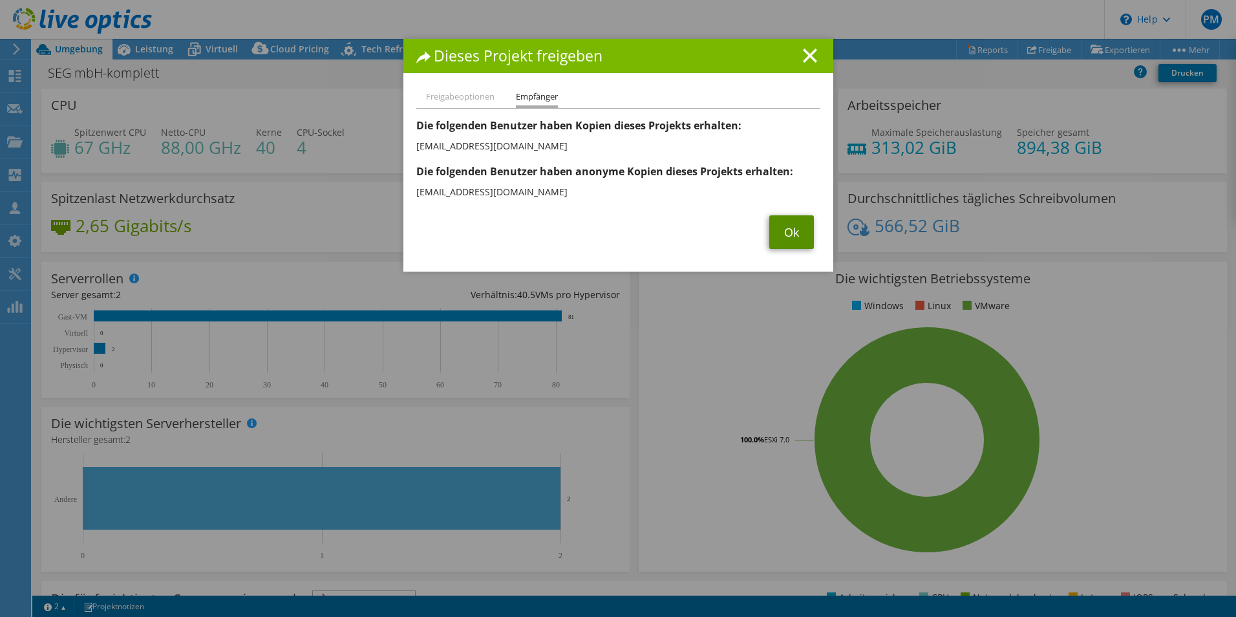
click at [786, 228] on link "Ok" at bounding box center [791, 232] width 45 height 34
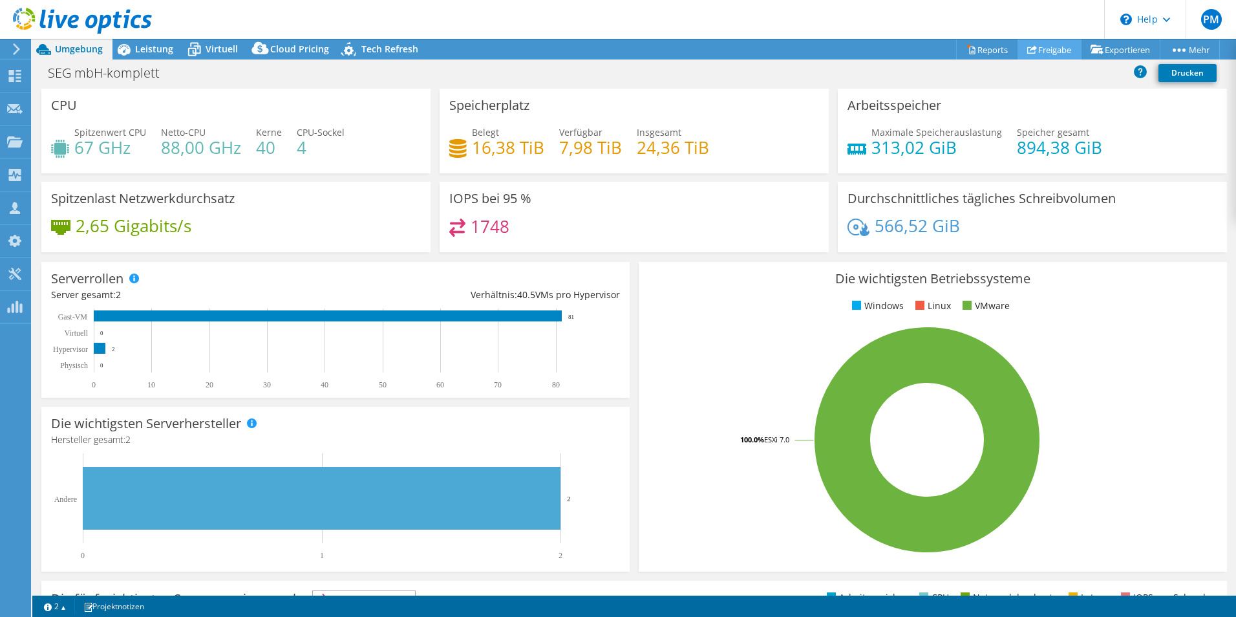
click at [1034, 52] on link "Freigabe" at bounding box center [1050, 49] width 64 height 20
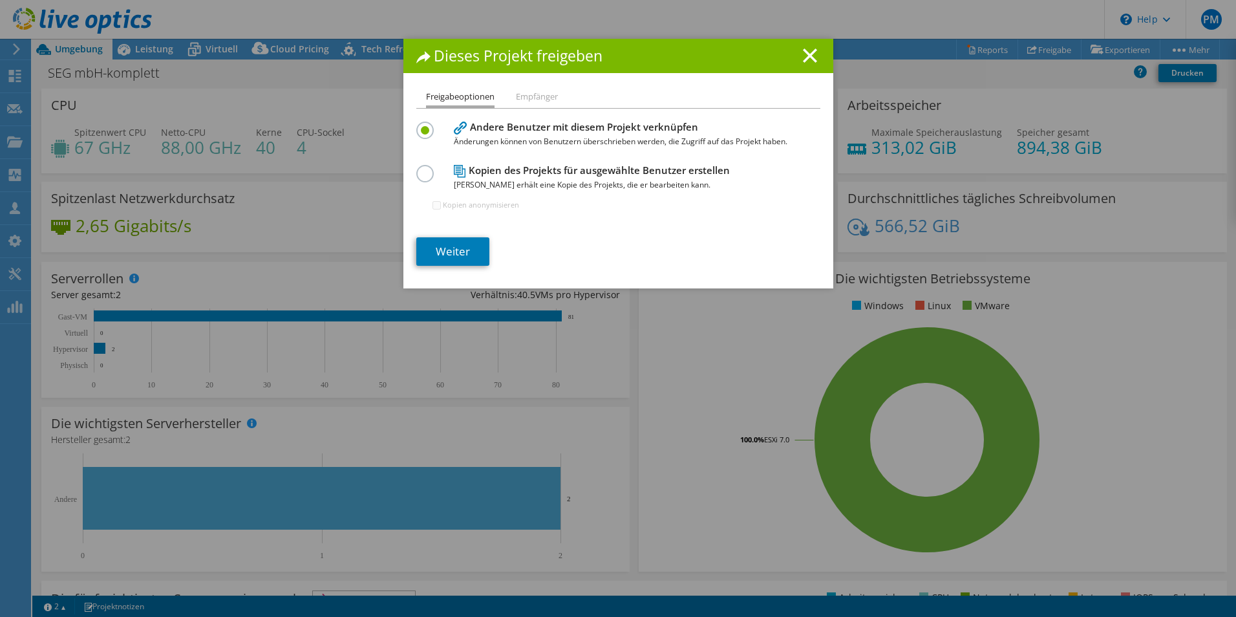
click at [1091, 49] on div "Dieses Projekt freigeben Freigabeoptionen Empfänger Andere Benutzer mit diesem …" at bounding box center [618, 308] width 1236 height 539
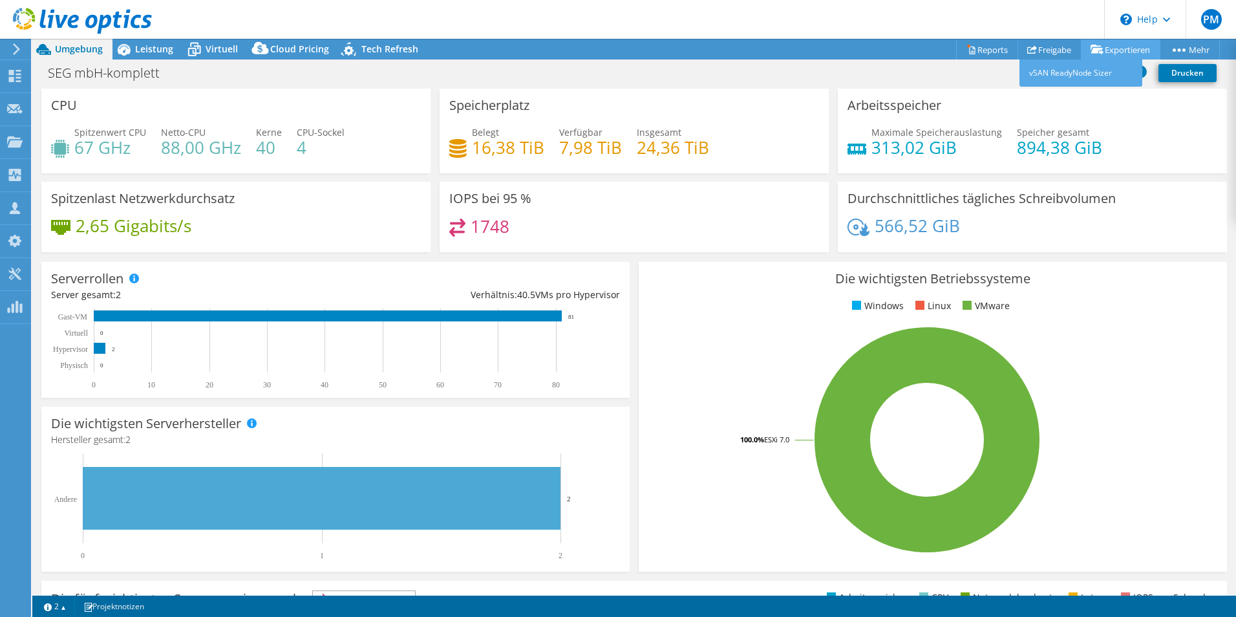
click at [1104, 45] on link "Exportieren" at bounding box center [1121, 49] width 80 height 20
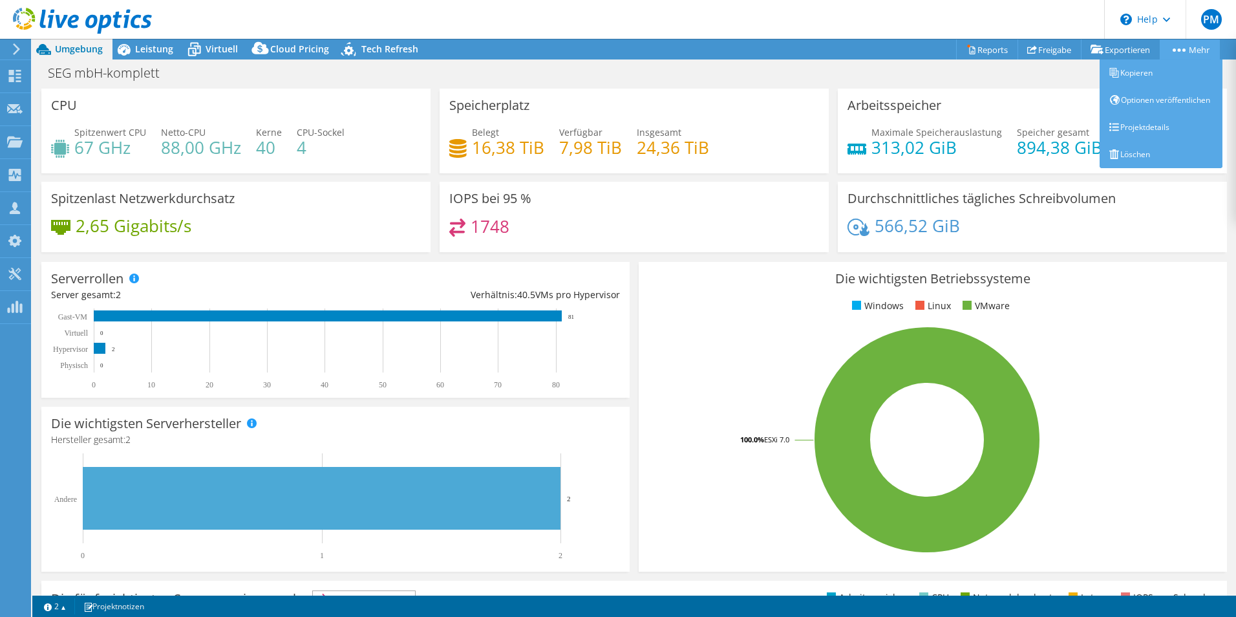
click at [1180, 47] on link "Mehr" at bounding box center [1190, 49] width 60 height 20
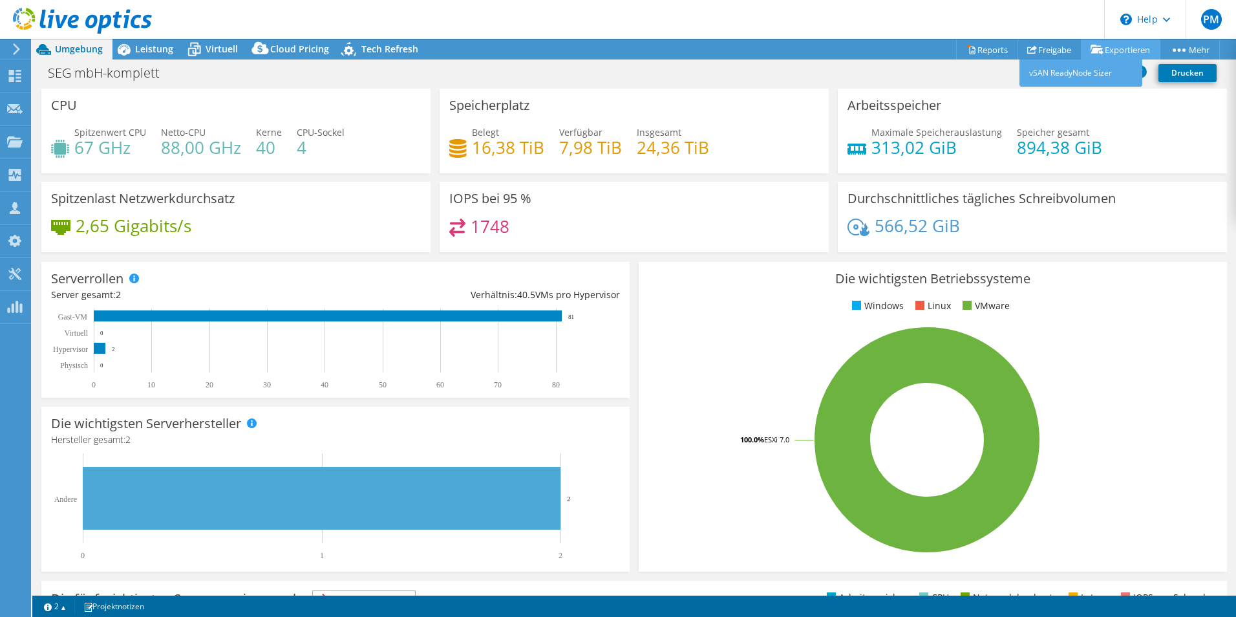
click at [1107, 45] on link "Exportieren" at bounding box center [1121, 49] width 80 height 20
click at [1043, 48] on link "Freigabe" at bounding box center [1050, 49] width 64 height 20
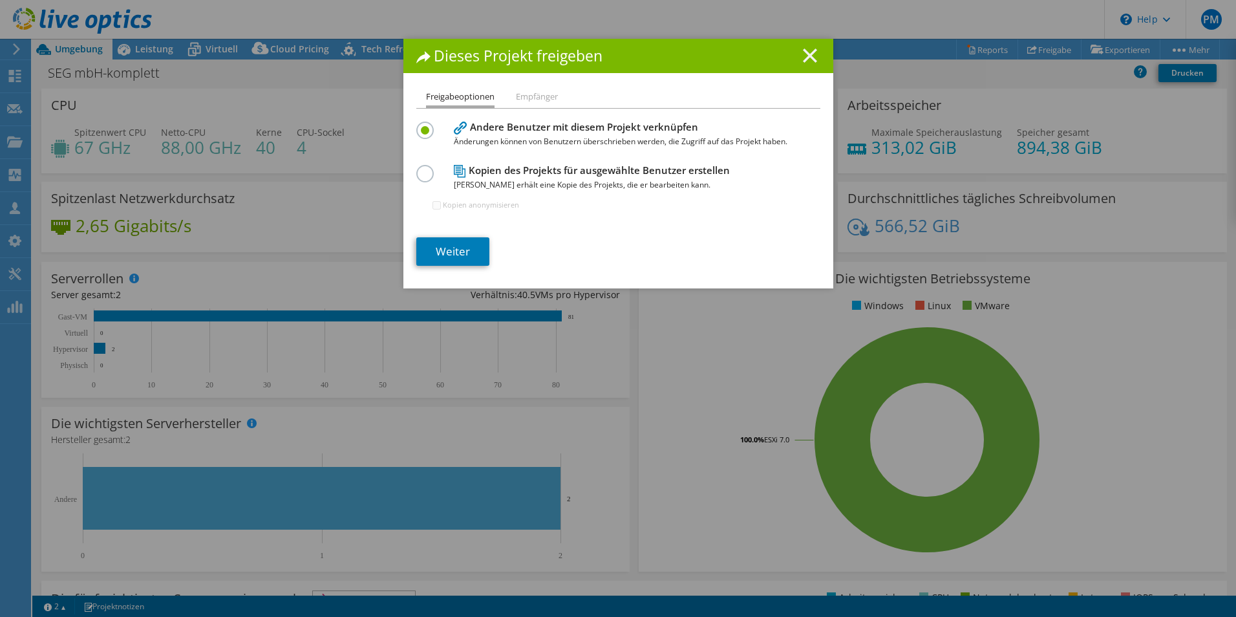
click at [803, 49] on icon at bounding box center [810, 55] width 14 height 14
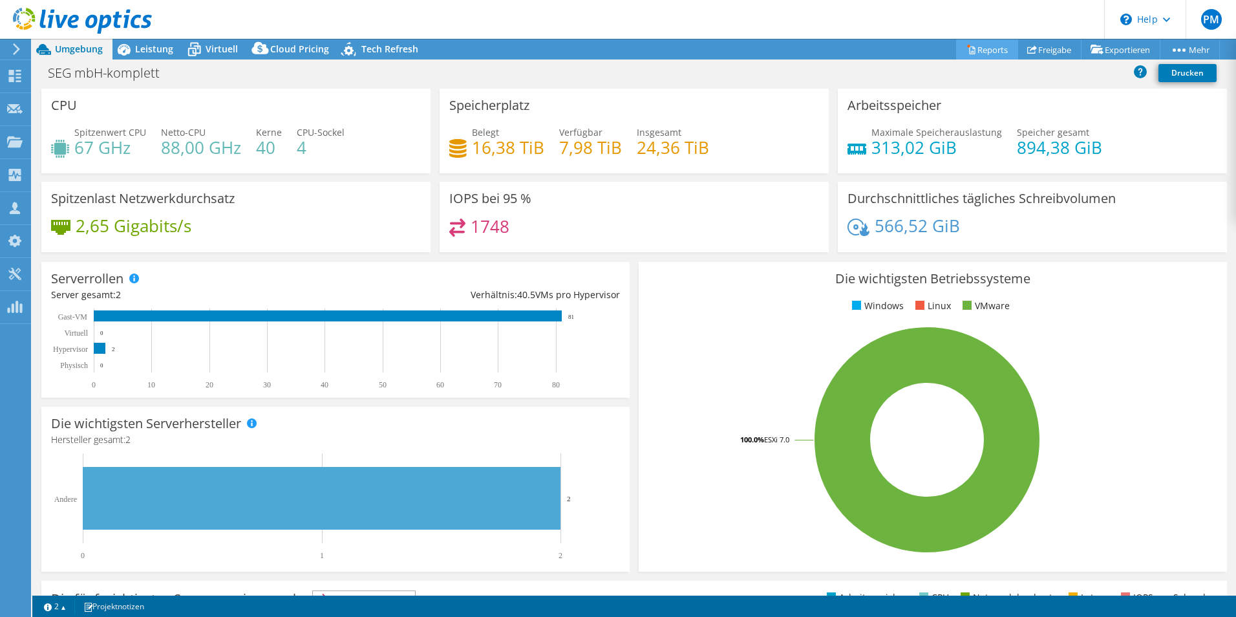
click at [968, 47] on link "Reports" at bounding box center [987, 49] width 62 height 20
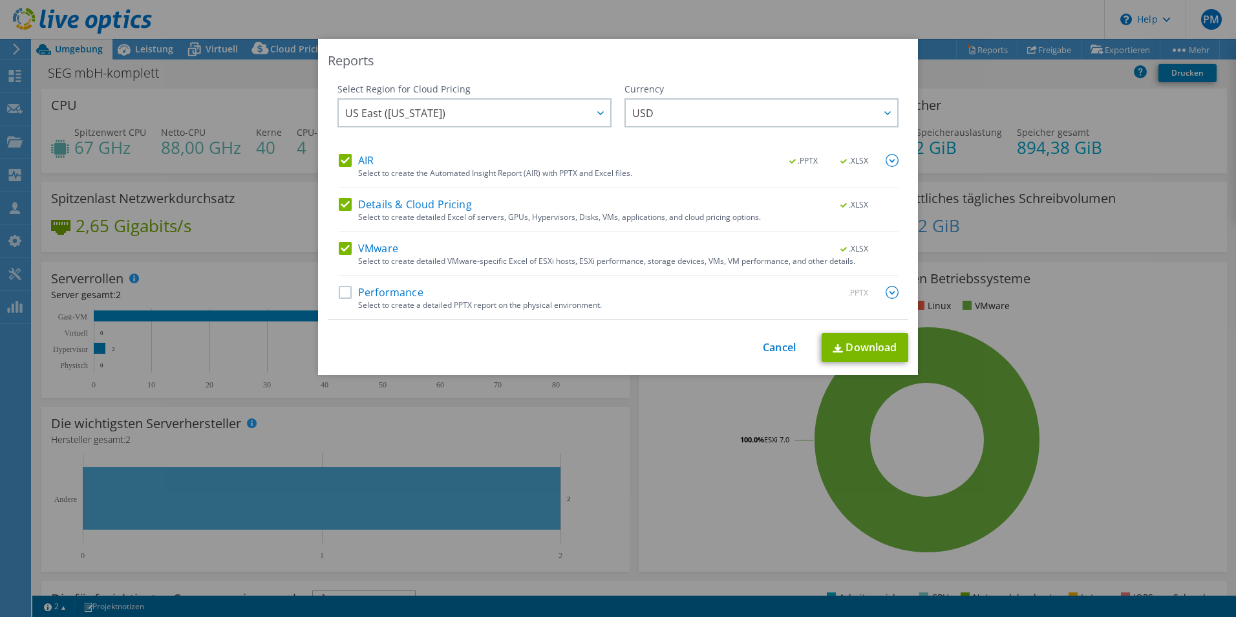
click at [339, 159] on label "AIR" at bounding box center [356, 160] width 35 height 13
click at [0, 0] on input "AIR" at bounding box center [0, 0] width 0 height 0
click at [339, 205] on label "Details & Cloud Pricing" at bounding box center [405, 204] width 133 height 13
click at [0, 0] on input "Details & Cloud Pricing" at bounding box center [0, 0] width 0 height 0
click at [343, 244] on label "VMware" at bounding box center [368, 248] width 59 height 13
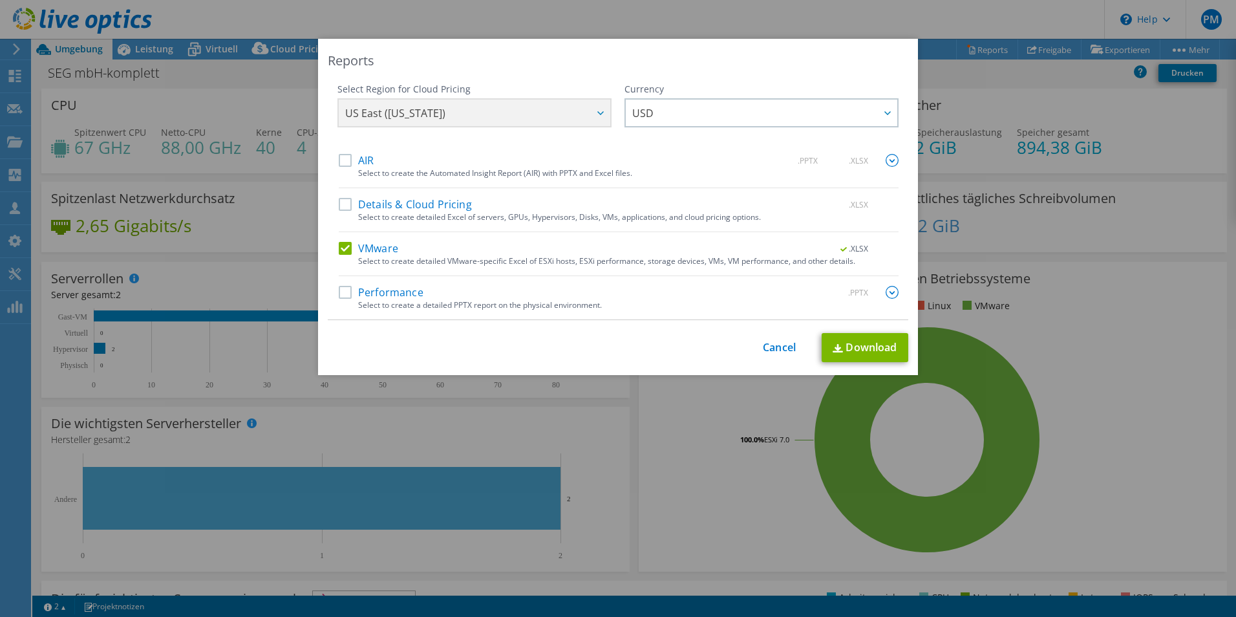
click at [0, 0] on input "VMware" at bounding box center [0, 0] width 0 height 0
click at [346, 289] on label "Performance" at bounding box center [381, 292] width 85 height 13
click at [0, 0] on input "Performance" at bounding box center [0, 0] width 0 height 0
click at [367, 259] on div "Select to create detailed VMware-specific Excel of ESXi hosts, ESXi performance…" at bounding box center [628, 261] width 540 height 9
click at [341, 248] on label "VMware" at bounding box center [368, 248] width 59 height 13
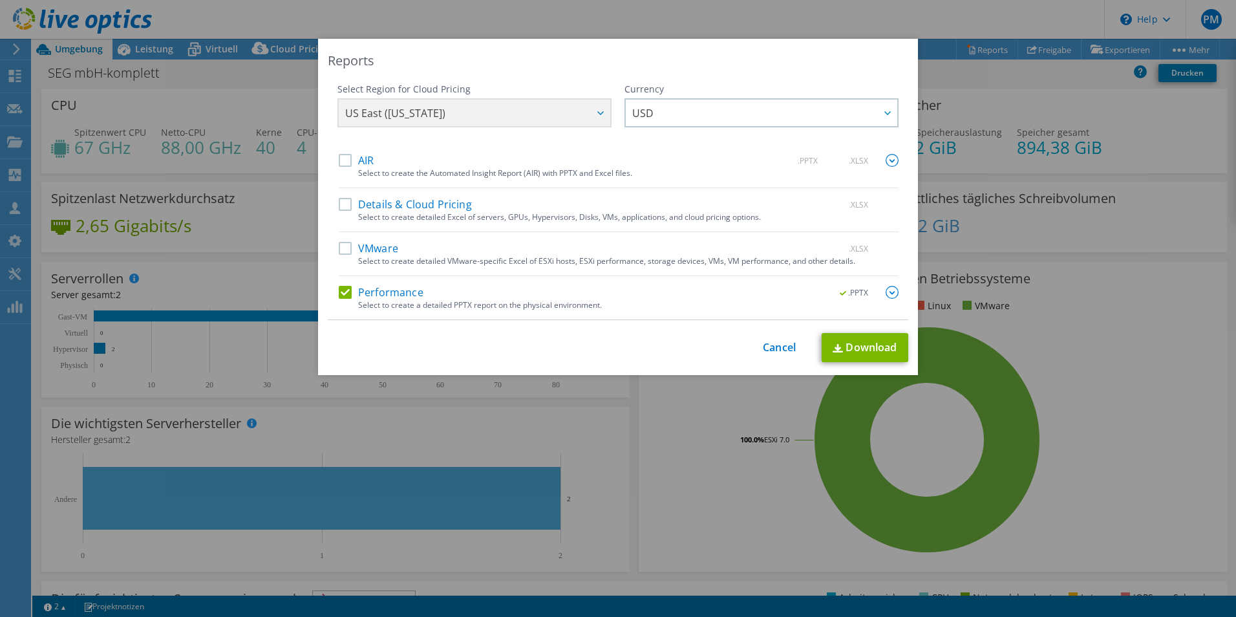
click at [0, 0] on input "VMware" at bounding box center [0, 0] width 0 height 0
click at [886, 291] on img at bounding box center [892, 292] width 13 height 13
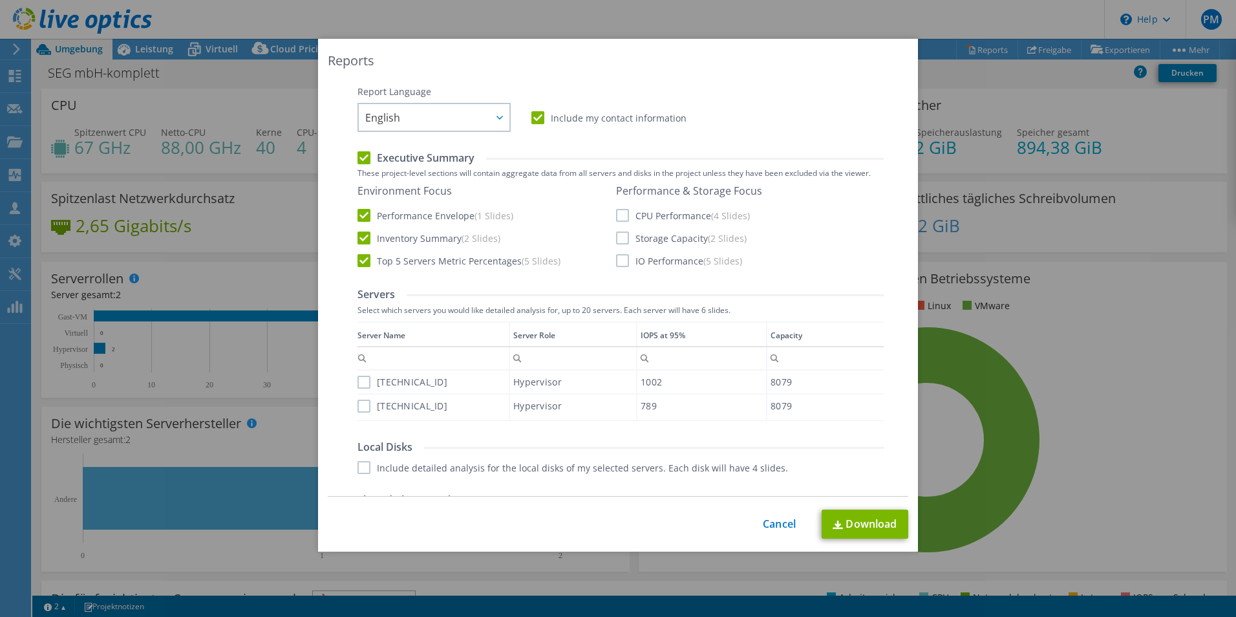
scroll to position [259, 0]
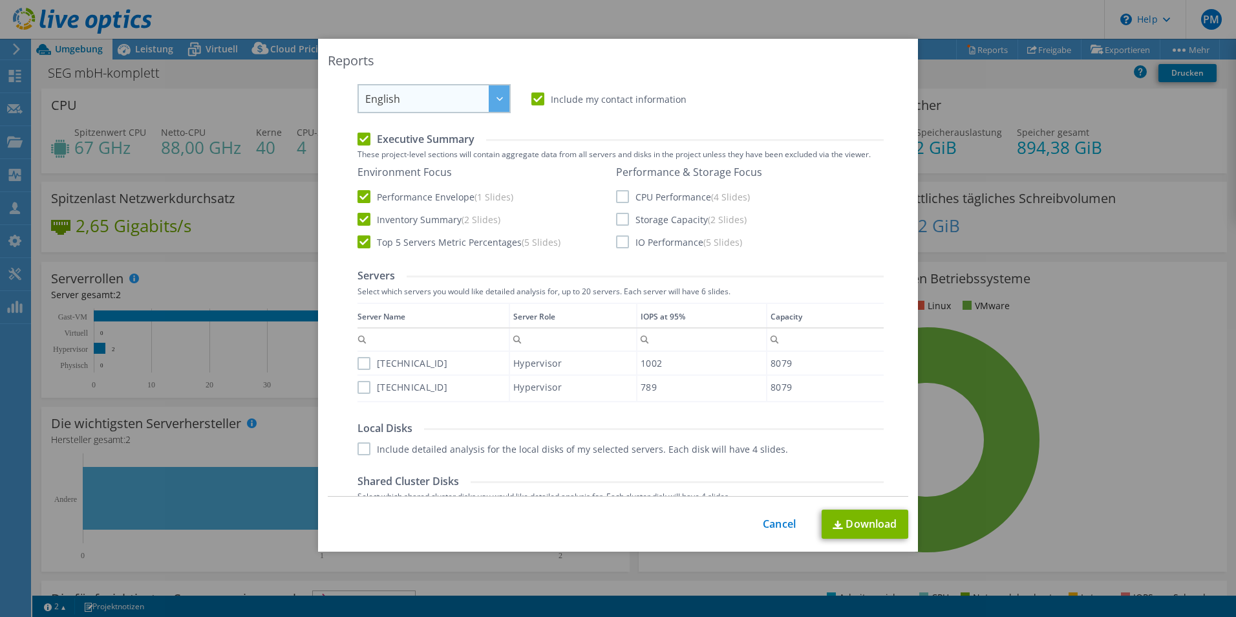
click at [471, 102] on span "English" at bounding box center [437, 98] width 144 height 27
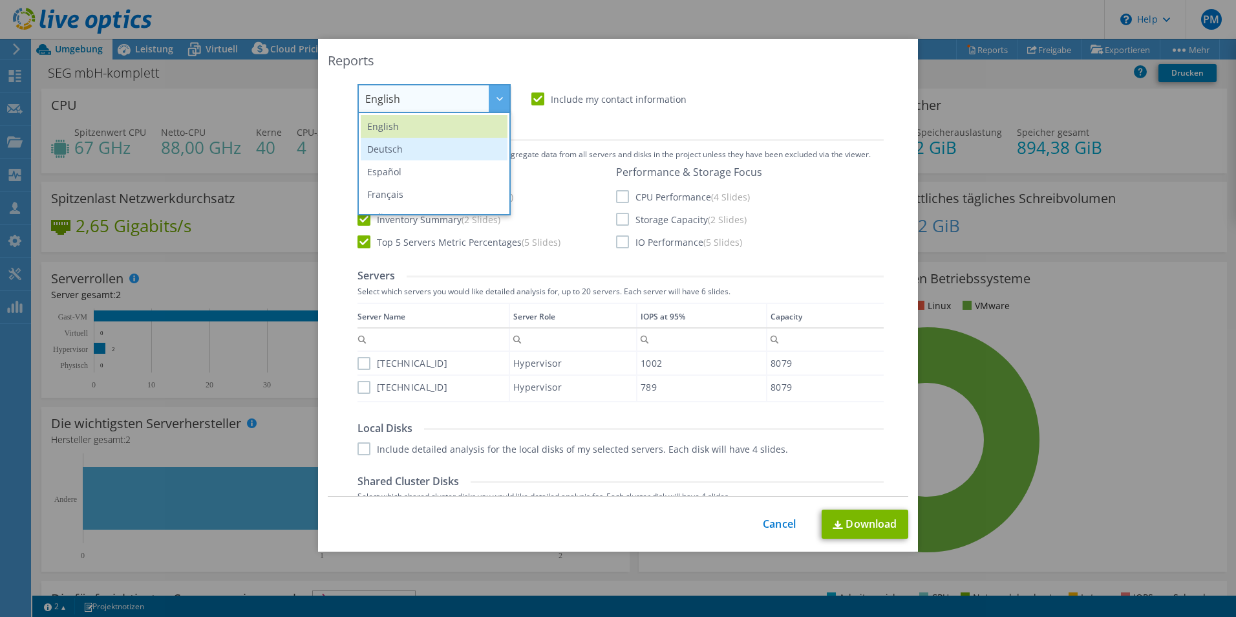
click at [418, 146] on li "Deutsch" at bounding box center [434, 149] width 147 height 23
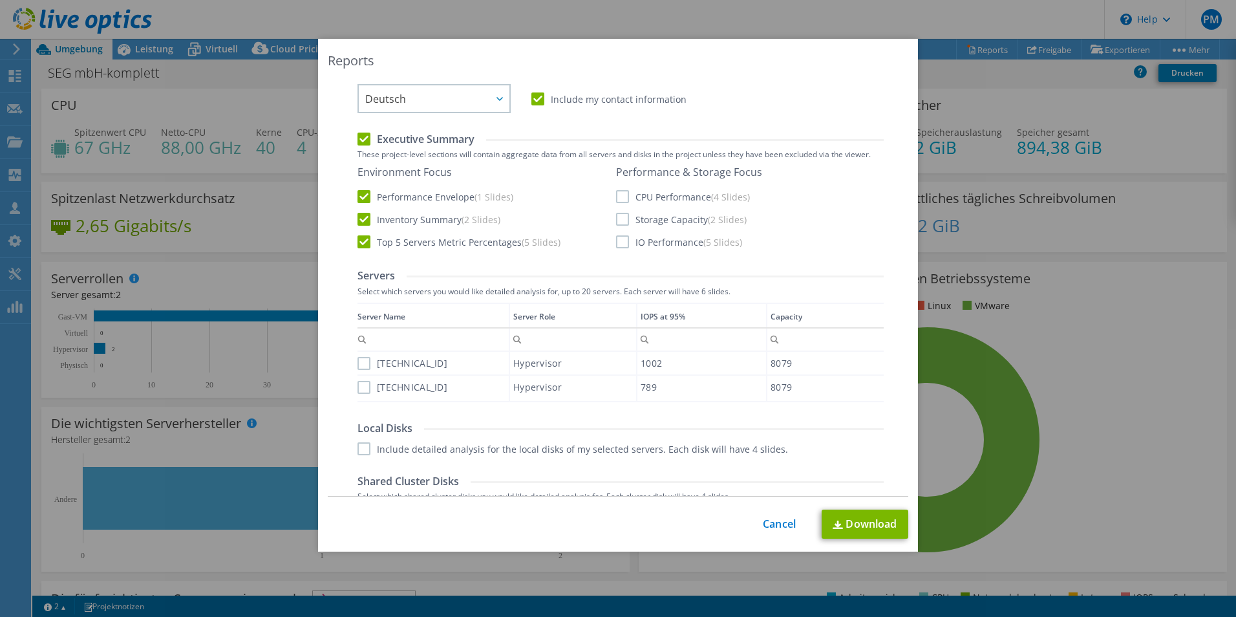
click at [616, 197] on label "CPU Performance (4 Slides)" at bounding box center [683, 196] width 134 height 13
click at [0, 0] on input "CPU Performance (4 Slides)" at bounding box center [0, 0] width 0 height 0
click at [617, 219] on label "Storage Capacity (2 Slides)" at bounding box center [681, 219] width 131 height 13
click at [0, 0] on input "Storage Capacity (2 Slides)" at bounding box center [0, 0] width 0 height 0
click at [617, 240] on label "IO Performance (5 Slides)" at bounding box center [679, 241] width 126 height 13
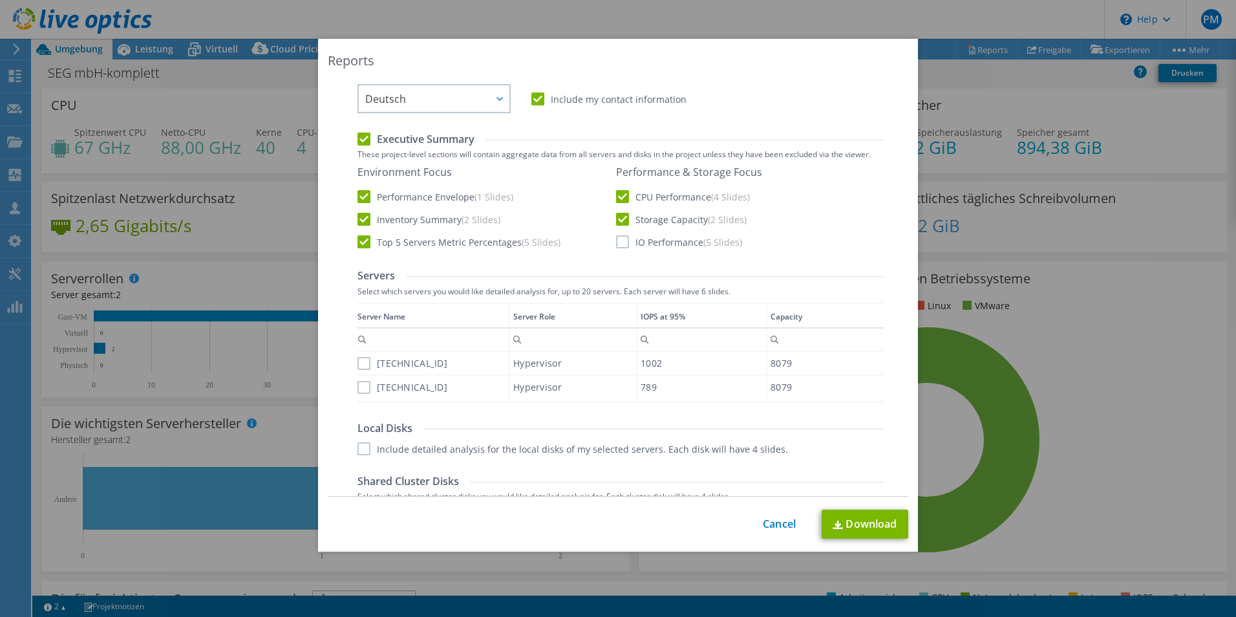
click at [0, 0] on input "IO Performance (5 Slides)" at bounding box center [0, 0] width 0 height 0
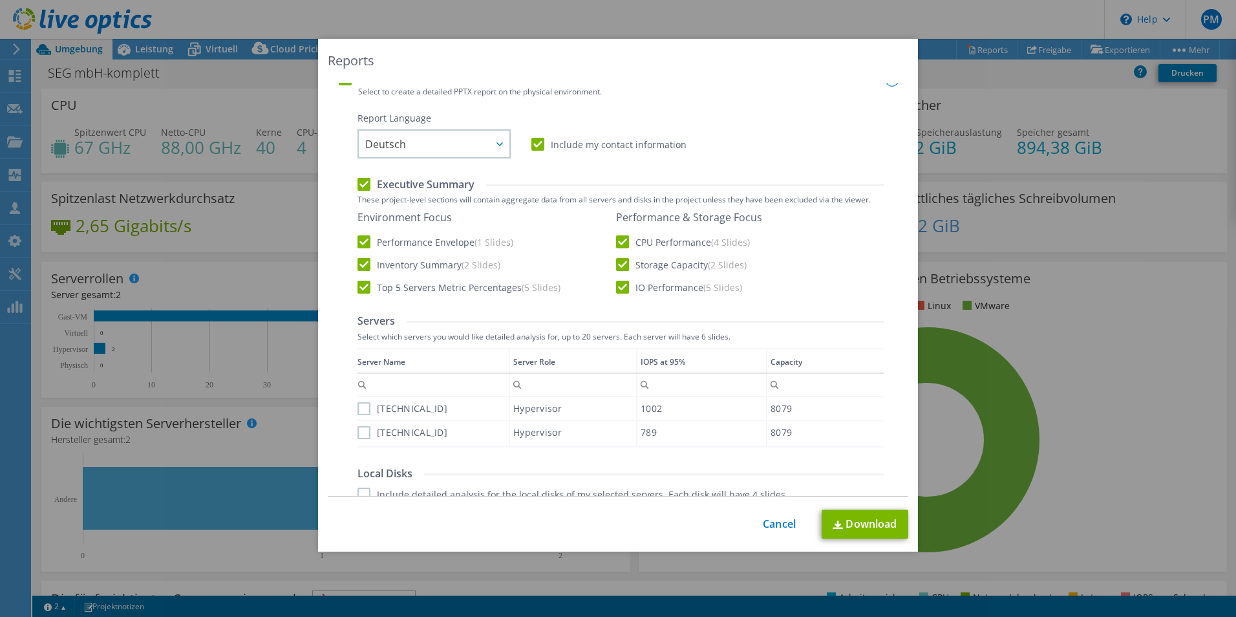
scroll to position [323, 0]
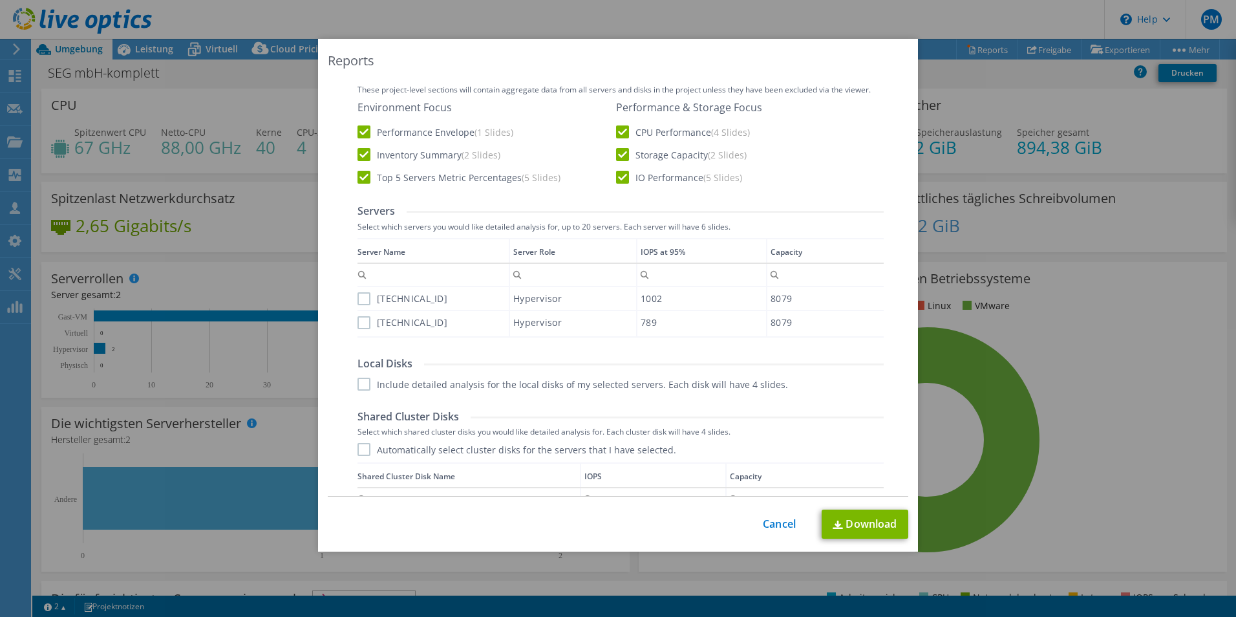
click at [358, 297] on label "10.224.53.180" at bounding box center [403, 298] width 90 height 13
click at [0, 0] on input "10.224.53.180" at bounding box center [0, 0] width 0 height 0
click at [358, 316] on label "10.224.53.182" at bounding box center [403, 322] width 90 height 13
click at [0, 0] on input "10.224.53.182" at bounding box center [0, 0] width 0 height 0
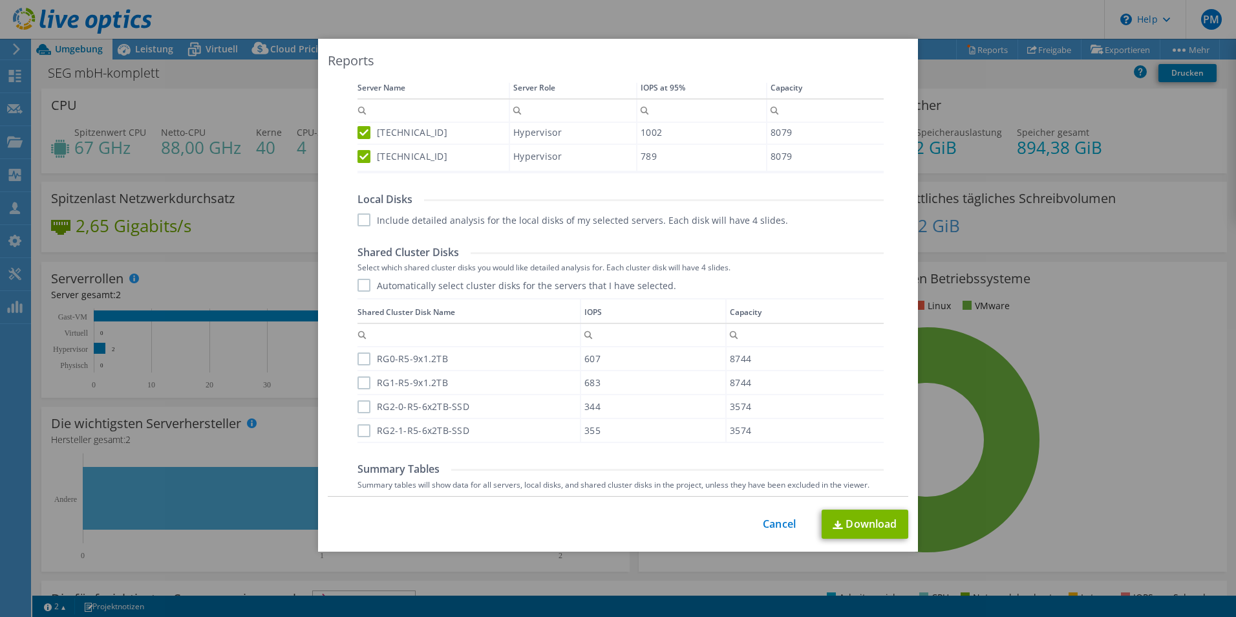
scroll to position [517, 0]
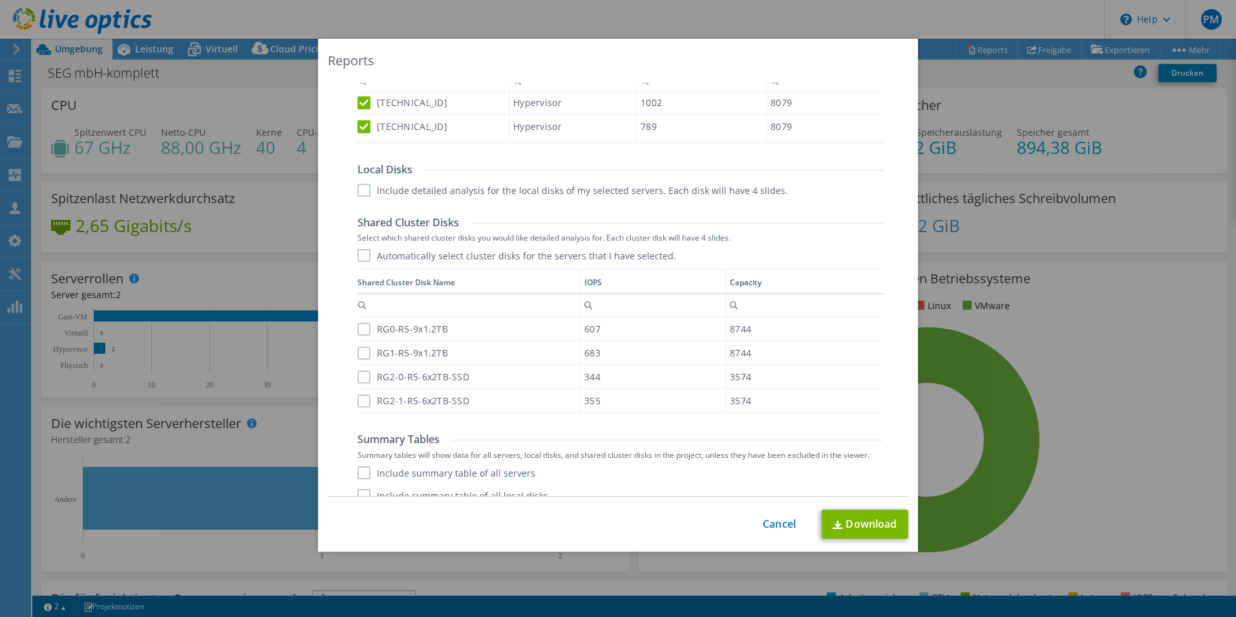
click at [358, 189] on label "Include detailed analysis for the local disks of my selected servers. Each disk…" at bounding box center [573, 190] width 431 height 13
click at [0, 0] on input "Include detailed analysis for the local disks of my selected servers. Each disk…" at bounding box center [0, 0] width 0 height 0
click at [363, 250] on label "Automatically select cluster disks for the servers that I have selected." at bounding box center [517, 255] width 319 height 13
click at [0, 0] on input "Automatically select cluster disks for the servers that I have selected." at bounding box center [0, 0] width 0 height 0
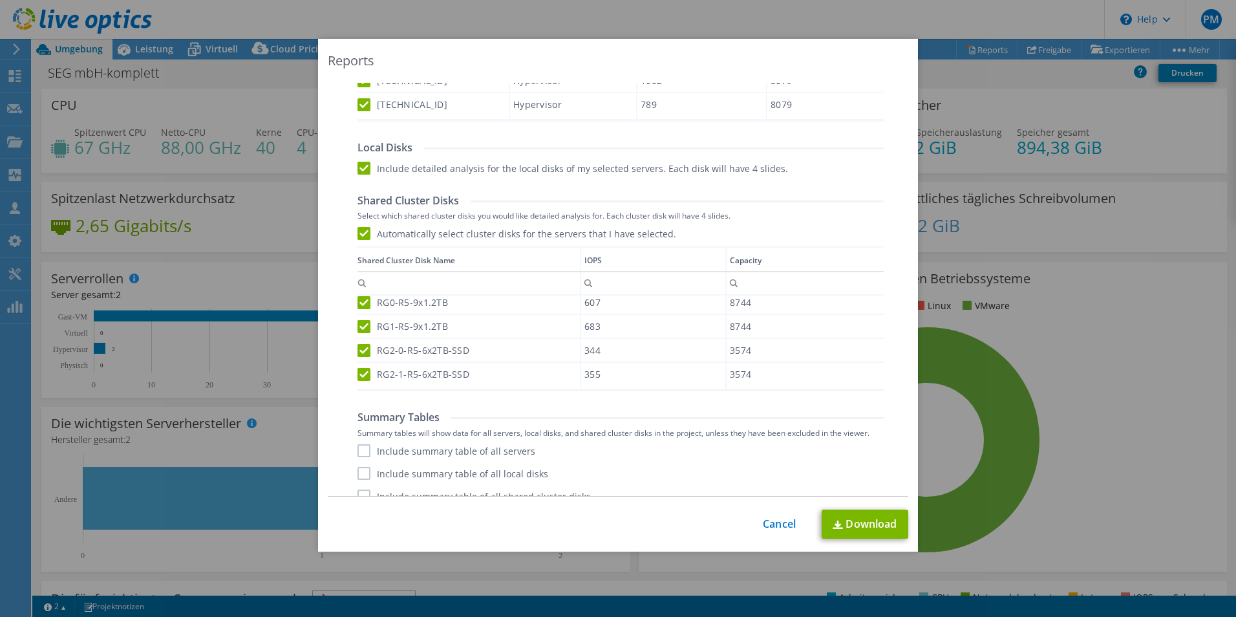
scroll to position [555, 0]
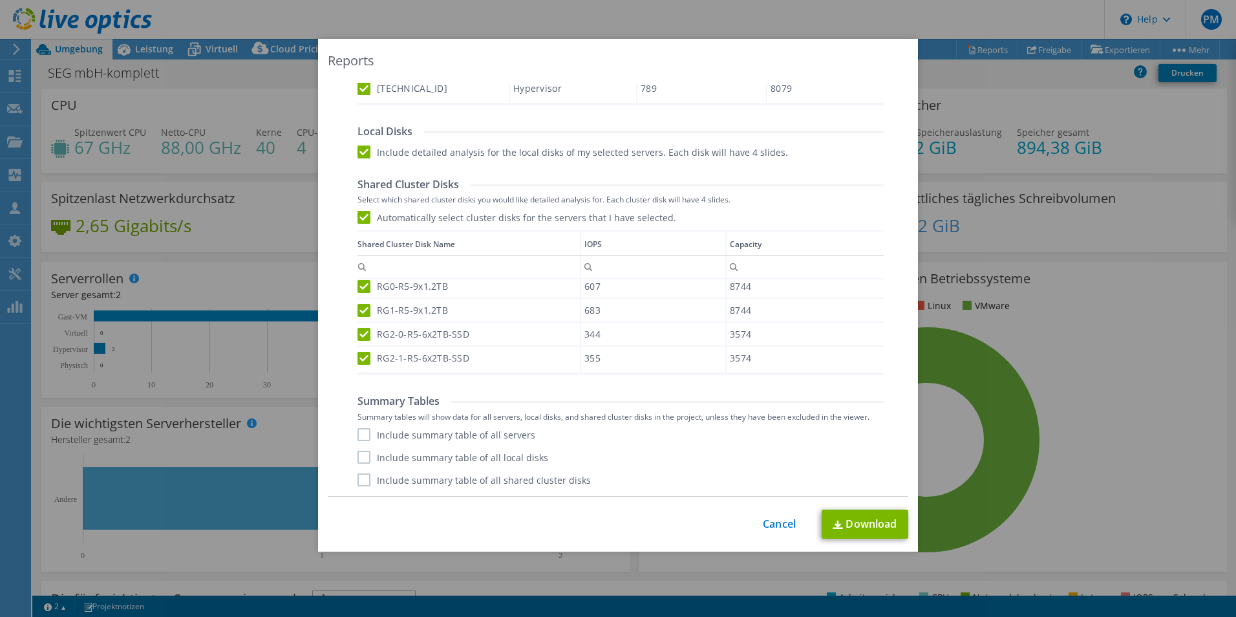
click at [365, 433] on label "Include summary table of all servers" at bounding box center [447, 434] width 178 height 13
click at [0, 0] on input "Include summary table of all servers" at bounding box center [0, 0] width 0 height 0
click at [365, 455] on label "Include summary table of all local disks" at bounding box center [453, 457] width 191 height 13
click at [0, 0] on input "Include summary table of all local disks" at bounding box center [0, 0] width 0 height 0
click at [364, 482] on label "Include summary table of all shared cluster disks" at bounding box center [474, 479] width 233 height 13
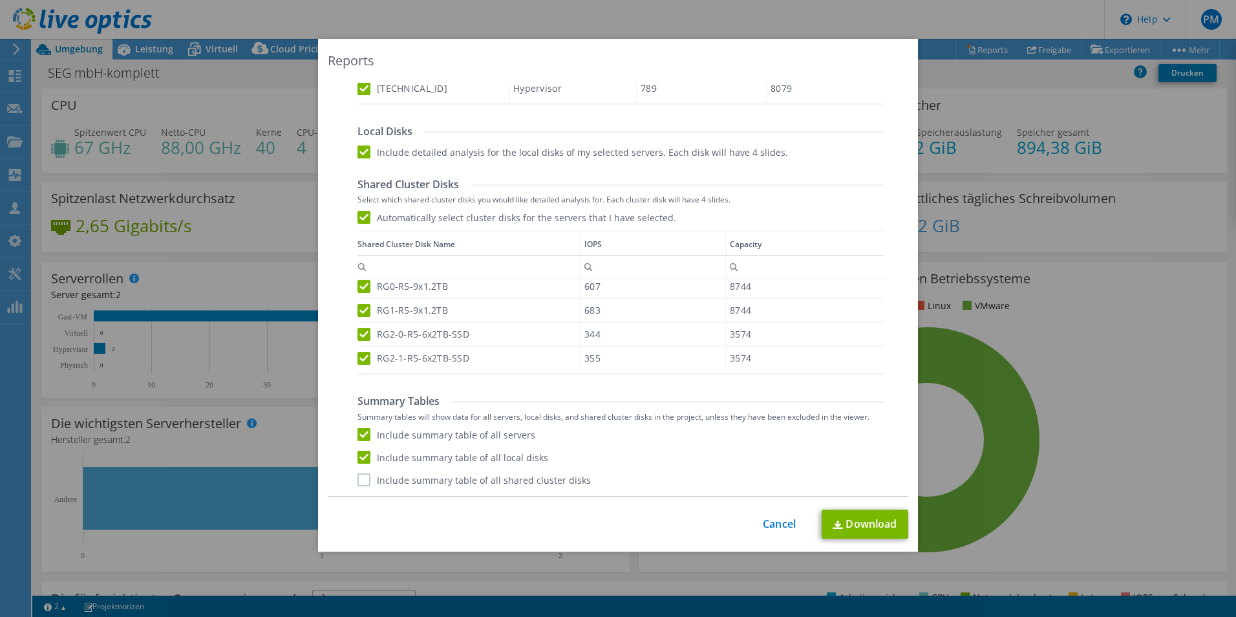
click at [0, 0] on input "Include summary table of all shared cluster disks" at bounding box center [0, 0] width 0 height 0
click at [877, 520] on link "Download" at bounding box center [865, 523] width 87 height 29
click at [791, 520] on div "This process may take a while, please wait... Cancel Download" at bounding box center [618, 523] width 581 height 29
click at [786, 520] on link "Cancel" at bounding box center [779, 524] width 33 height 12
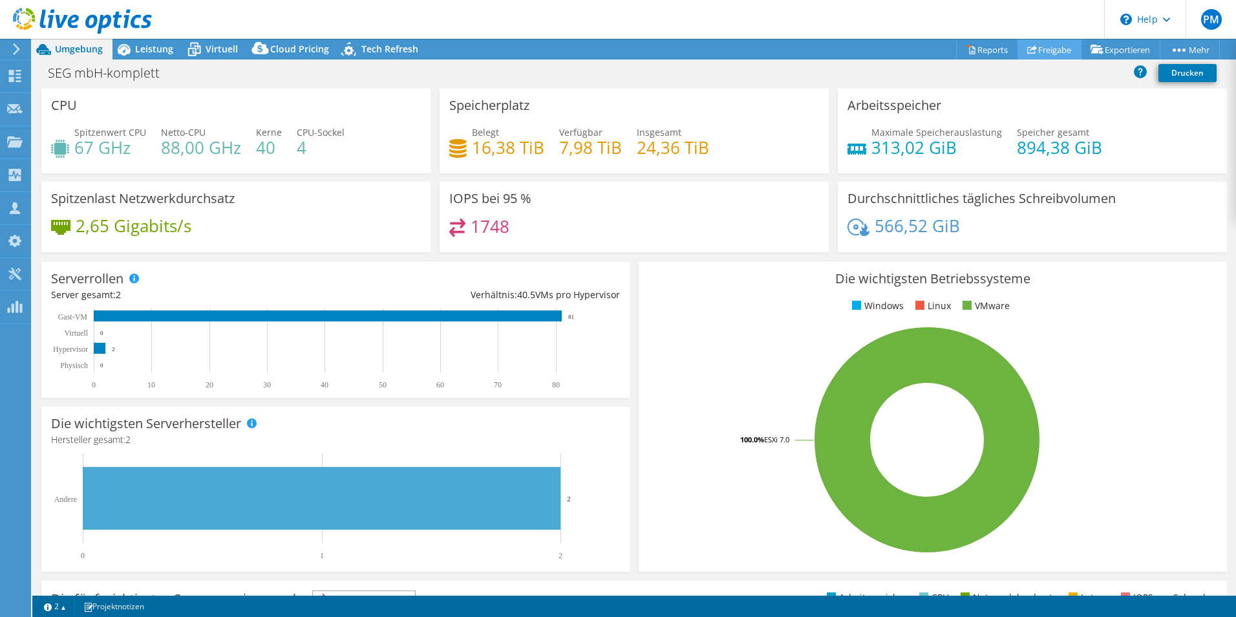
click at [1034, 47] on link "Freigabe" at bounding box center [1050, 49] width 64 height 20
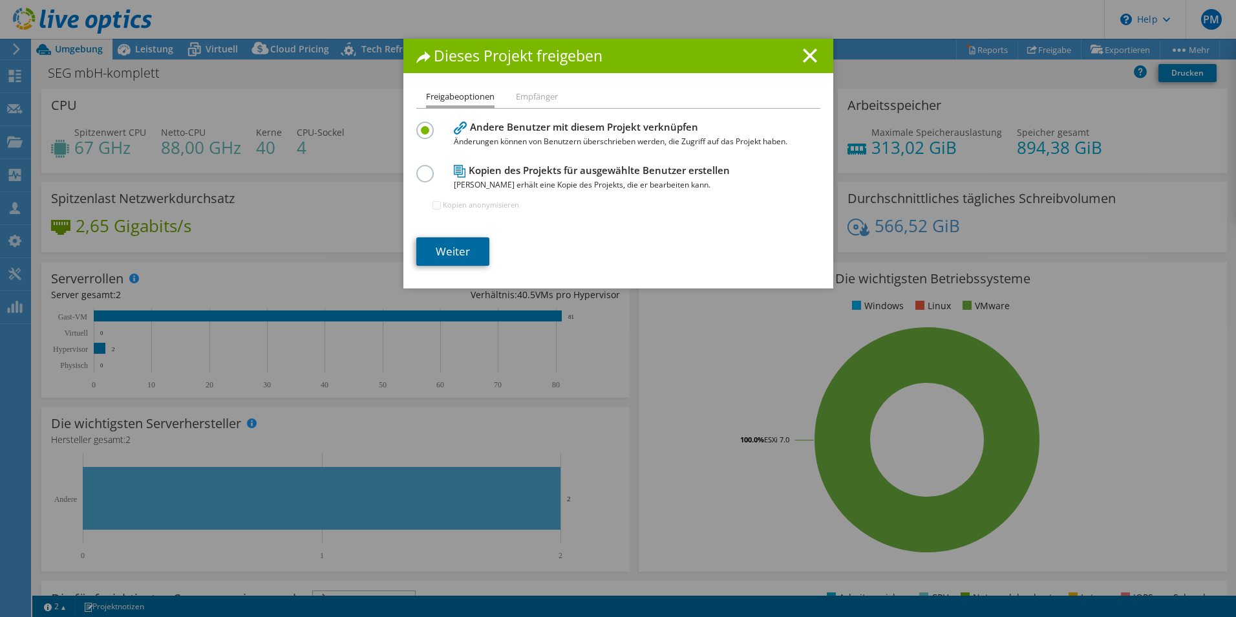
click at [453, 266] on link "Weiter" at bounding box center [452, 251] width 73 height 28
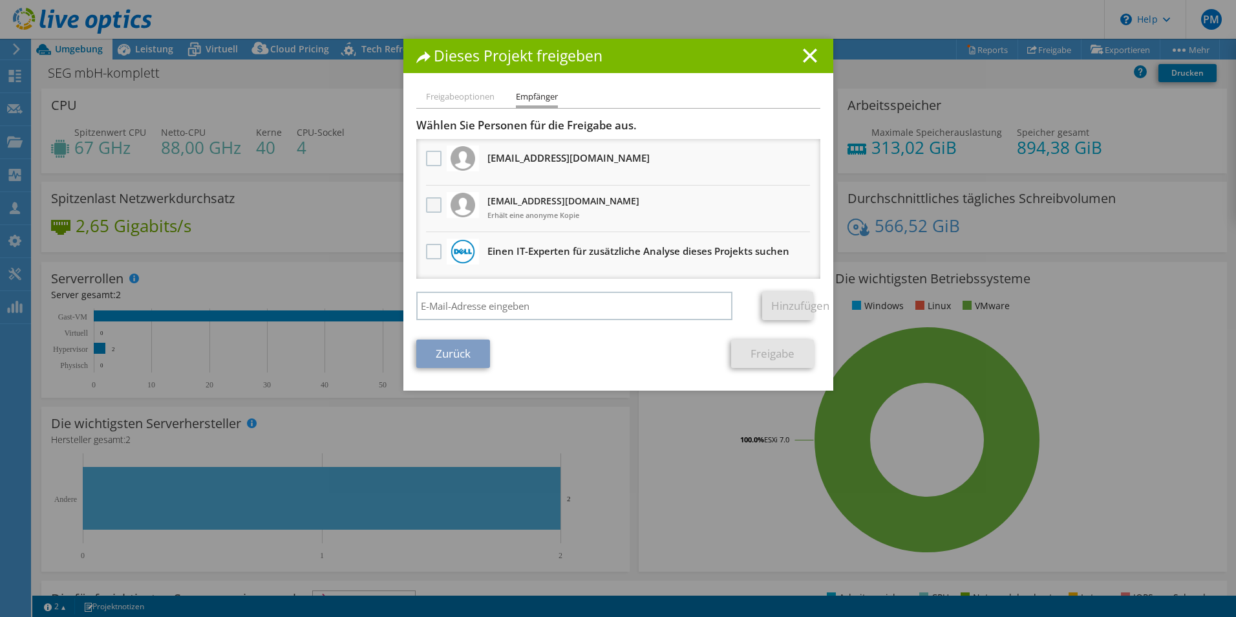
click at [426, 204] on label at bounding box center [435, 205] width 19 height 16
click at [0, 0] on input "checkbox" at bounding box center [0, 0] width 0 height 0
click at [471, 93] on li "Freigabeoptionen" at bounding box center [460, 97] width 69 height 16
click at [748, 356] on link "Freigabe" at bounding box center [772, 353] width 83 height 28
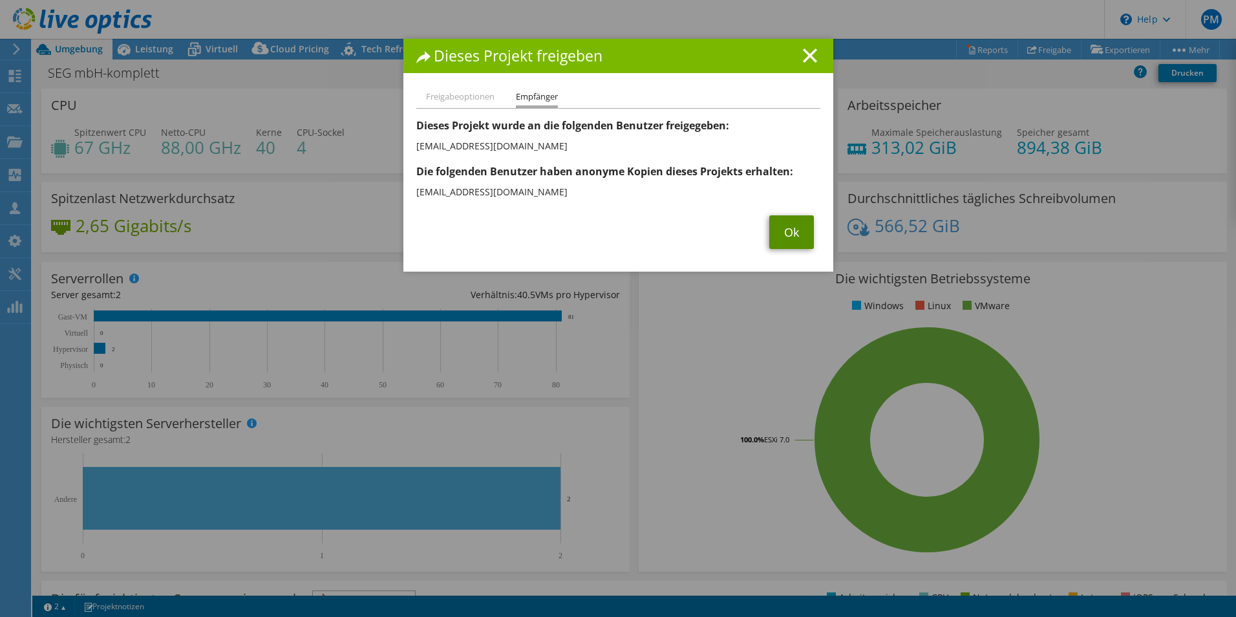
click at [790, 232] on link "Ok" at bounding box center [791, 232] width 45 height 34
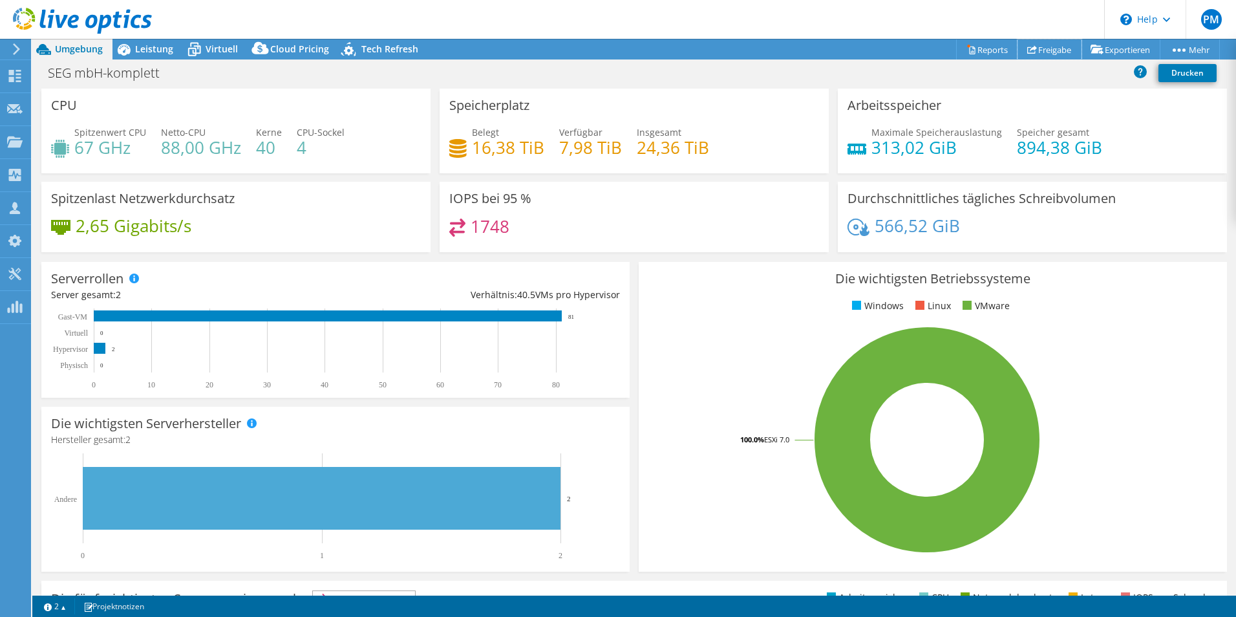
click at [1027, 52] on icon at bounding box center [1032, 50] width 10 height 10
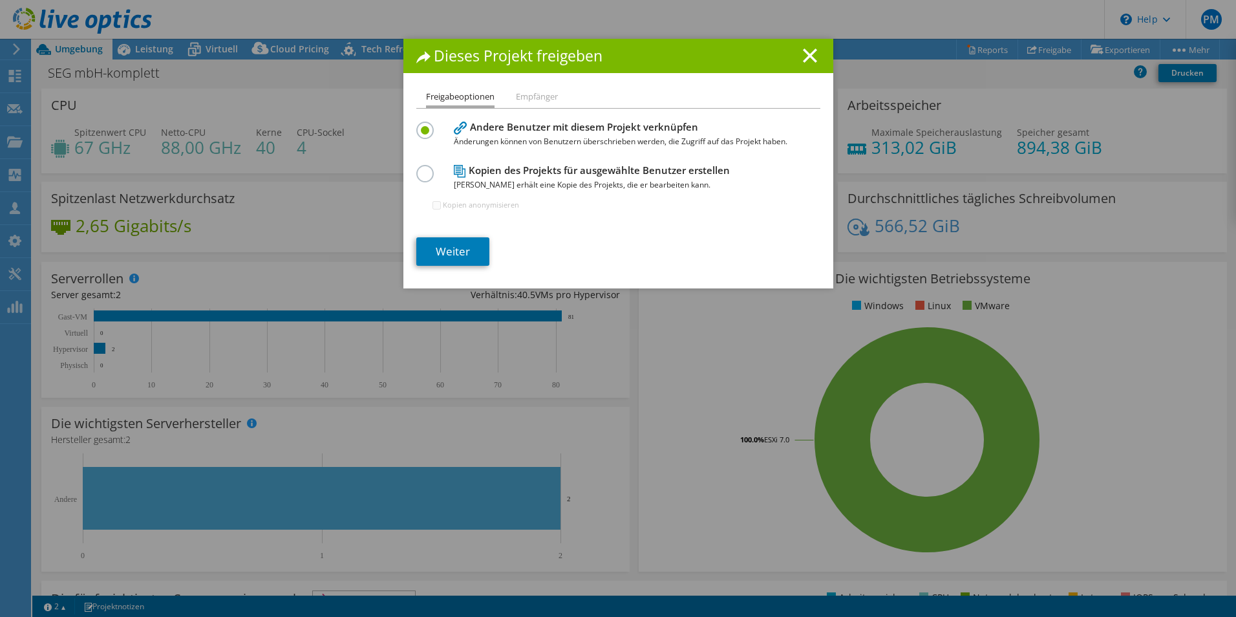
click at [456, 169] on icon at bounding box center [460, 171] width 12 height 13
click at [416, 163] on div "Kopien des Projekts für ausgewählte Benutzer erstellen Jeder Benutzer erhält ei…" at bounding box center [618, 193] width 404 height 63
click at [416, 168] on label at bounding box center [427, 166] width 23 height 3
click at [0, 0] on input "radio" at bounding box center [0, 0] width 0 height 0
click at [451, 248] on link "Weiter" at bounding box center [452, 251] width 73 height 28
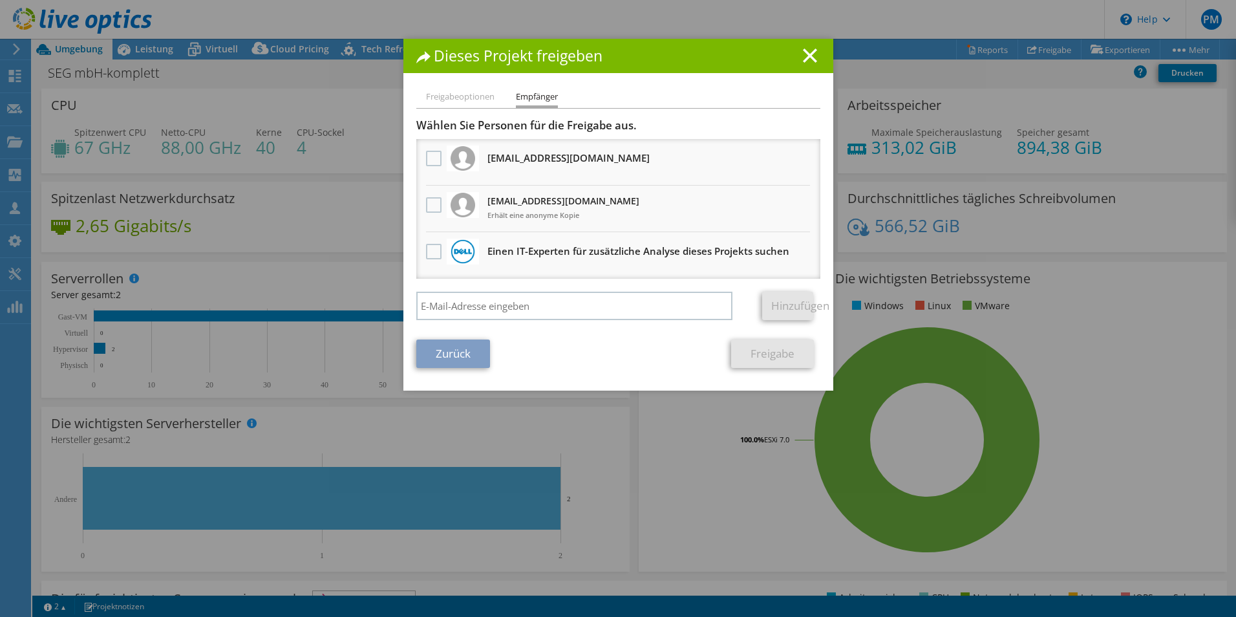
click at [487, 209] on span "Erhält eine anonyme Kopie" at bounding box center [563, 215] width 152 height 14
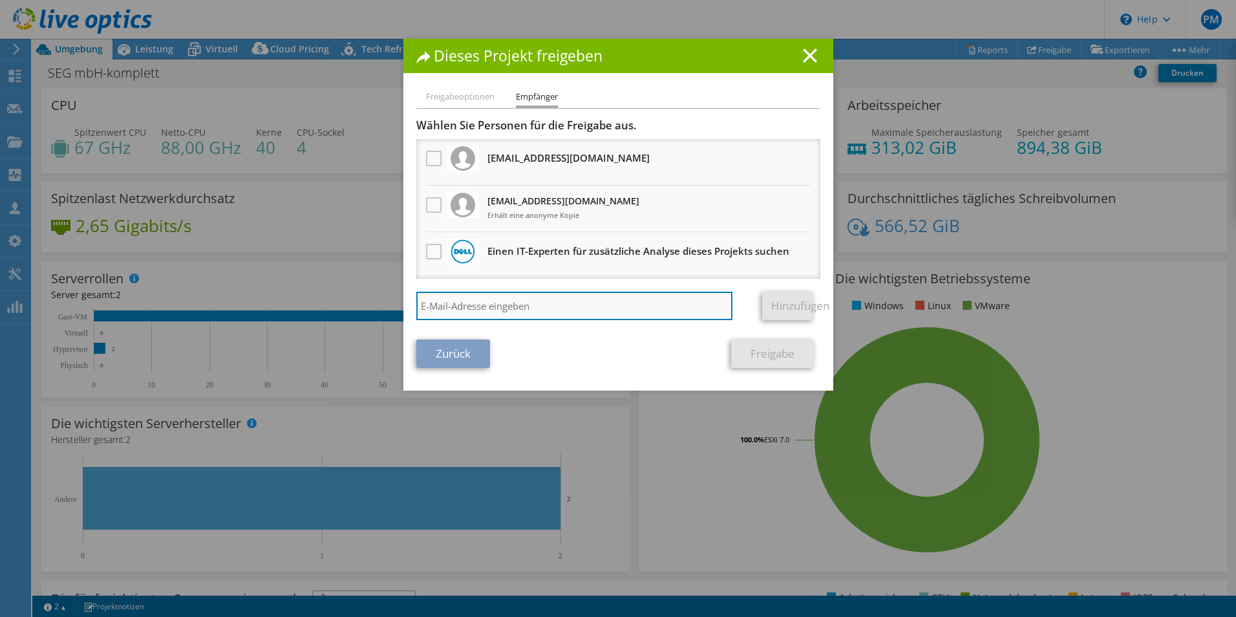
click at [475, 297] on input "search" at bounding box center [574, 306] width 317 height 28
type input "maik.doebler@vaps.de"
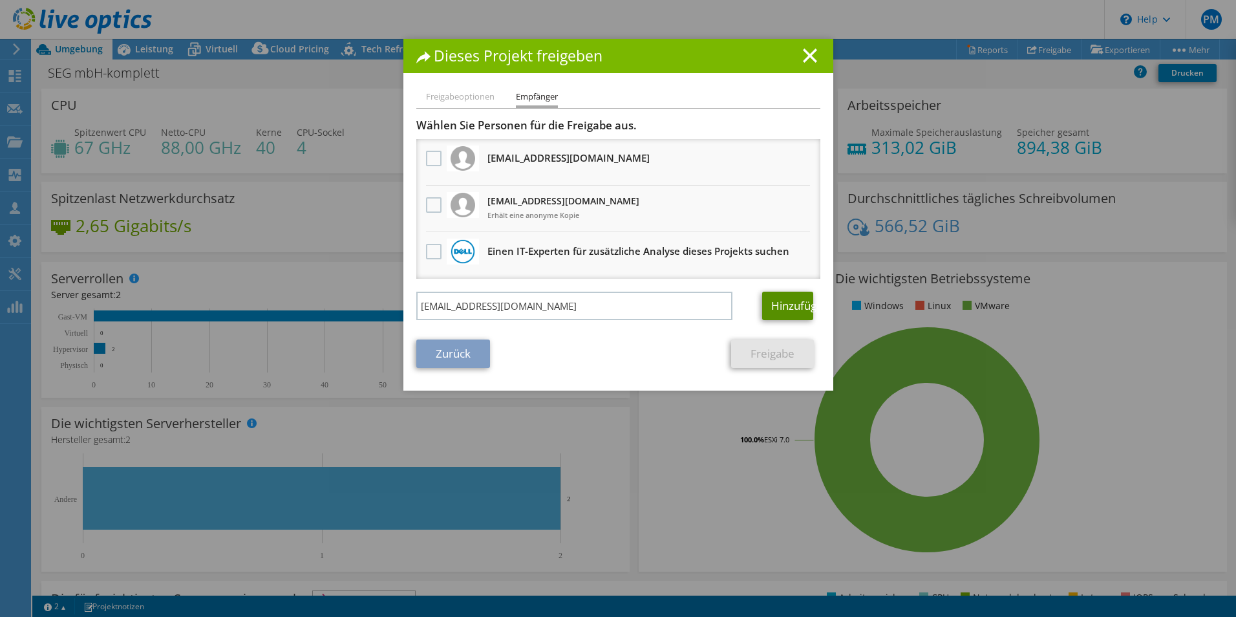
click at [777, 301] on link "Hinzufügen" at bounding box center [787, 306] width 51 height 28
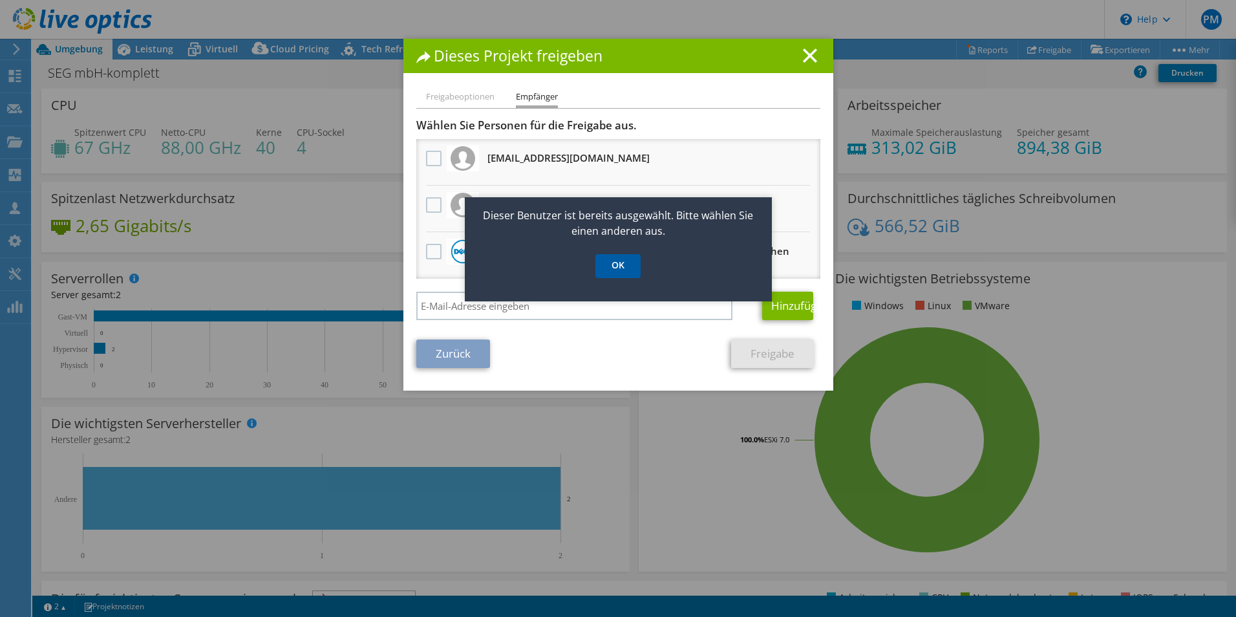
click at [619, 268] on link "OK" at bounding box center [617, 266] width 45 height 24
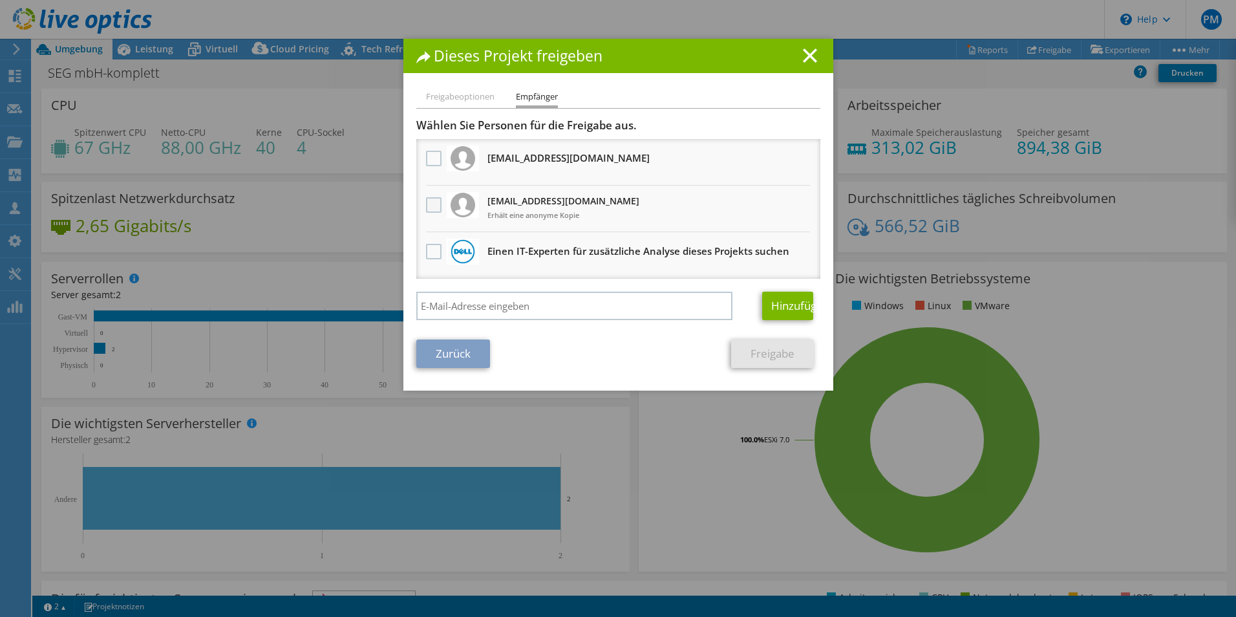
click at [426, 202] on label at bounding box center [435, 205] width 19 height 16
click at [0, 0] on input "checkbox" at bounding box center [0, 0] width 0 height 0
drag, startPoint x: 489, startPoint y: 216, endPoint x: 575, endPoint y: 223, distance: 85.6
click at [575, 223] on h3 "maik.doebler@vaps.de Erhält eine anonyme Kopie" at bounding box center [563, 208] width 152 height 35
click at [426, 205] on label at bounding box center [435, 205] width 19 height 16
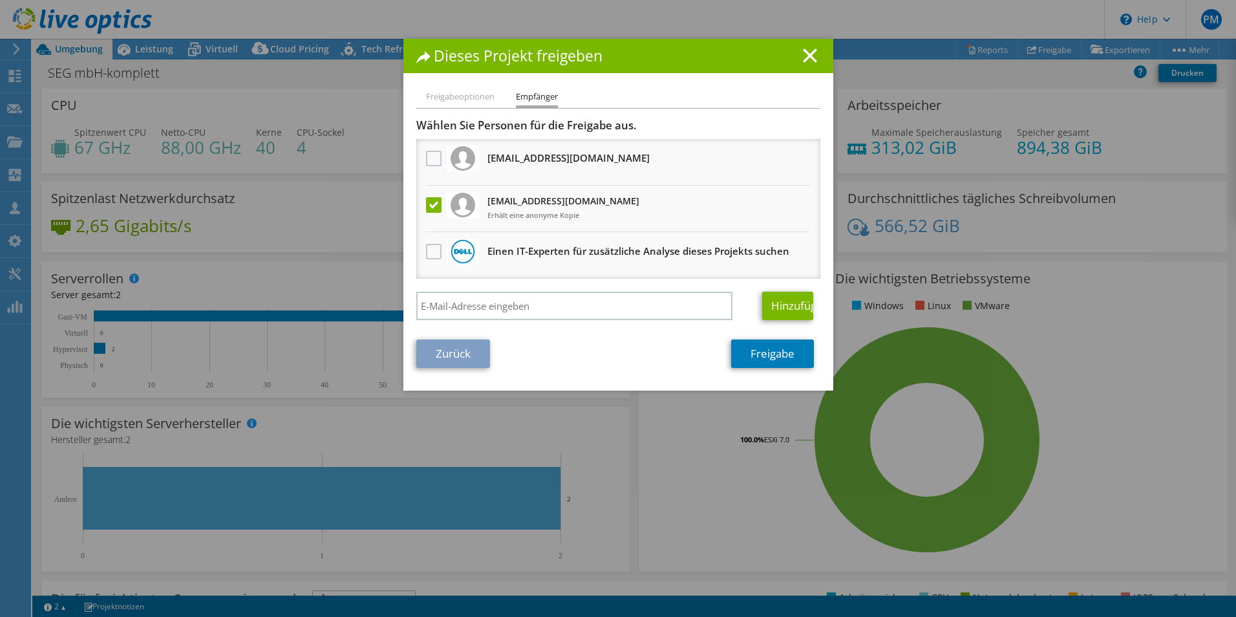
click at [0, 0] on input "checkbox" at bounding box center [0, 0] width 0 height 0
click at [427, 160] on label at bounding box center [435, 159] width 19 height 16
click at [0, 0] on input "checkbox" at bounding box center [0, 0] width 0 height 0
click at [764, 349] on link "Freigabe" at bounding box center [772, 353] width 83 height 28
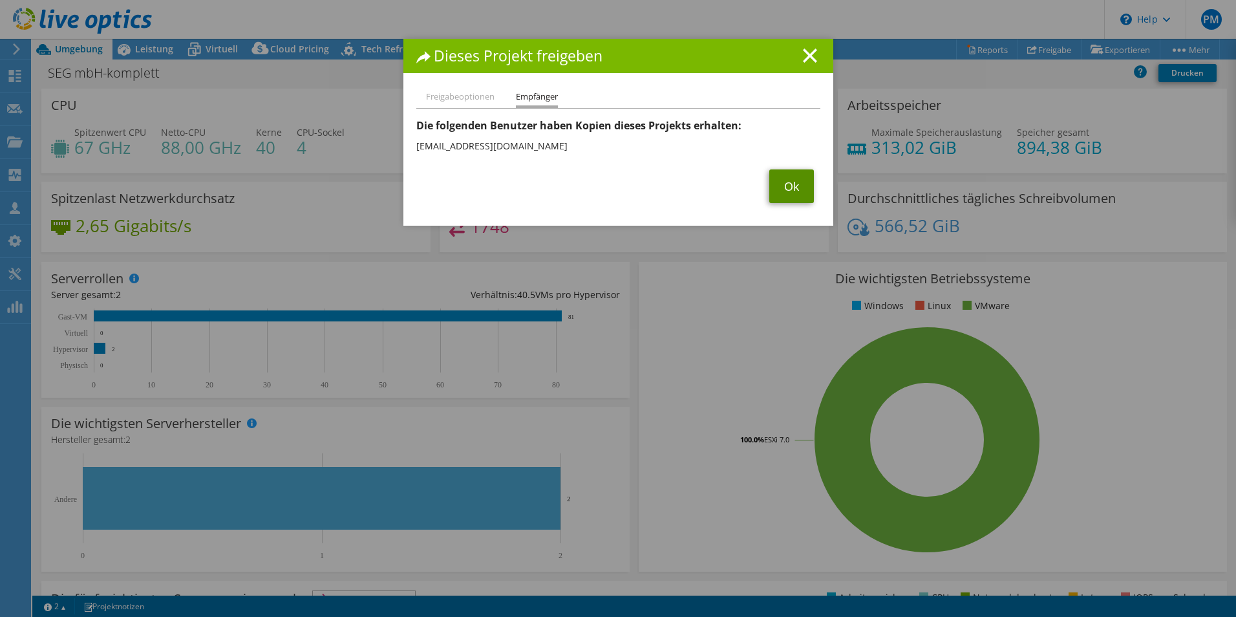
click at [784, 190] on link "Ok" at bounding box center [791, 186] width 45 height 34
